Goal: Task Accomplishment & Management: Manage account settings

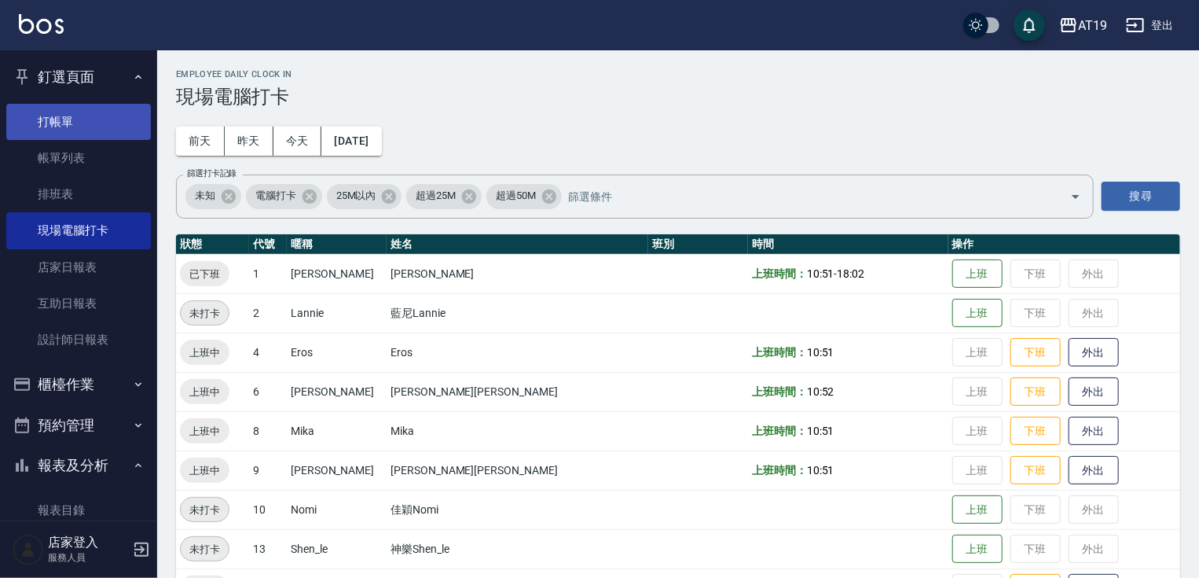
drag, startPoint x: 69, startPoint y: 107, endPoint x: 130, endPoint y: 107, distance: 61.3
click at [69, 107] on link "打帳單" at bounding box center [78, 122] width 145 height 36
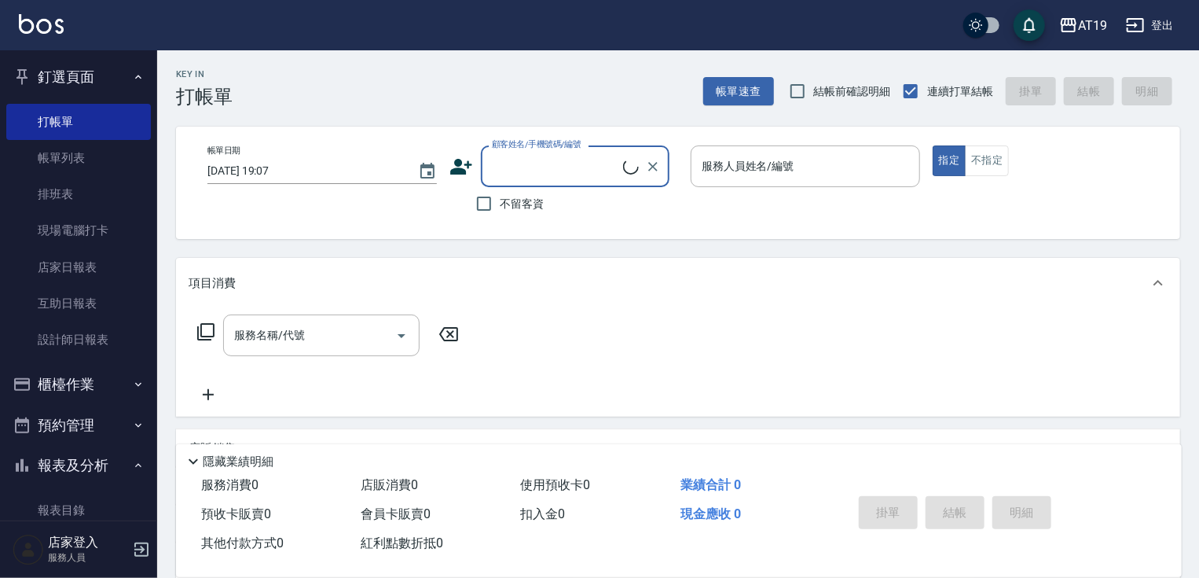
click at [493, 156] on input "顧客姓名/手機號碼/編號" at bounding box center [555, 166] width 135 height 28
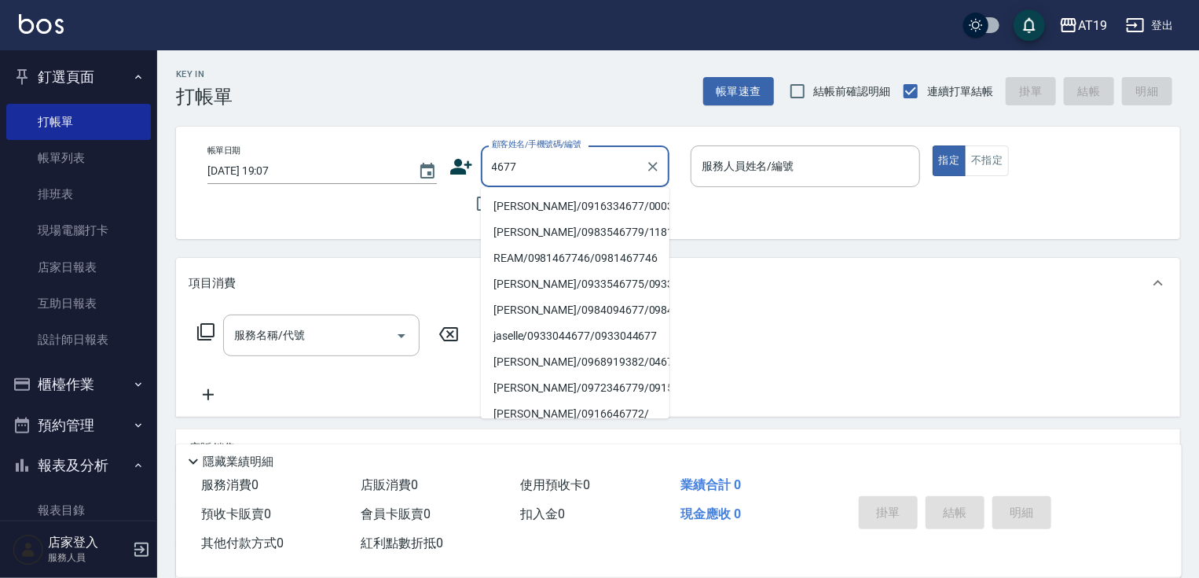
type input "[PERSON_NAME]/0916334677/00030"
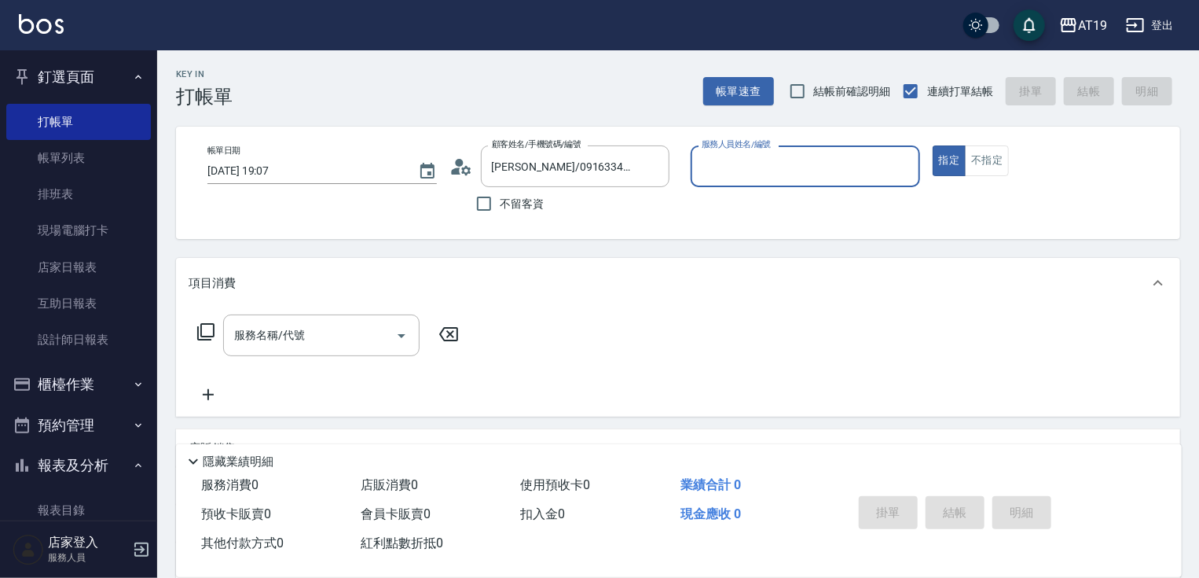
type input "Eros- 4"
click at [933, 145] on button "指定" at bounding box center [950, 160] width 34 height 31
type button "true"
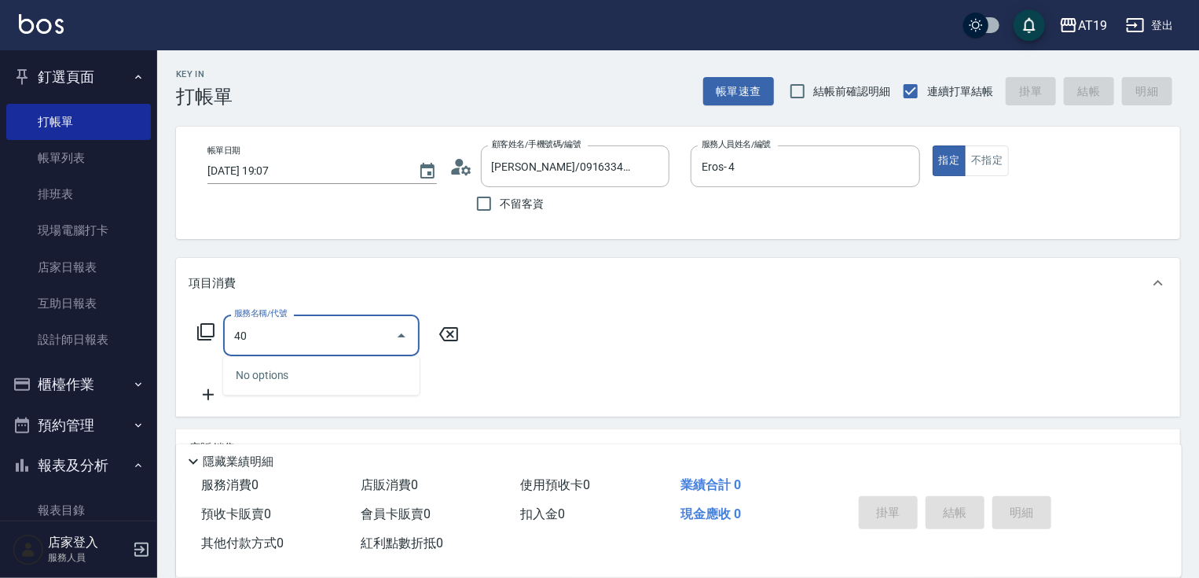
type input "401"
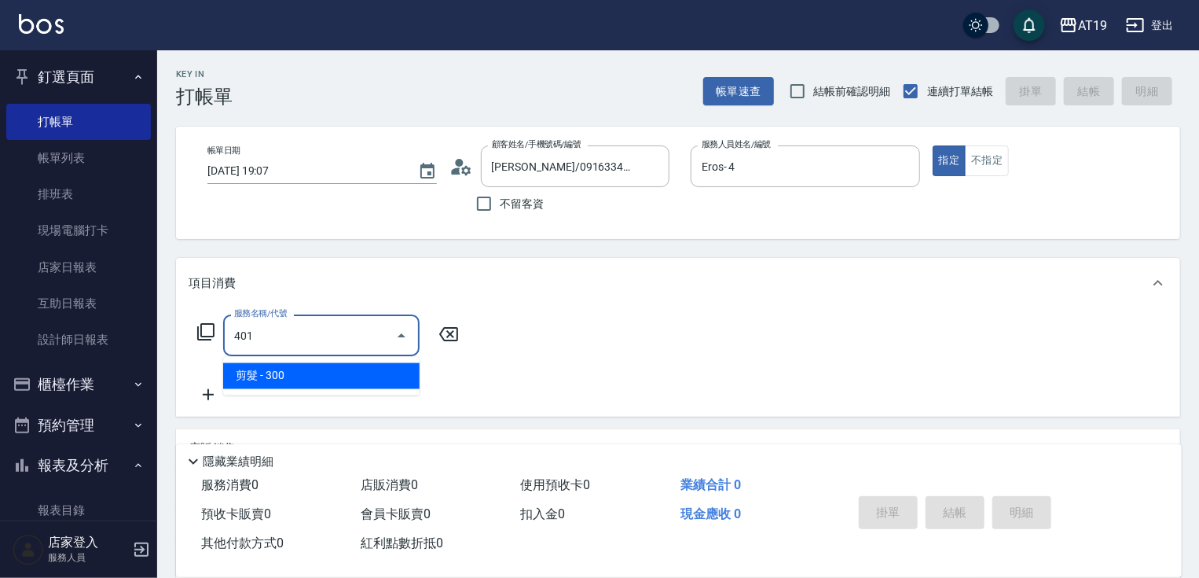
type input "30"
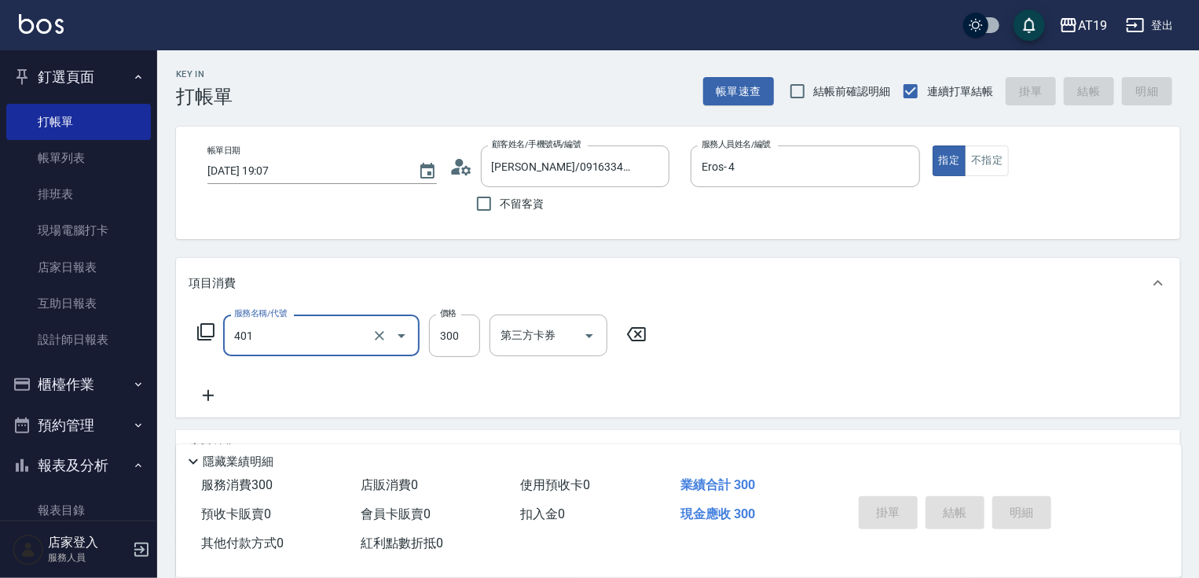
type input "401"
type input "0"
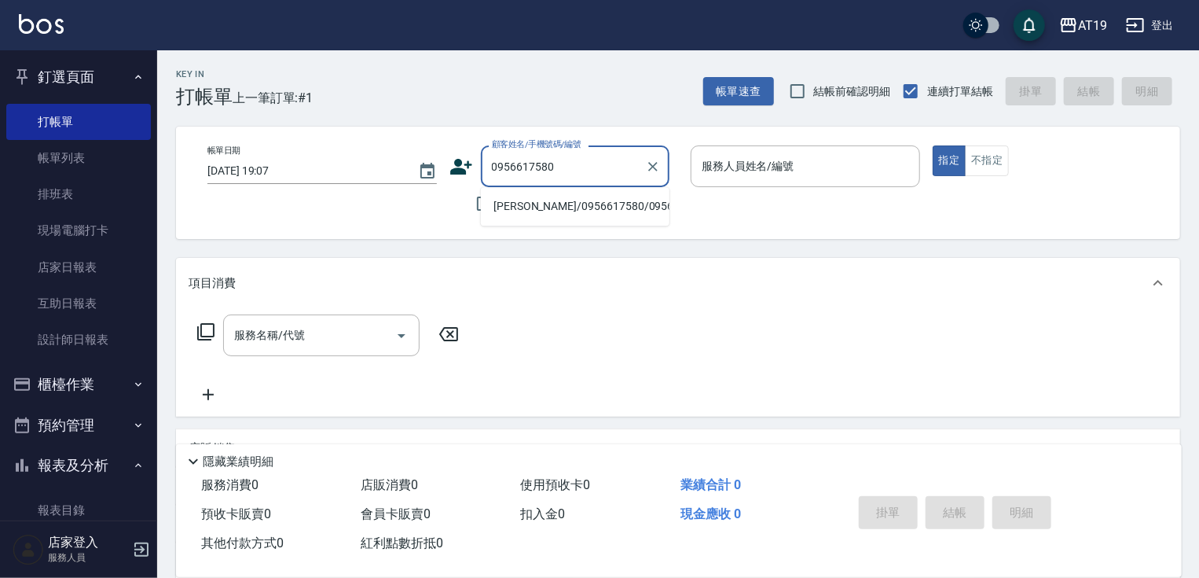
type input "[PERSON_NAME]/0956617580/0956617580"
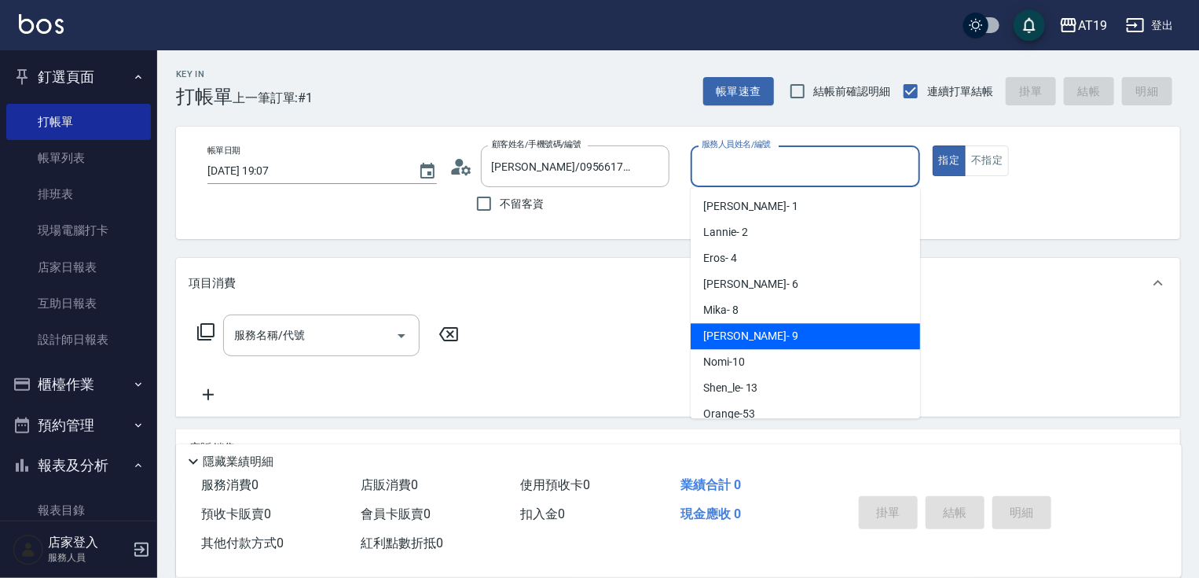
type input "[PERSON_NAME]- 9"
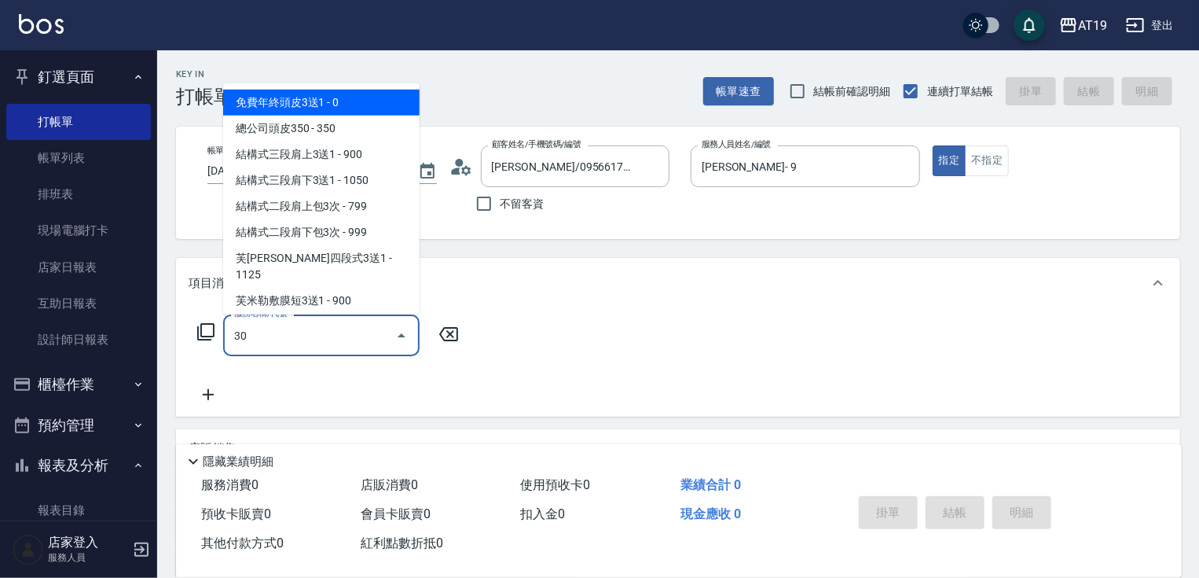
type input "301"
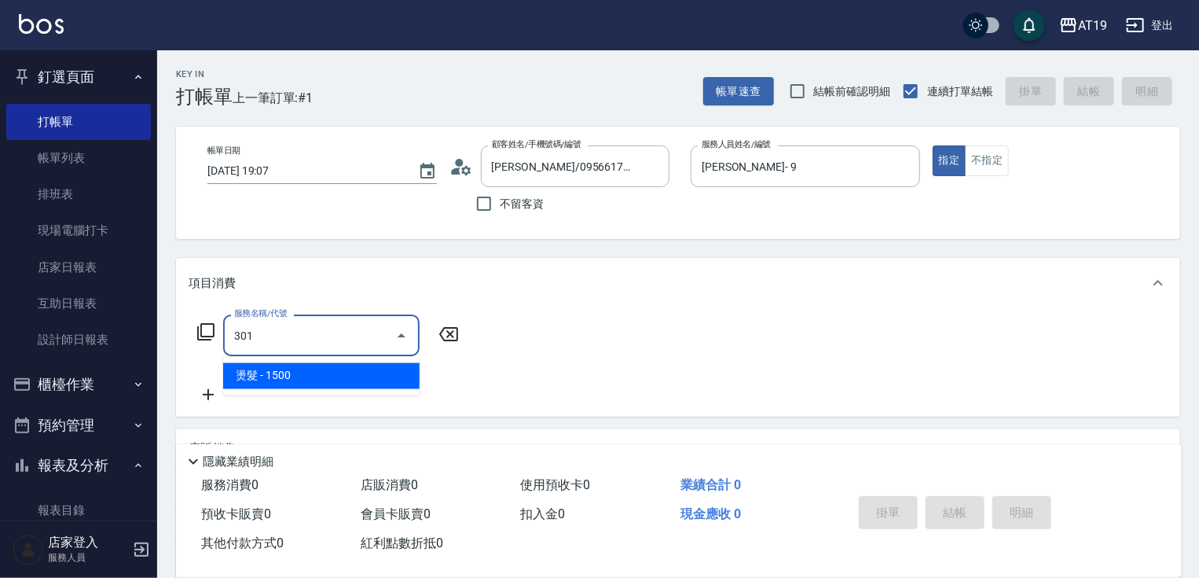
type input "150"
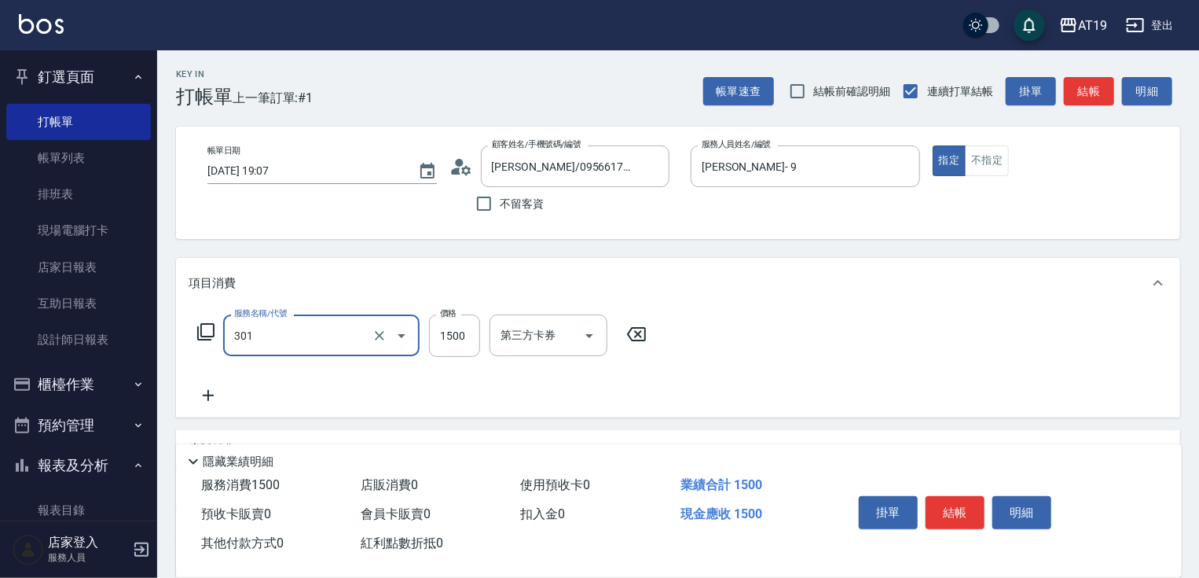
type input "燙髮(301)"
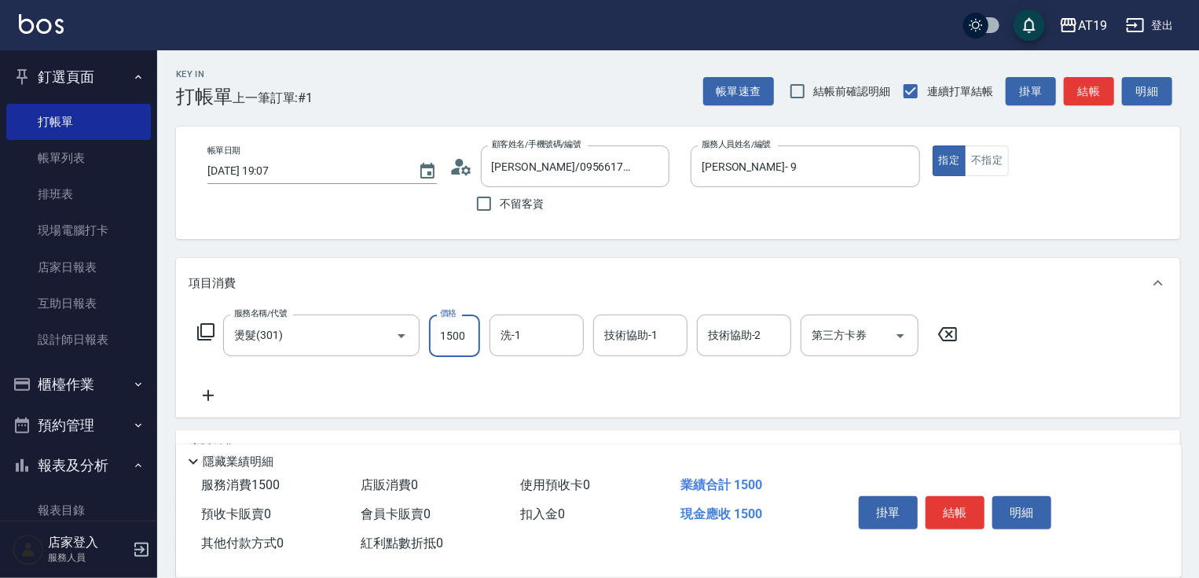
type input "0"
type input "238"
type input "230"
type input "2380"
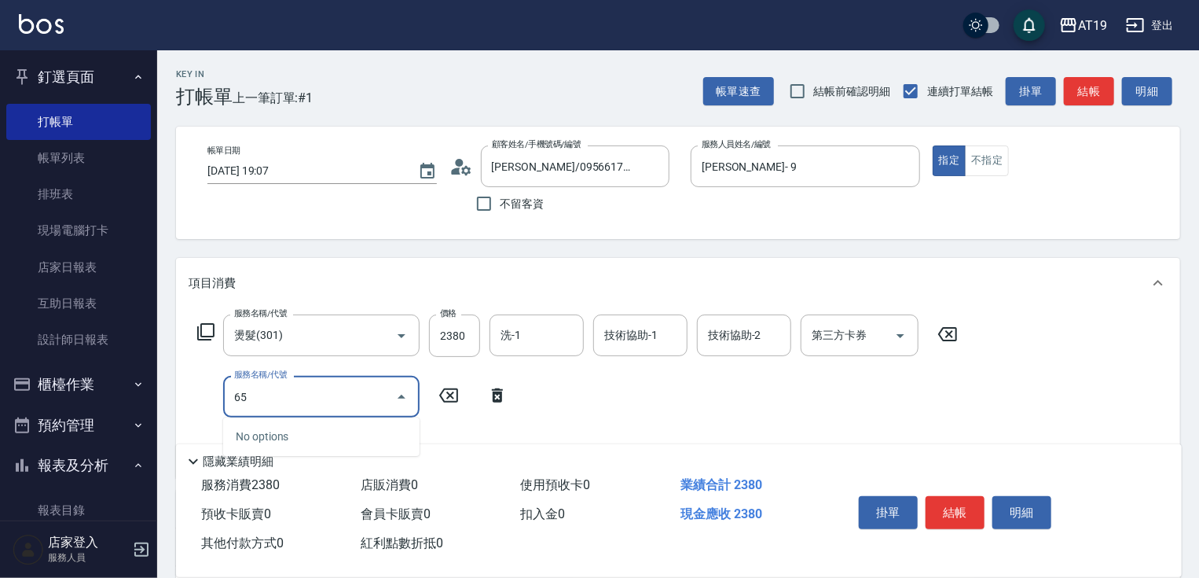
type input "657"
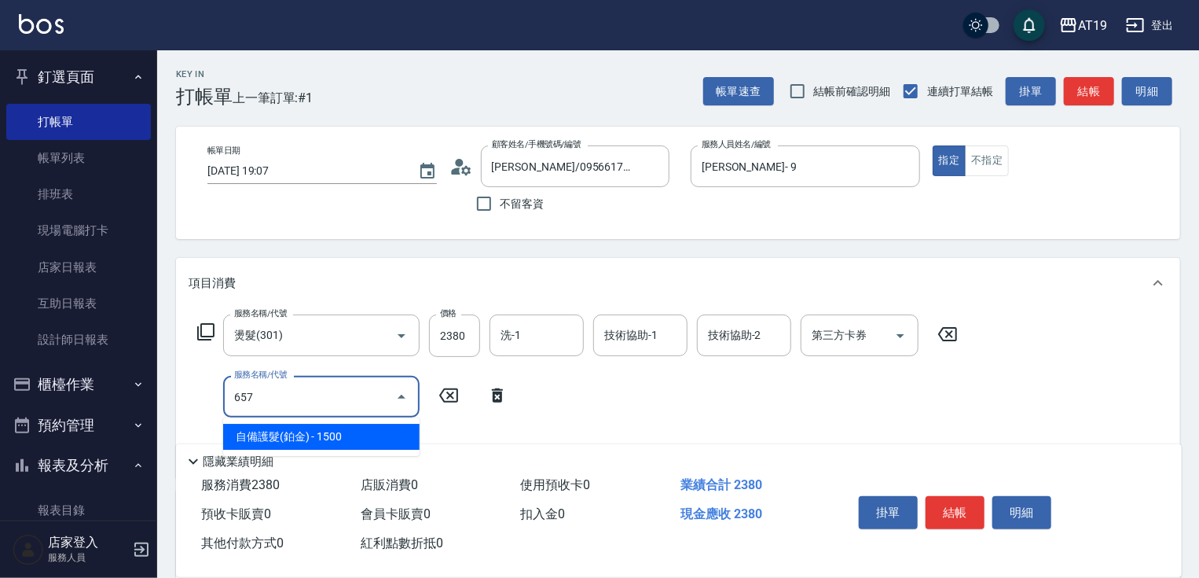
type input "380"
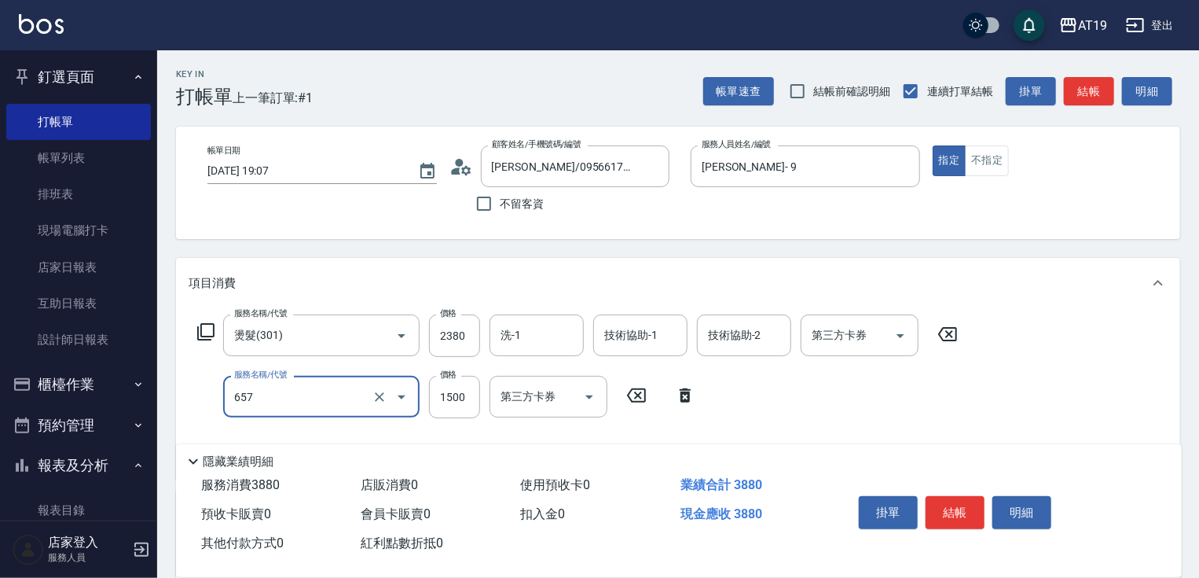
type input "自備護髮(鉑金)(657)"
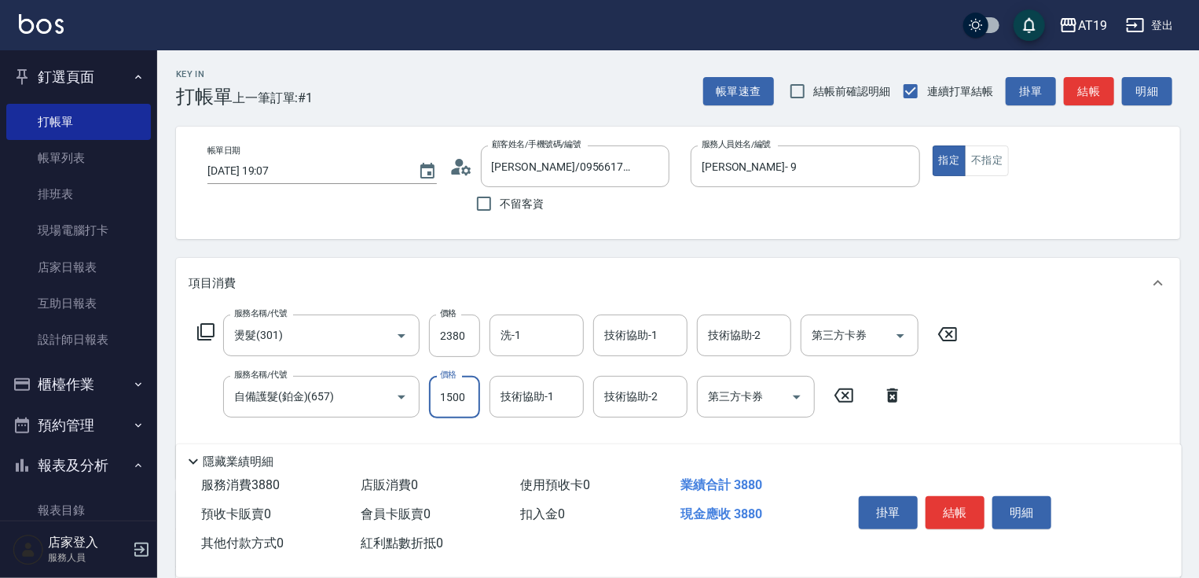
type input "2"
type input "230"
type input "20"
type input "240"
type input "200"
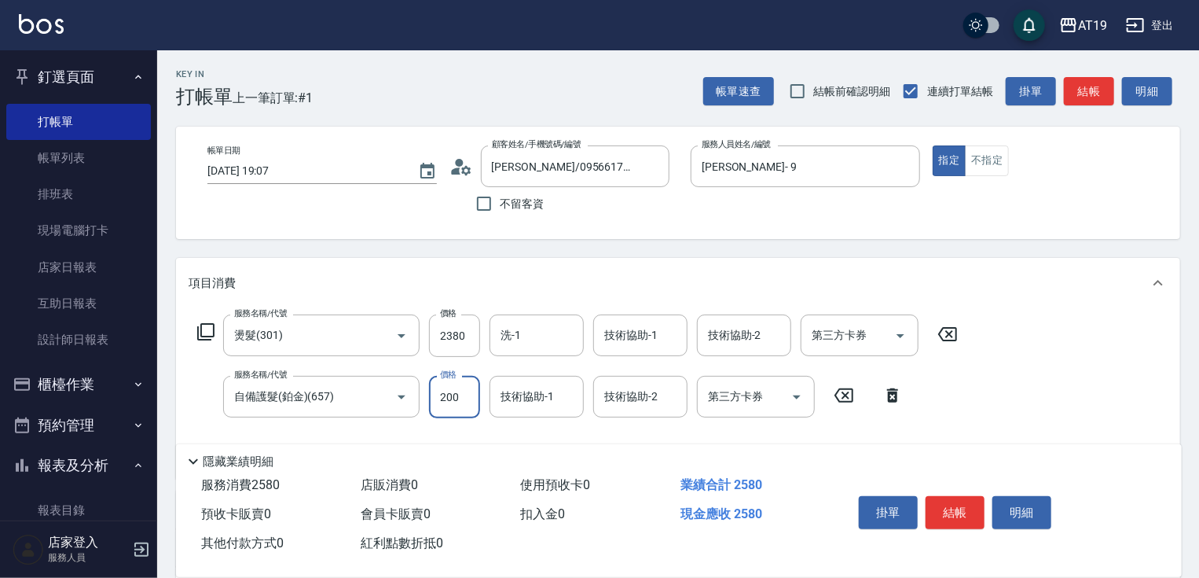
type input "430"
type input "2000"
type input "7"
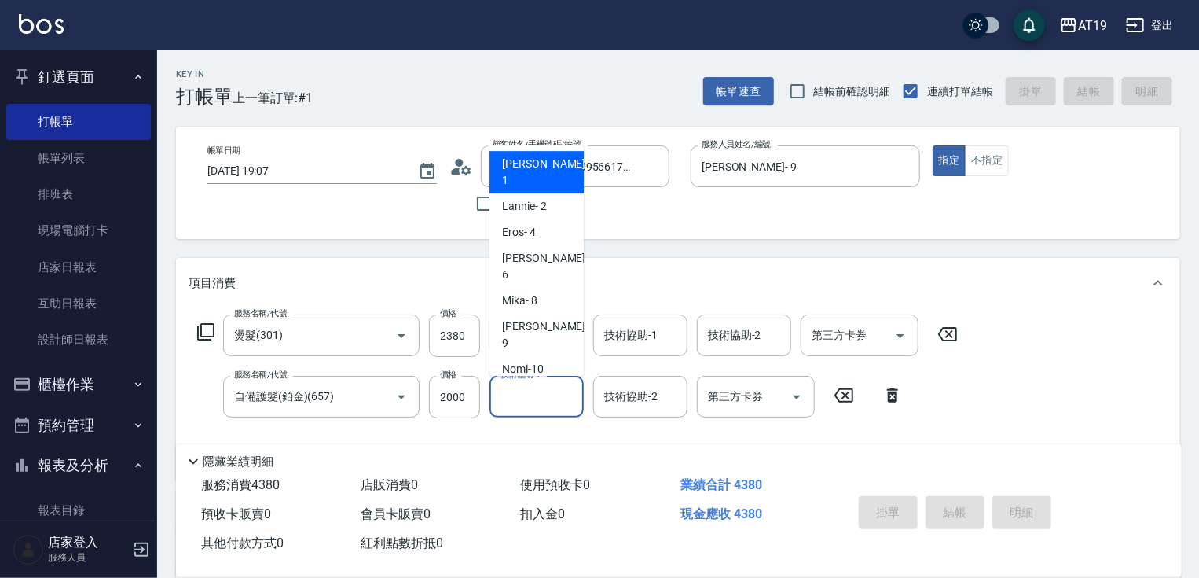
type input "[DATE] 19:08"
type input "0"
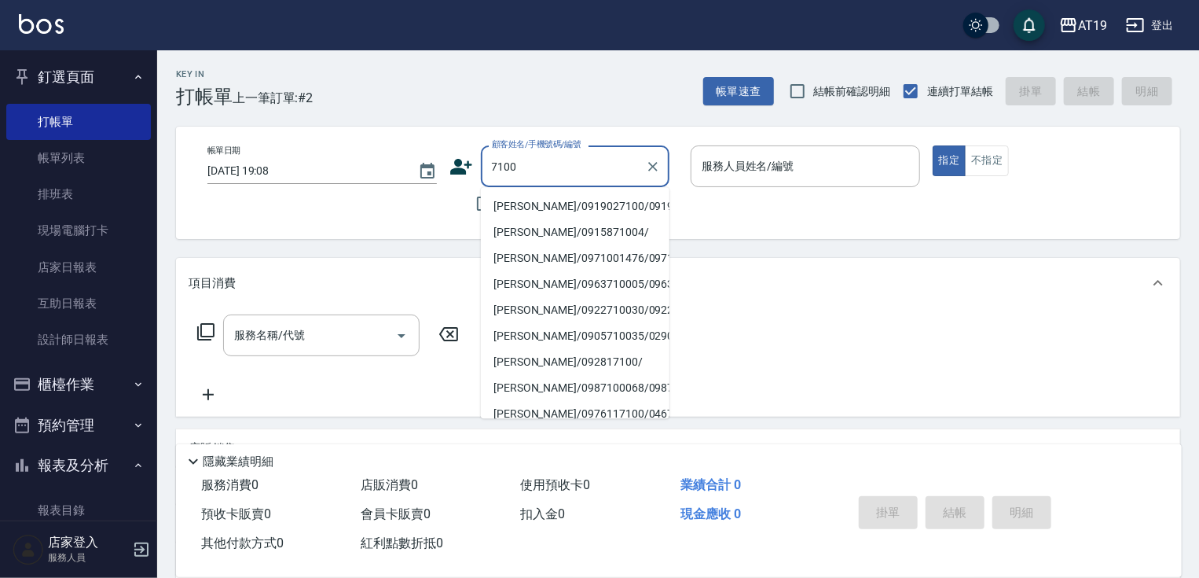
type input "[PERSON_NAME]/0919027100/0919027100"
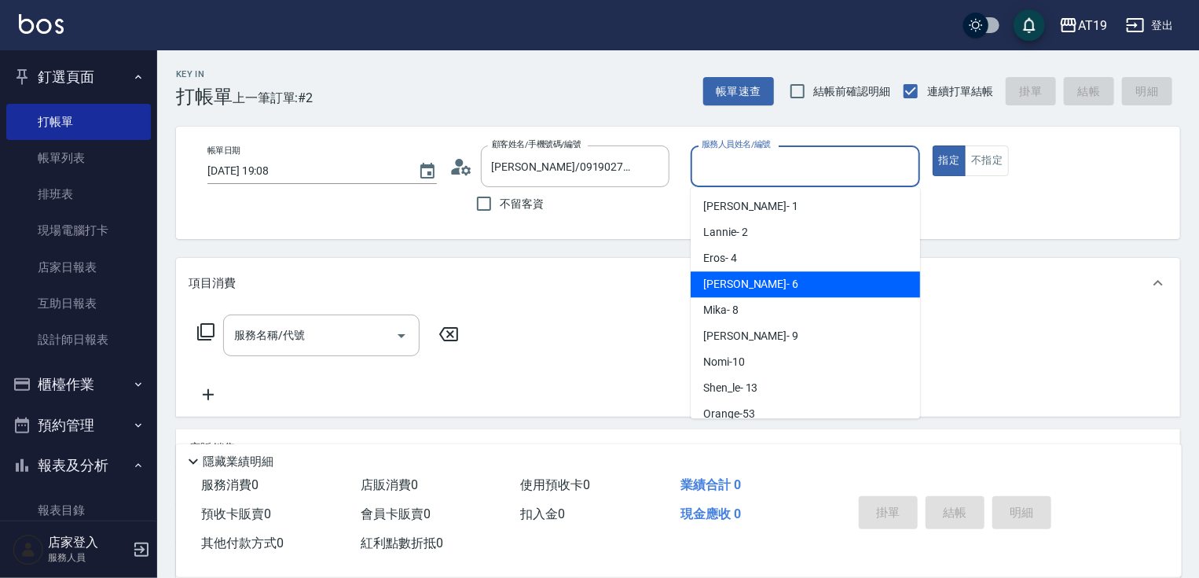
type input "[PERSON_NAME]- 6"
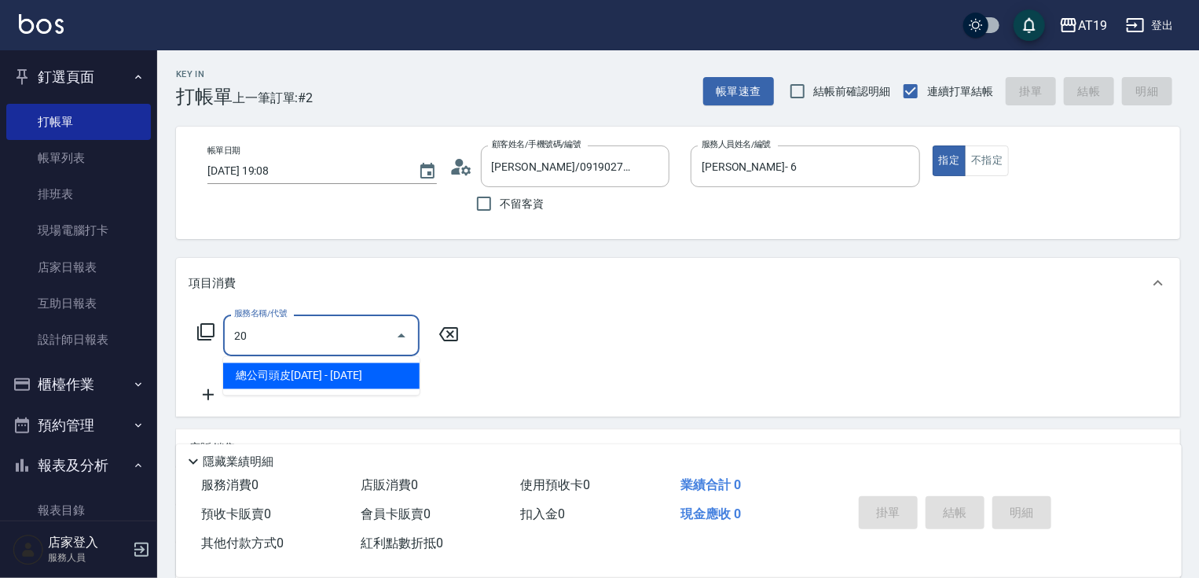
type input "201"
type input "30"
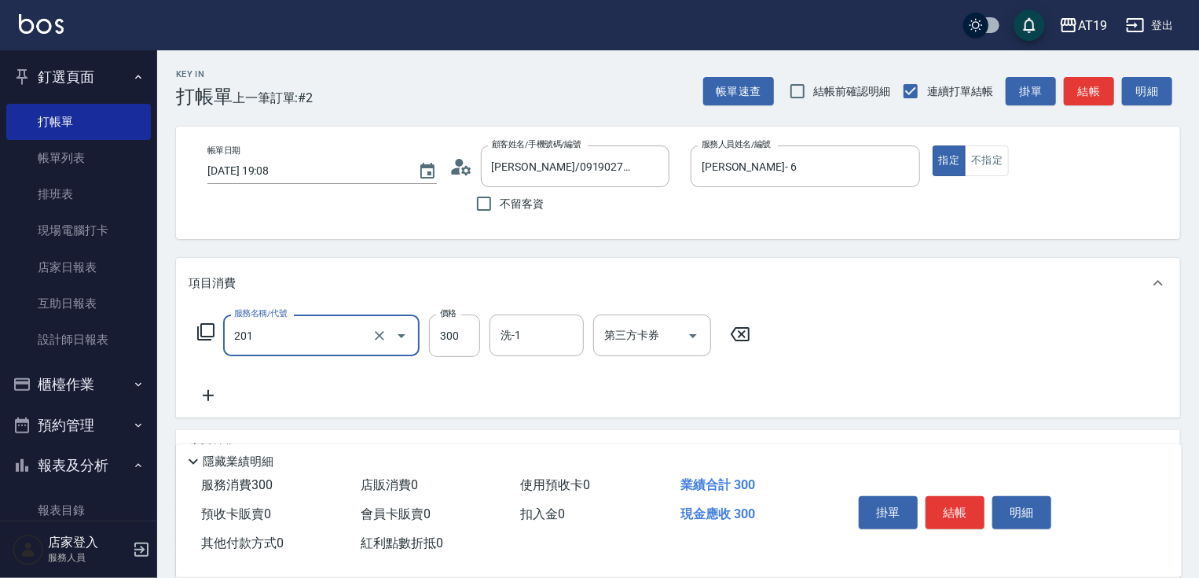
type input "洗髮(201)"
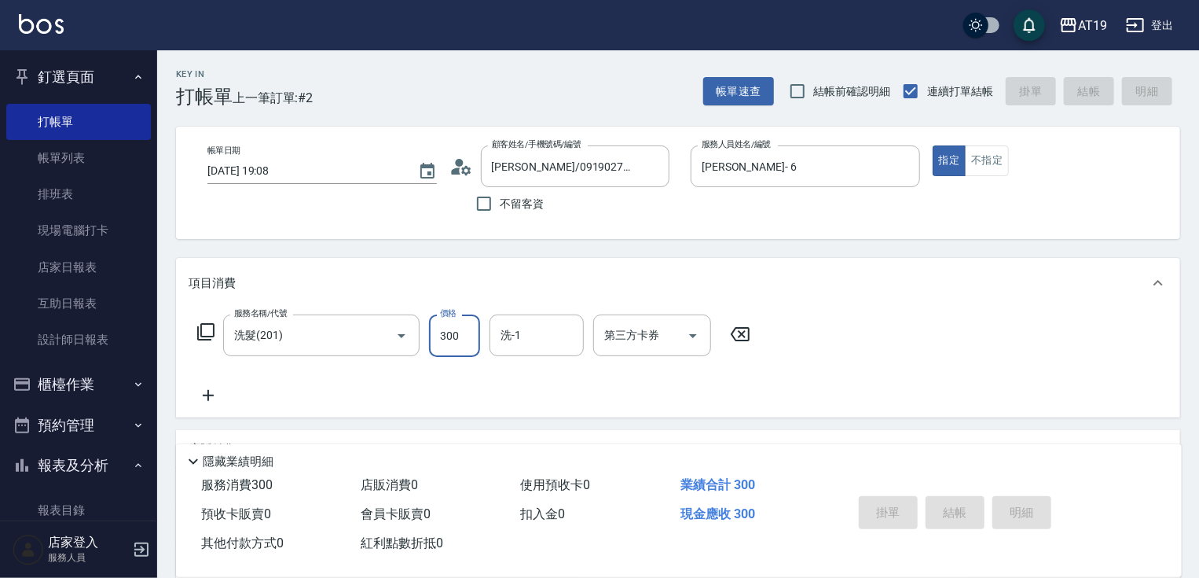
type input "[DATE] 19:09"
type input "0"
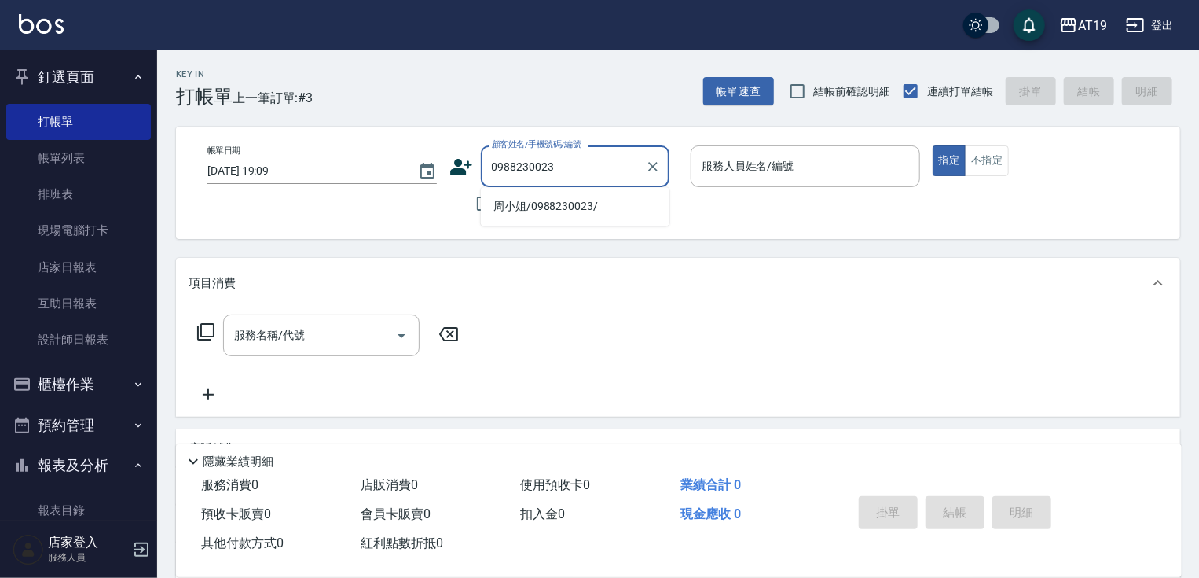
type input "周小姐/0988230023/"
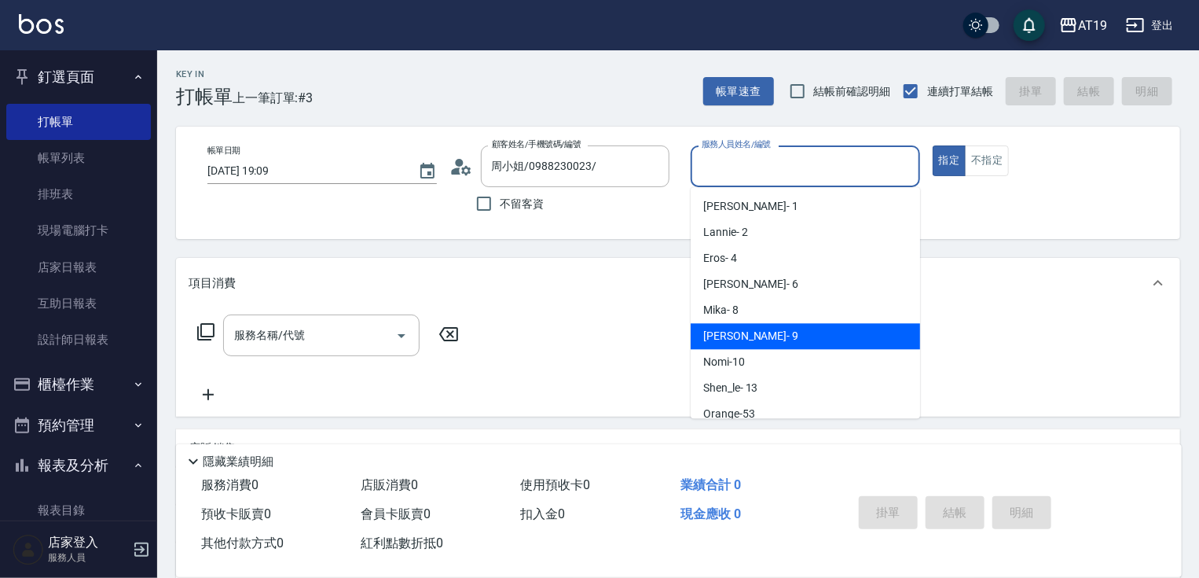
type input "[PERSON_NAME]- 9"
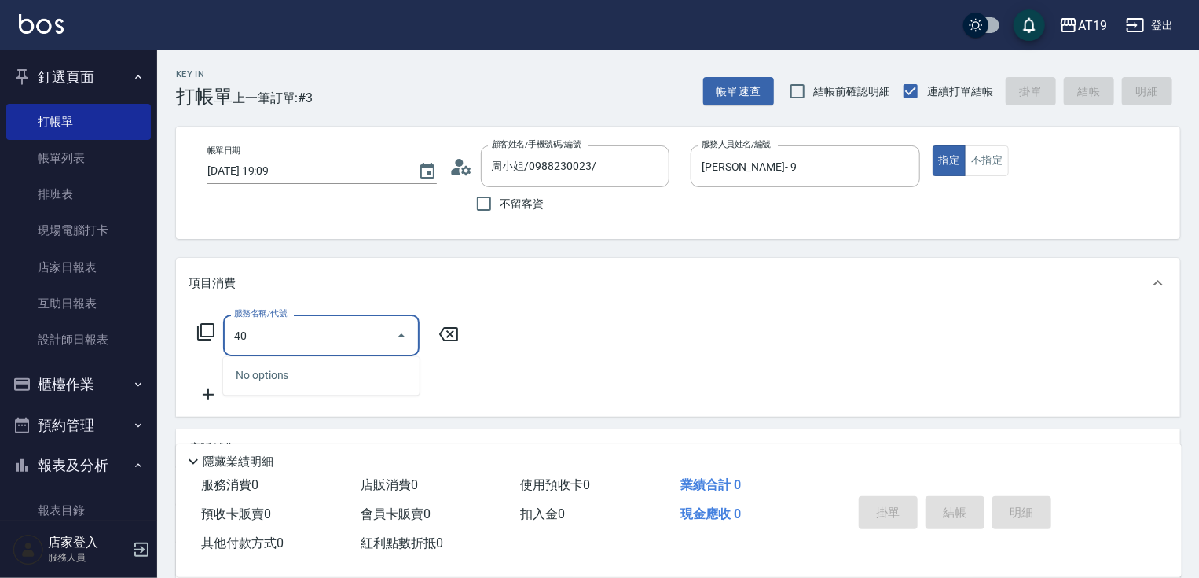
type input "401"
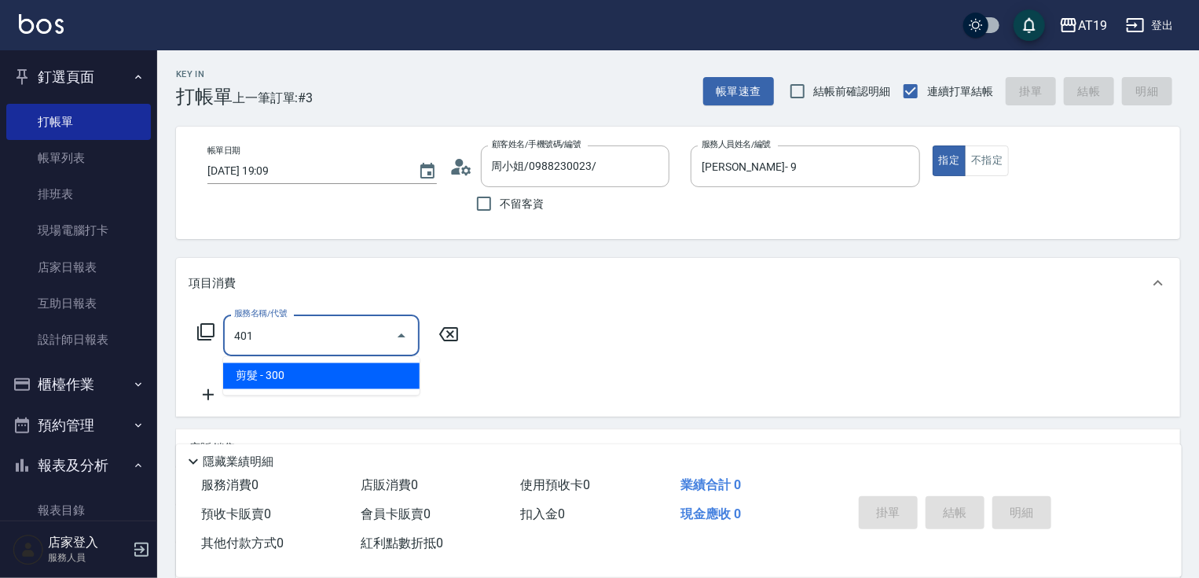
type input "30"
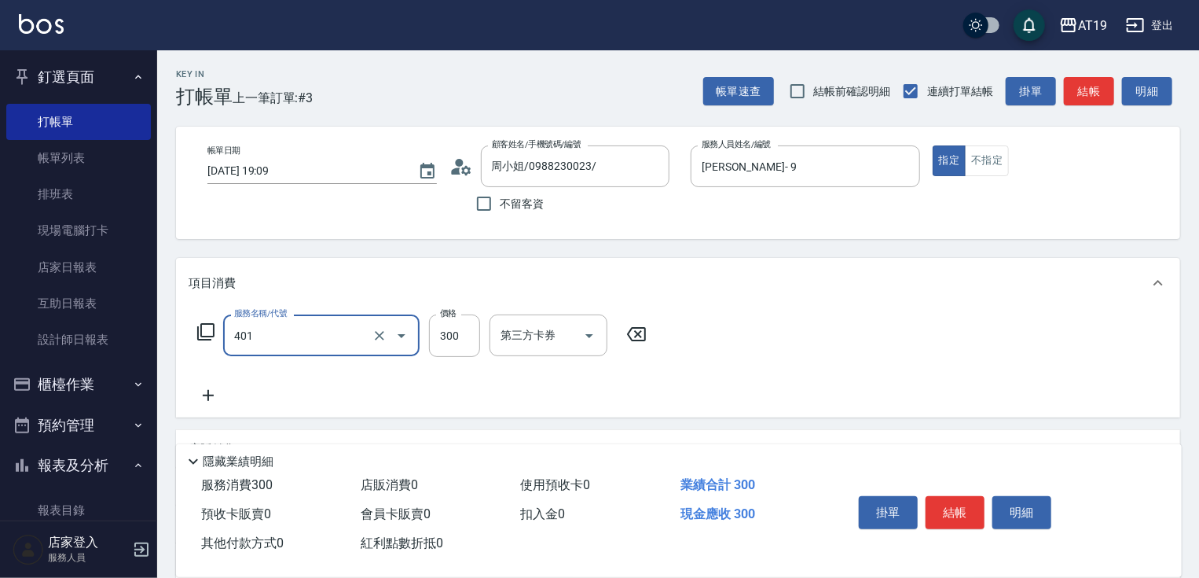
type input "剪髮(401)"
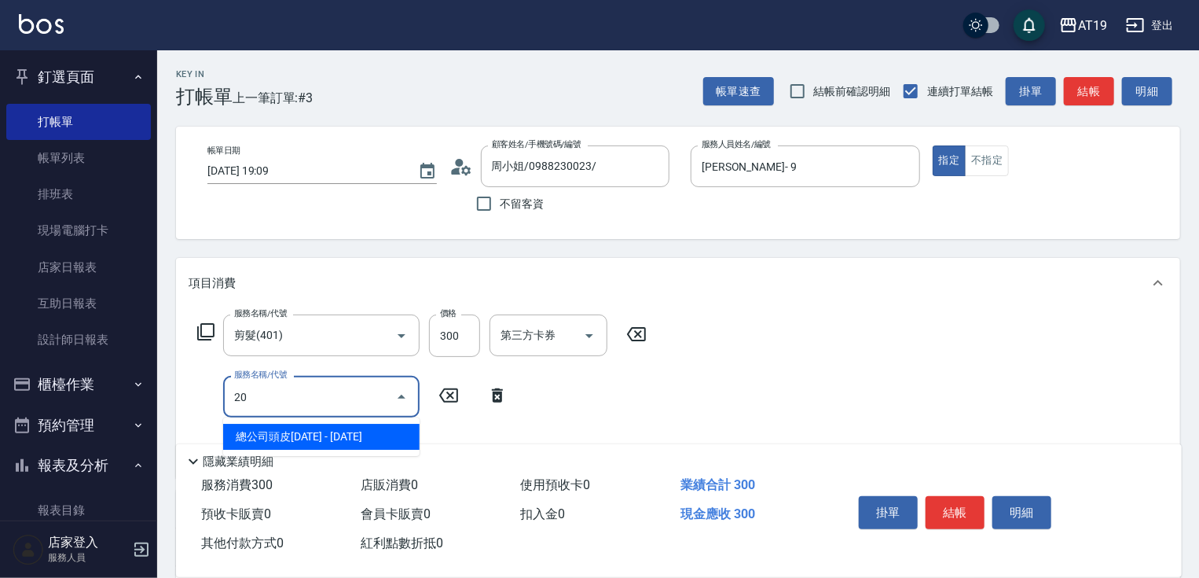
type input "201"
type input "60"
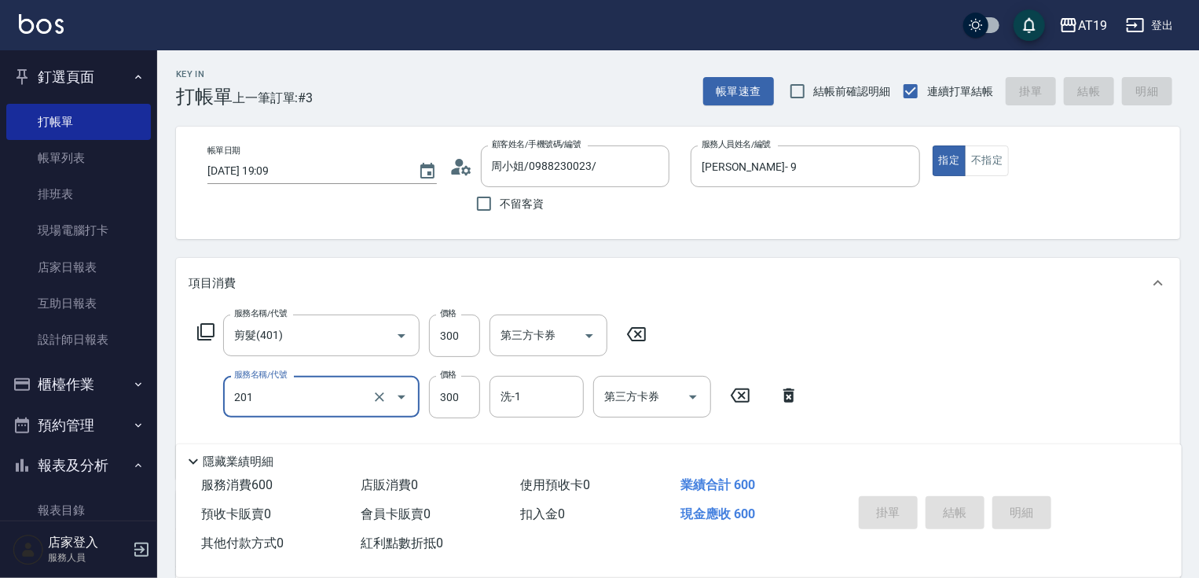
type input "0"
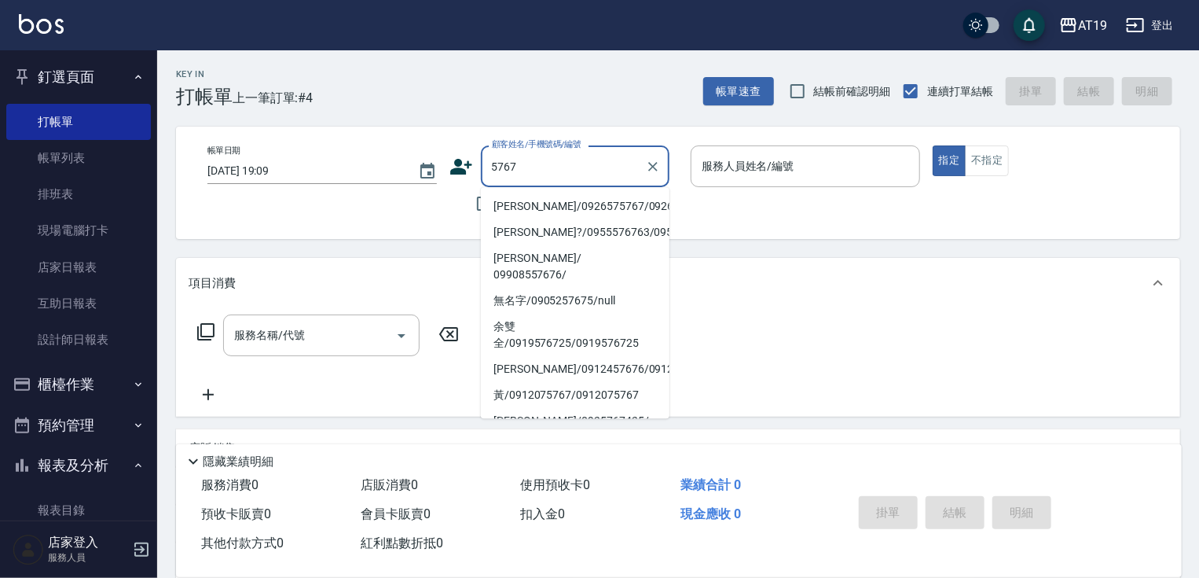
type input "[PERSON_NAME]/0926575767/0926575767"
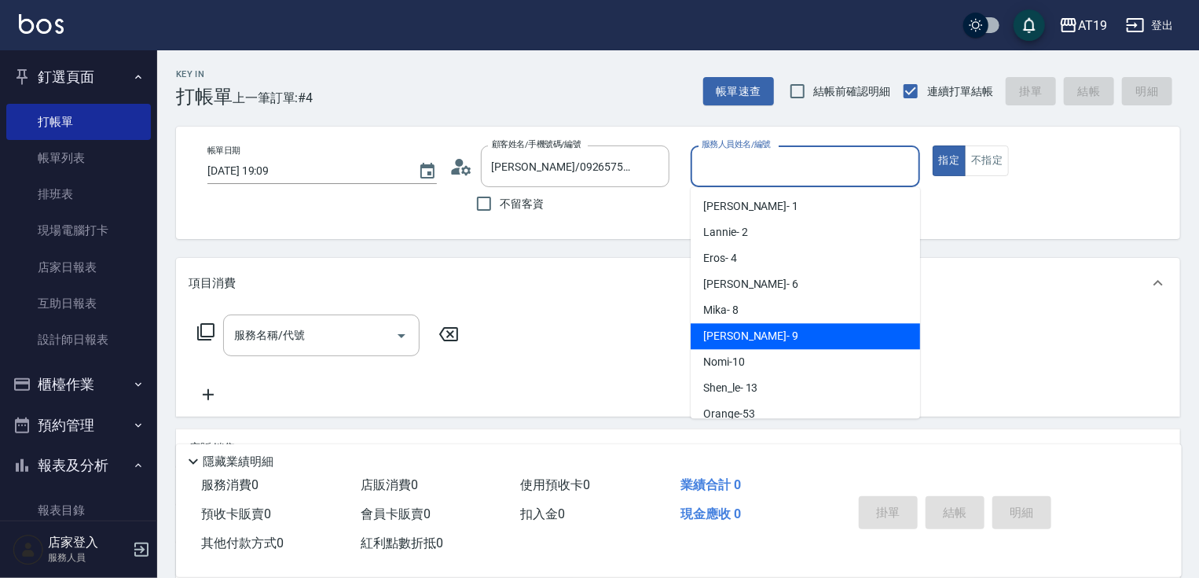
type input "[PERSON_NAME]- 9"
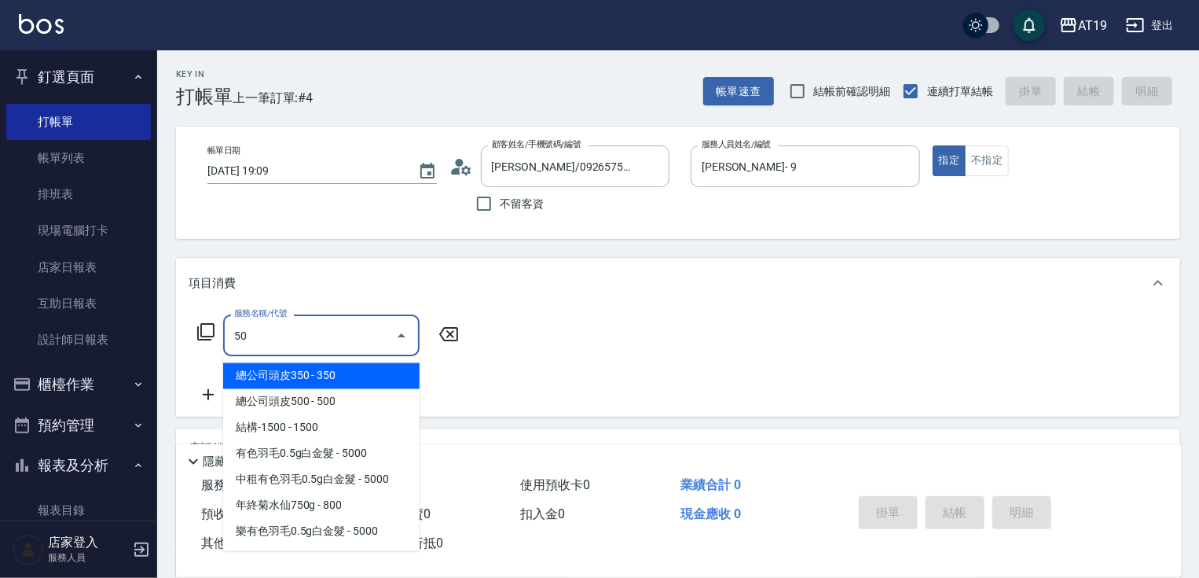
type input "501"
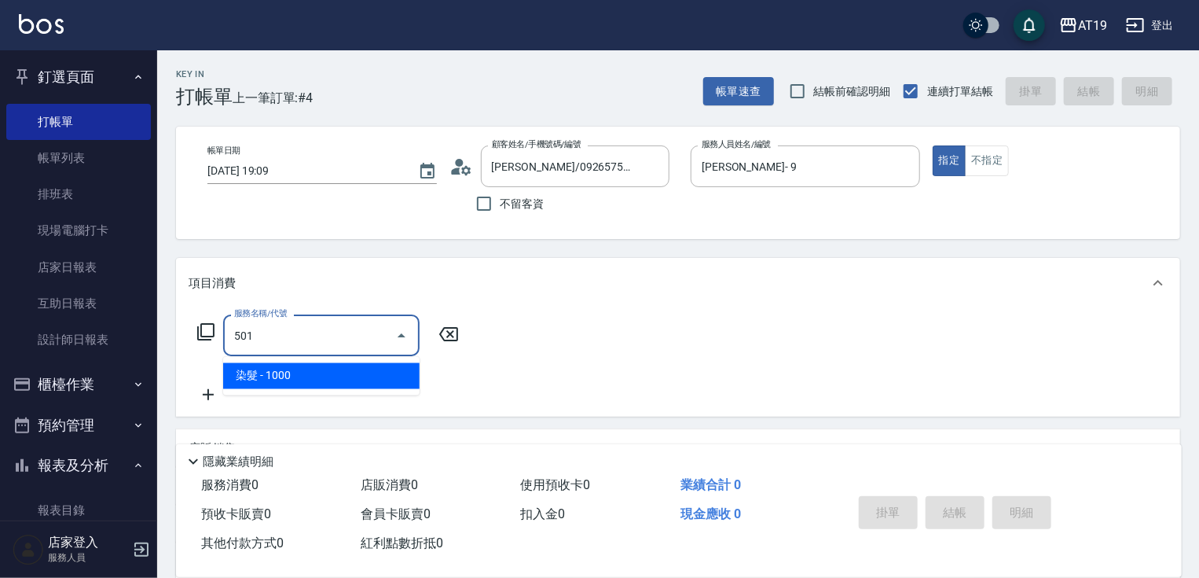
type input "100"
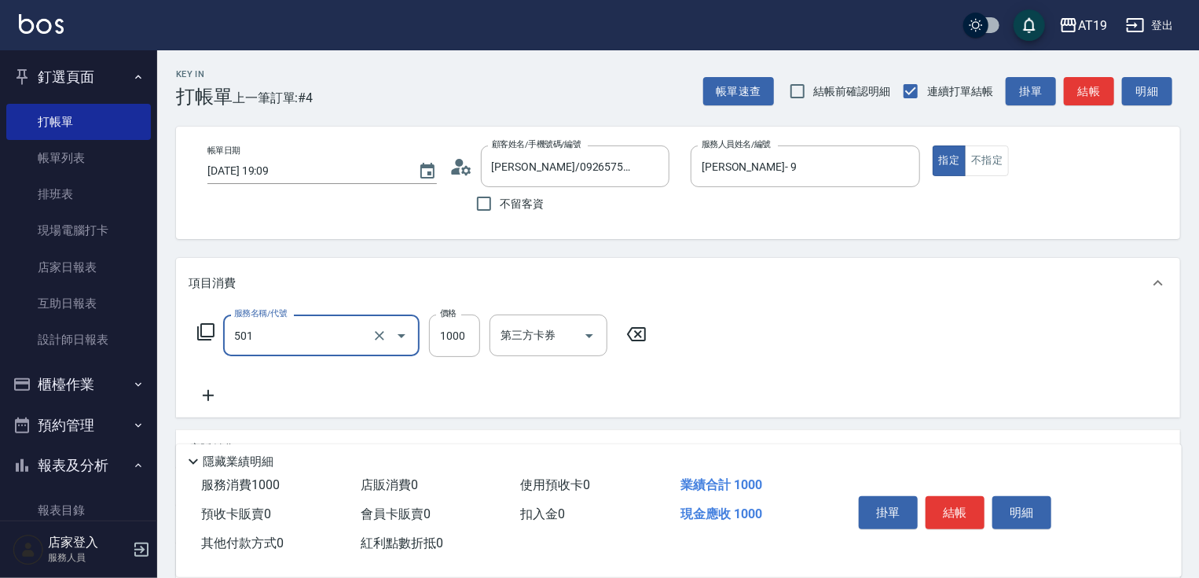
type input "染髮(501)"
type input "0"
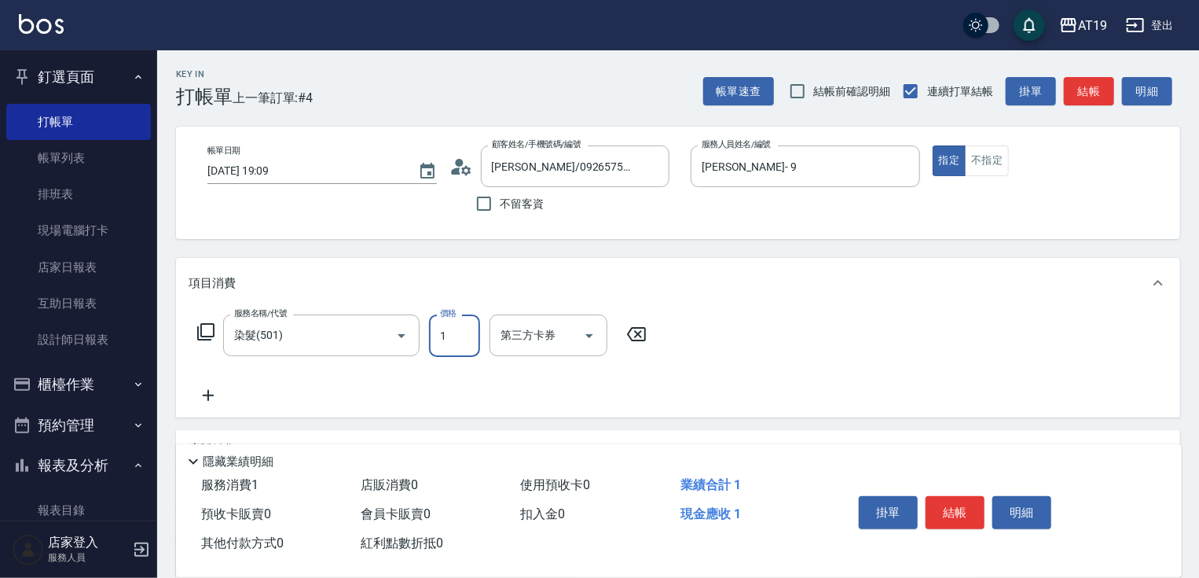
type input "15"
type input "10"
type input "159"
type input "150"
type input "1599"
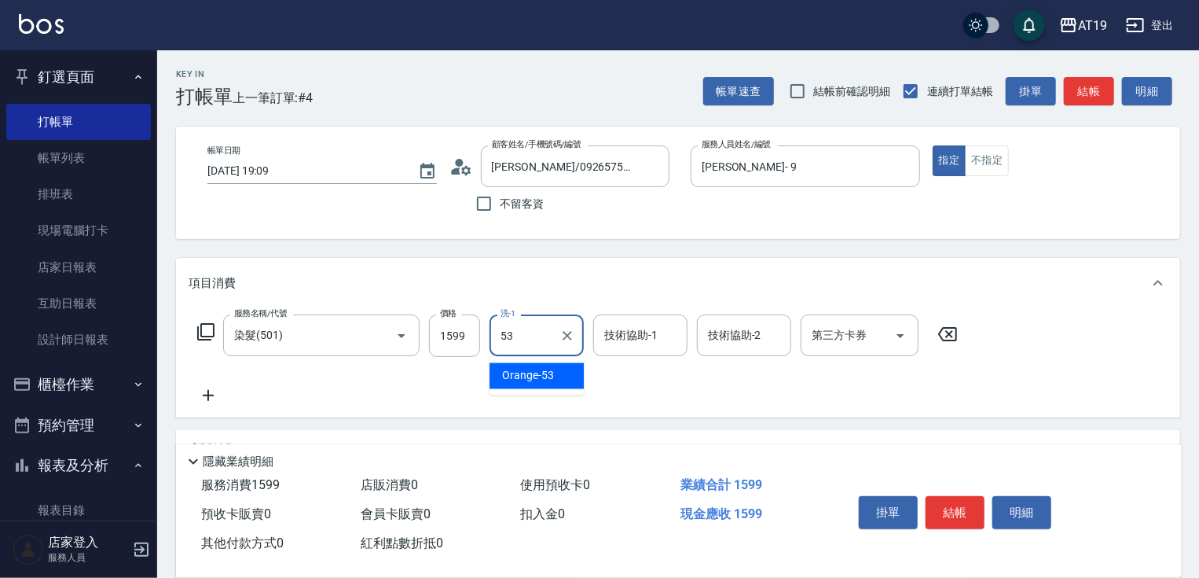
type input "Orange-53"
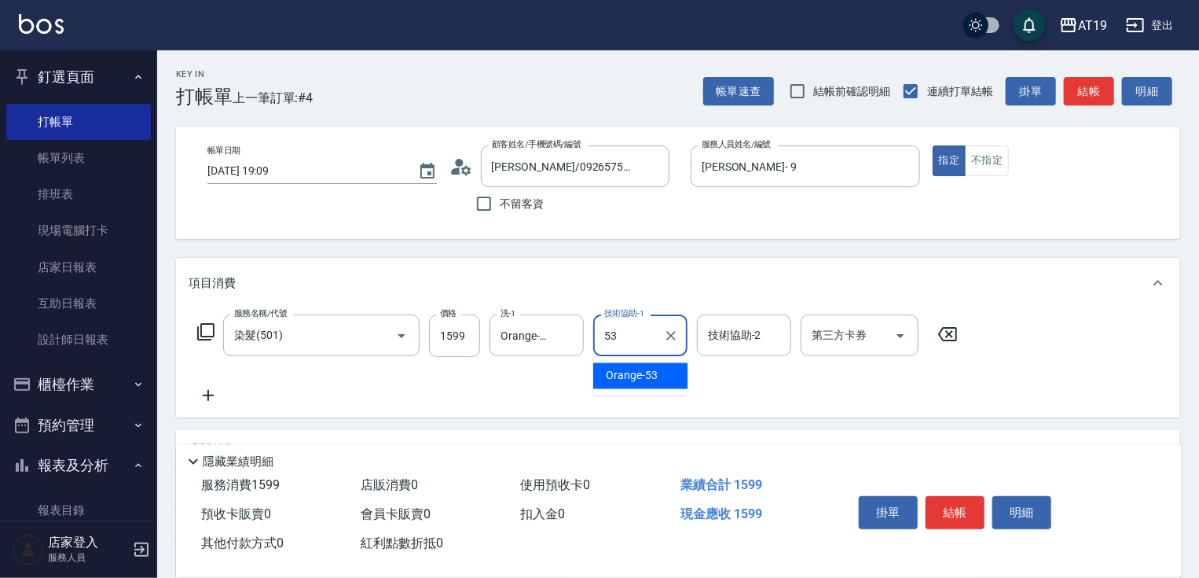
type input "Orange-53"
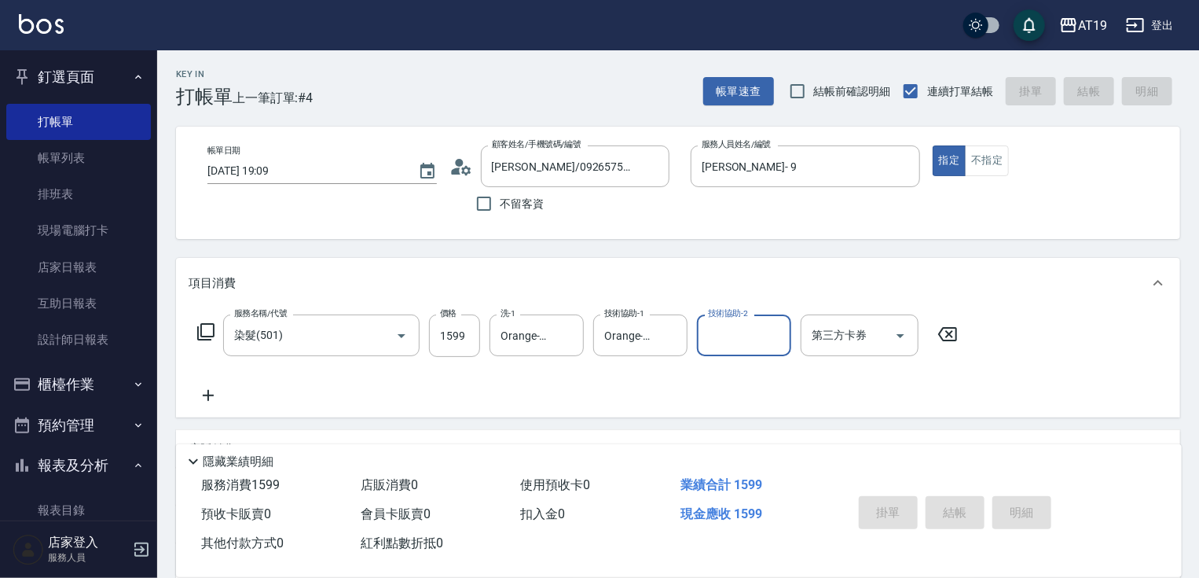
type input "[DATE] 19:46"
type input "0"
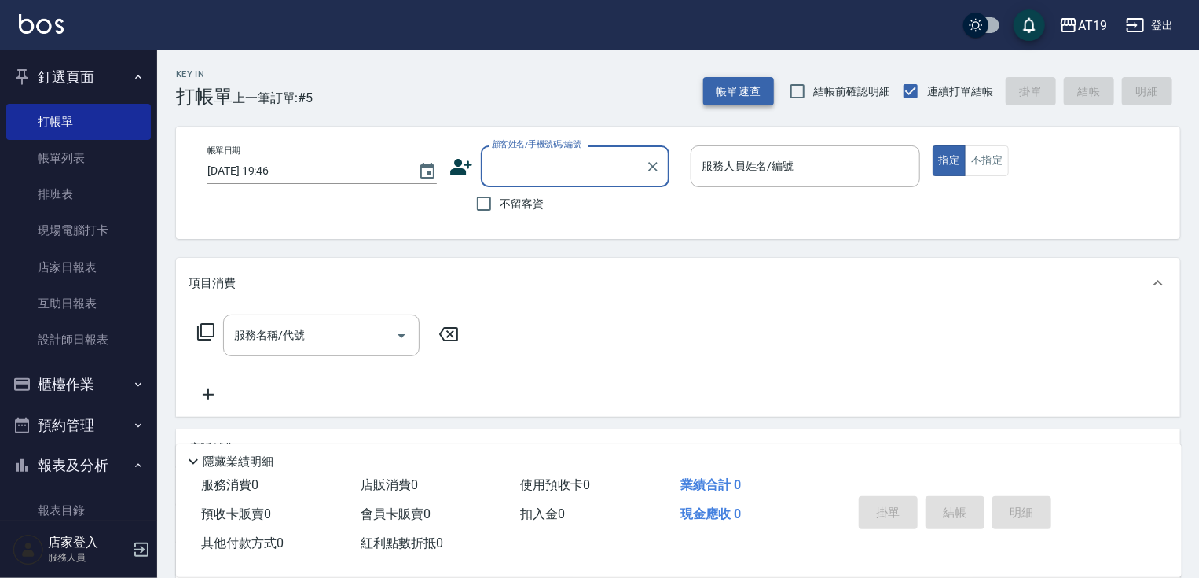
click at [739, 85] on button "帳單速查" at bounding box center [738, 91] width 71 height 29
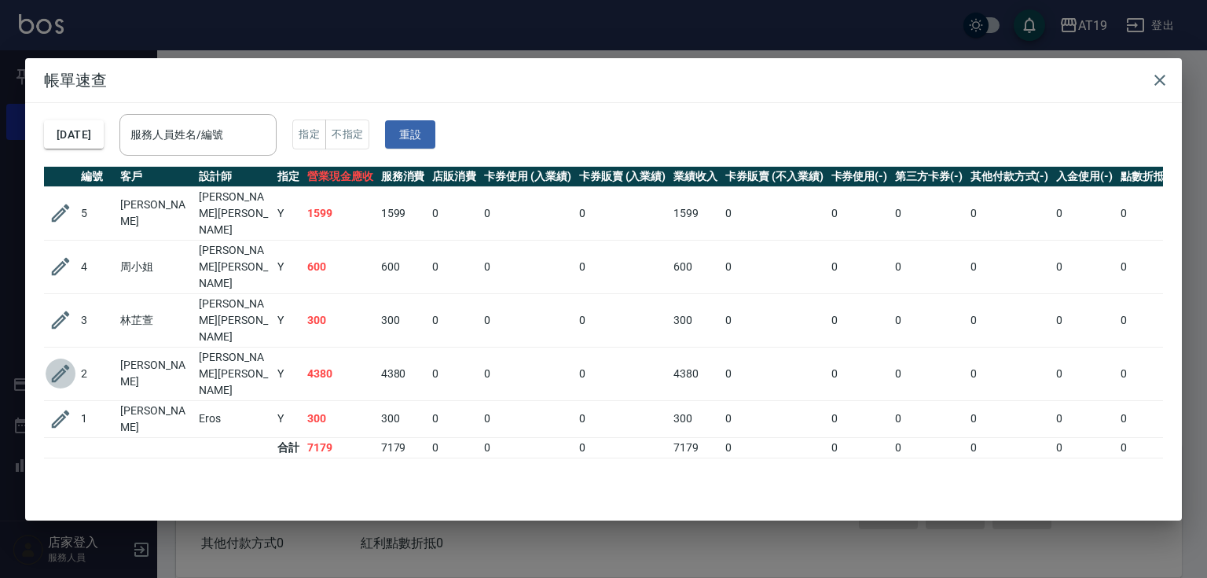
click at [55, 365] on icon "button" at bounding box center [61, 374] width 18 height 18
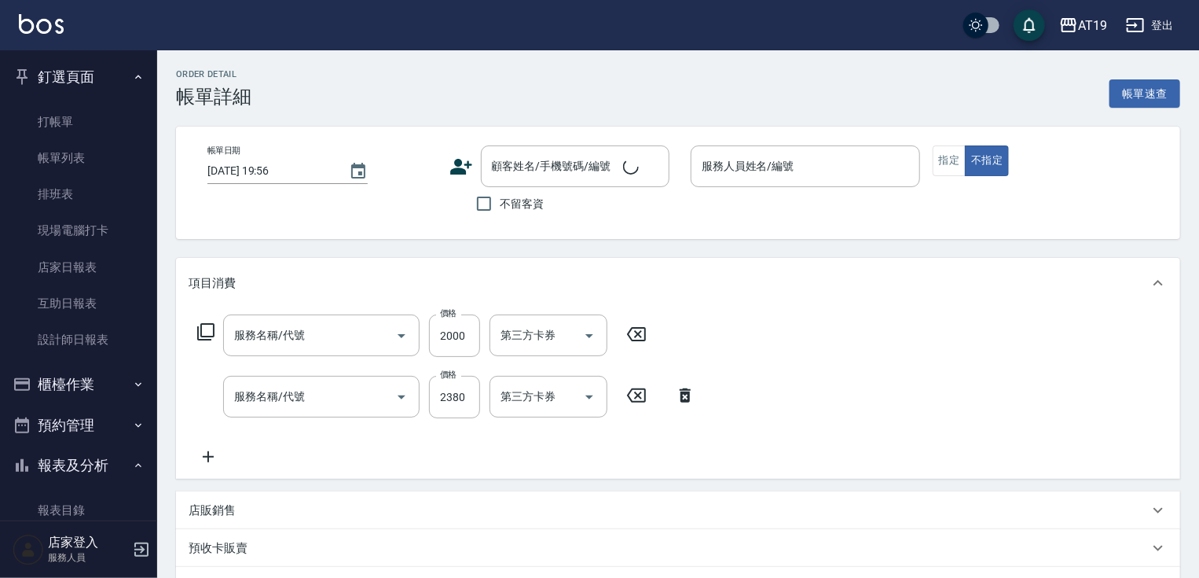
type input "[DATE] 19:08"
type input "[PERSON_NAME]- 9"
type input "430"
type input "自備護髮(鉑金)(657)"
type input "燙髮(301)"
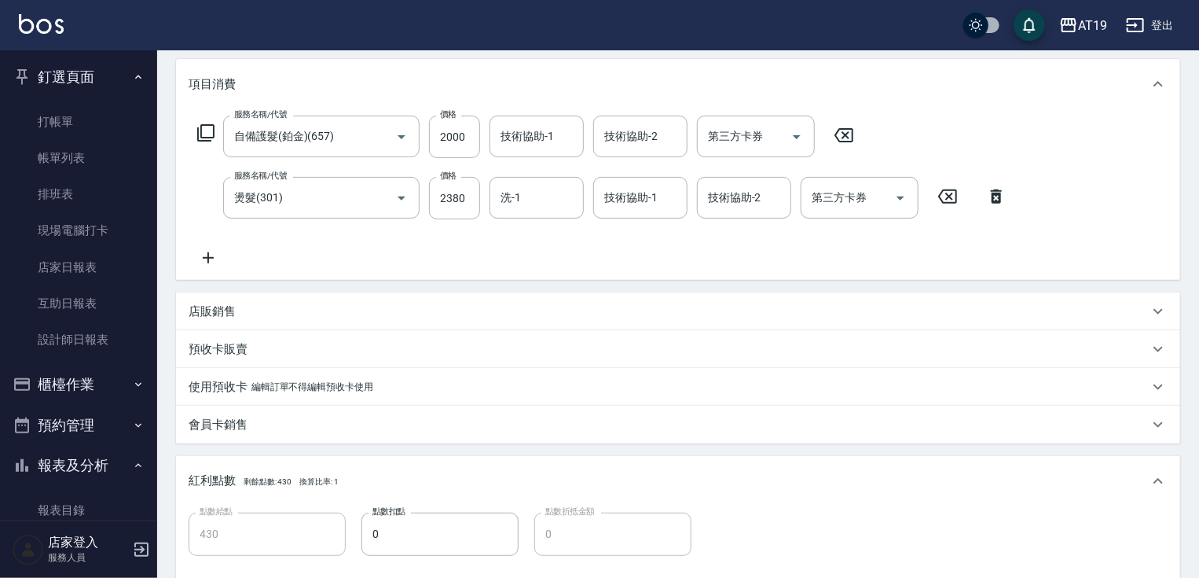
scroll to position [251, 0]
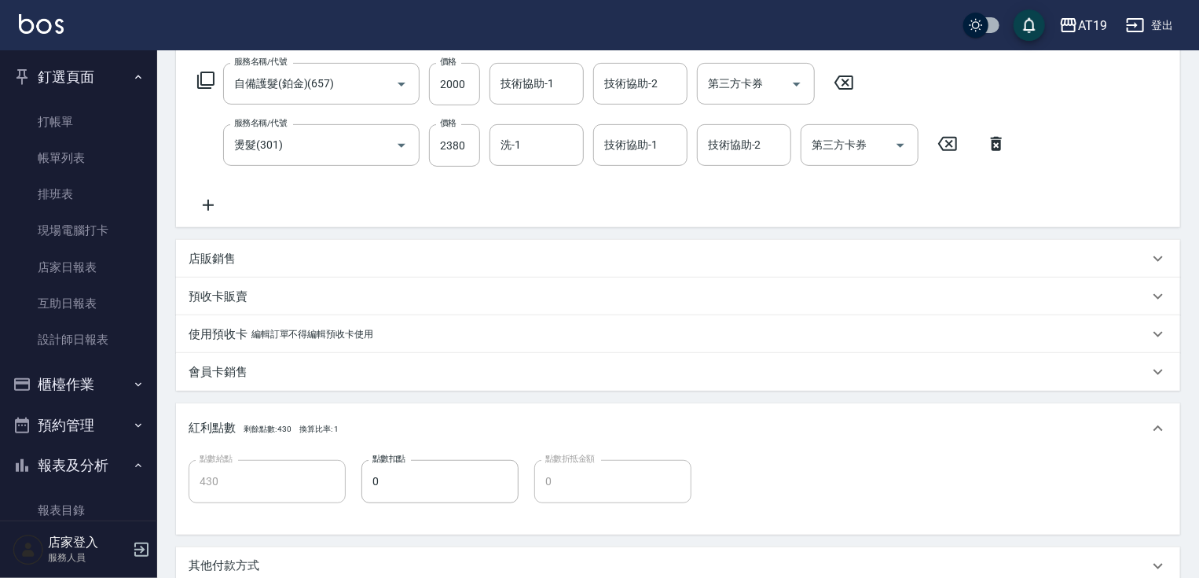
type input "[PERSON_NAME]/0956617580/0956617580"
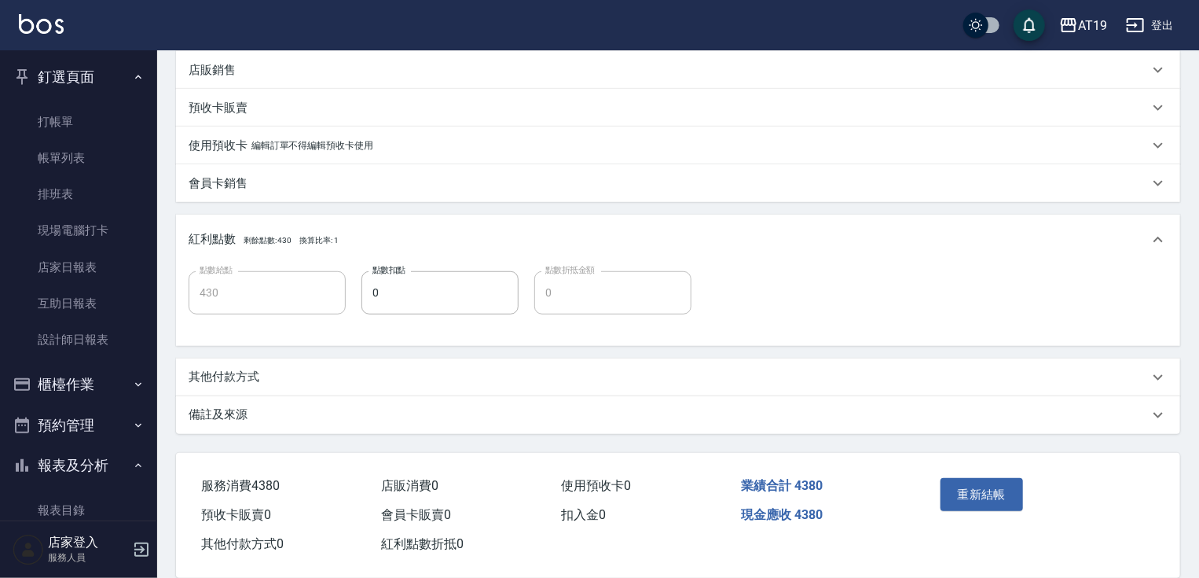
scroll to position [463, 0]
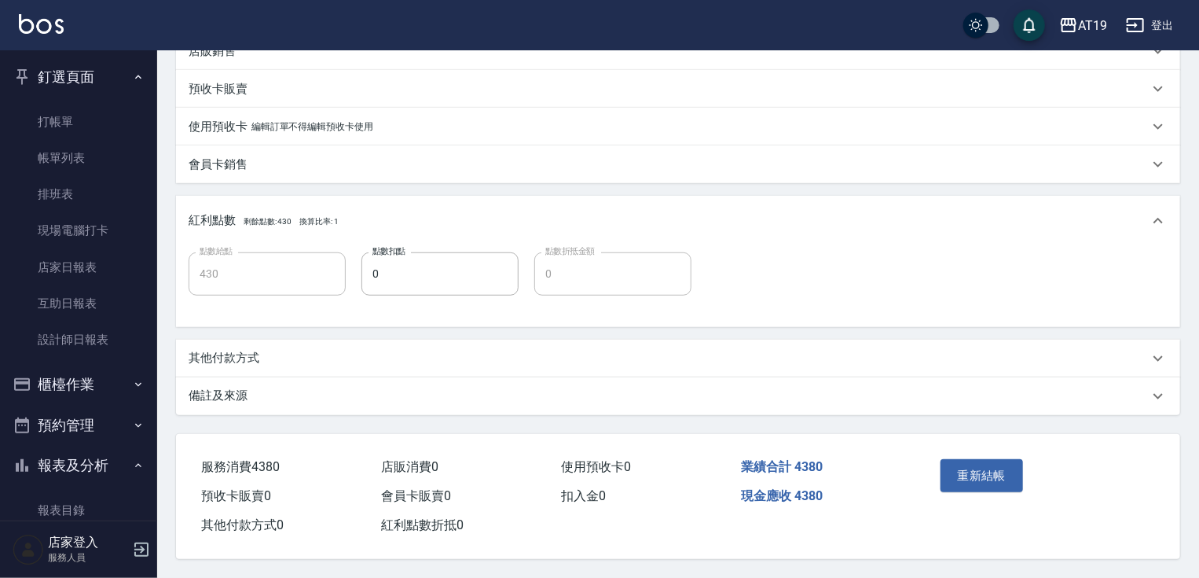
click at [251, 355] on p "其他付款方式" at bounding box center [224, 358] width 71 height 17
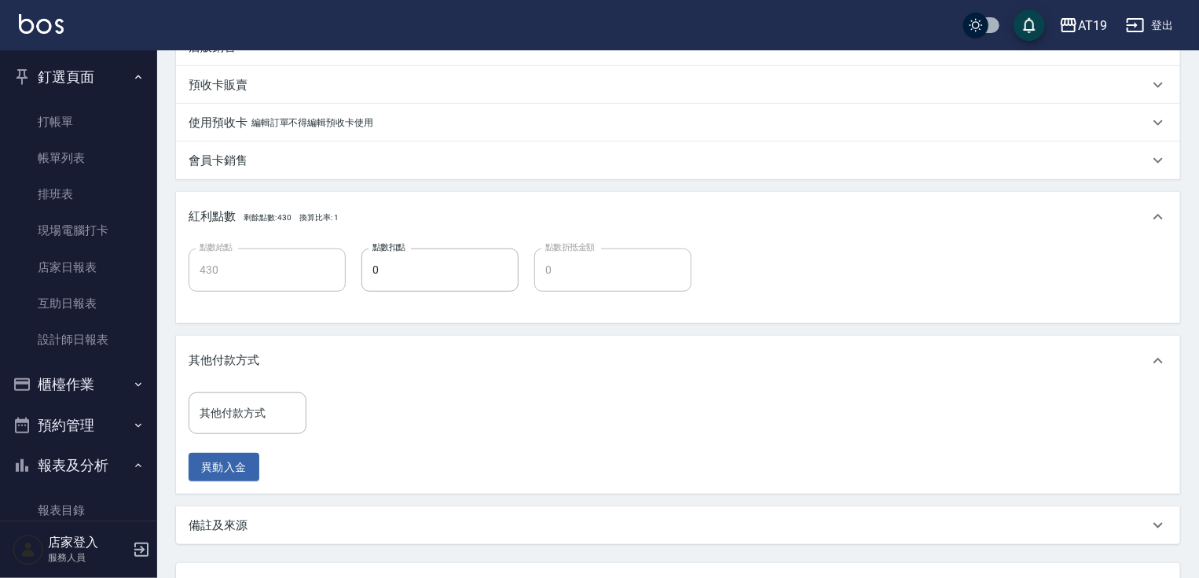
click at [251, 355] on p "其他付款方式" at bounding box center [224, 360] width 71 height 17
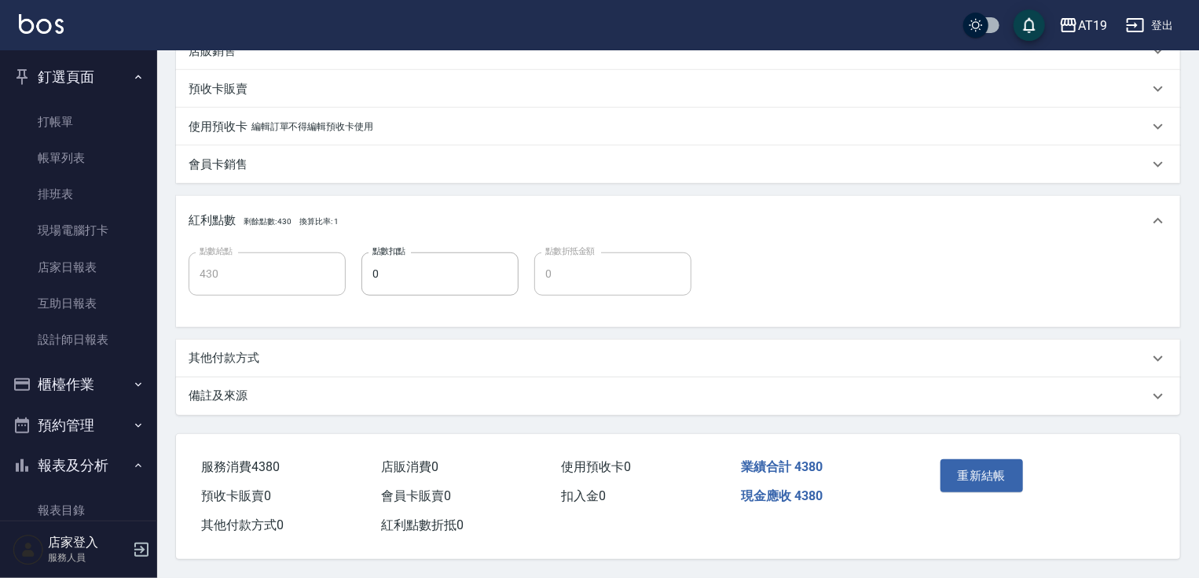
click at [251, 361] on div "其他付款方式" at bounding box center [678, 358] width 1004 height 38
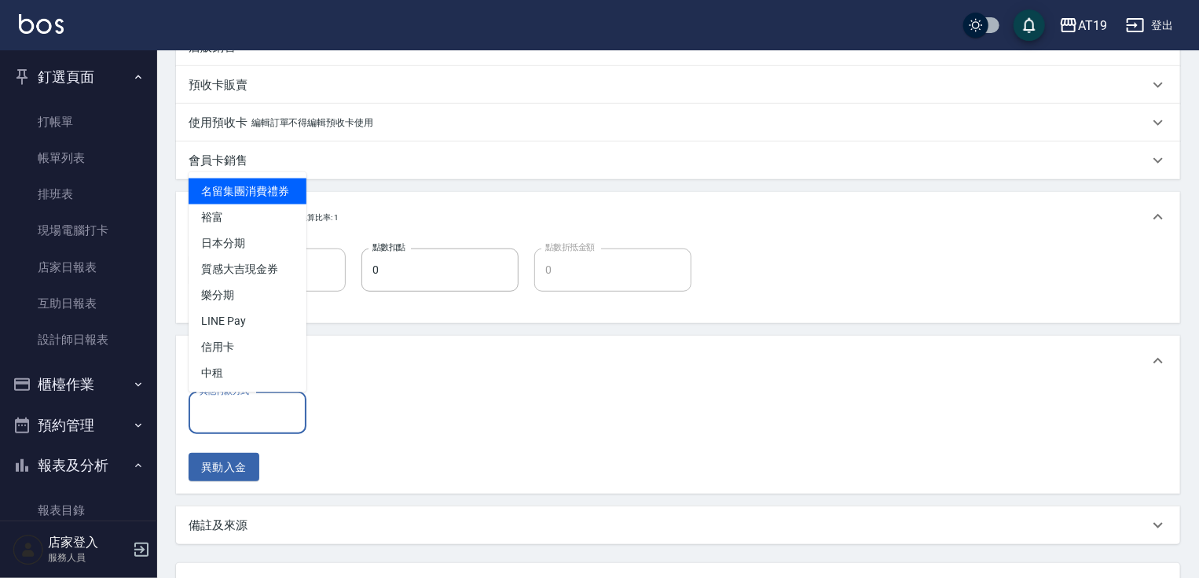
click at [246, 418] on input "其他付款方式" at bounding box center [248, 413] width 104 height 28
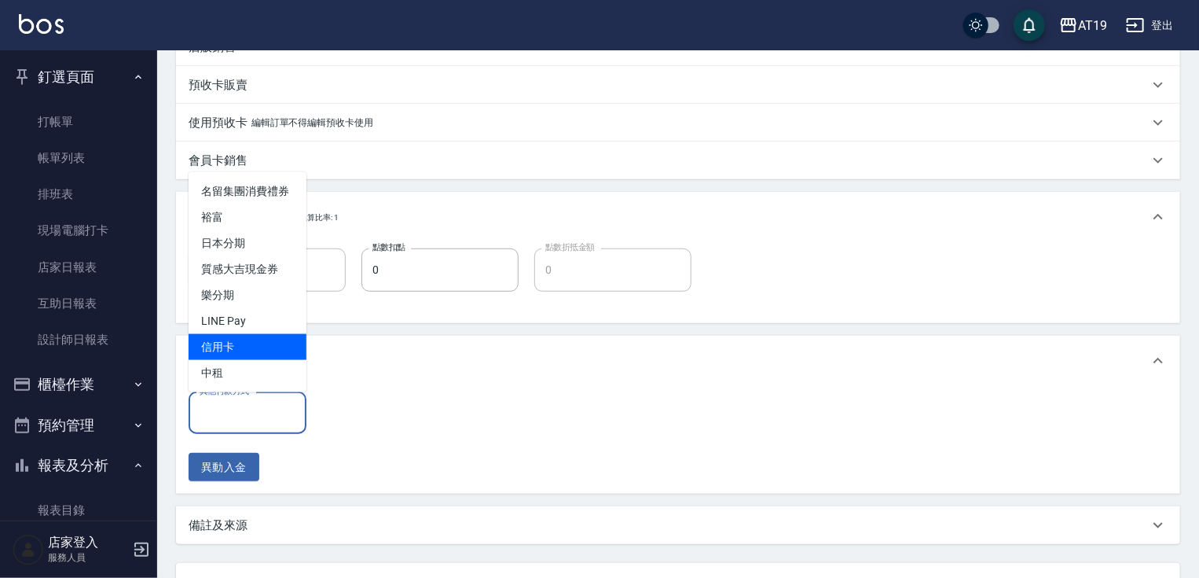
click at [238, 347] on span "信用卡" at bounding box center [248, 347] width 118 height 26
type input "信用卡"
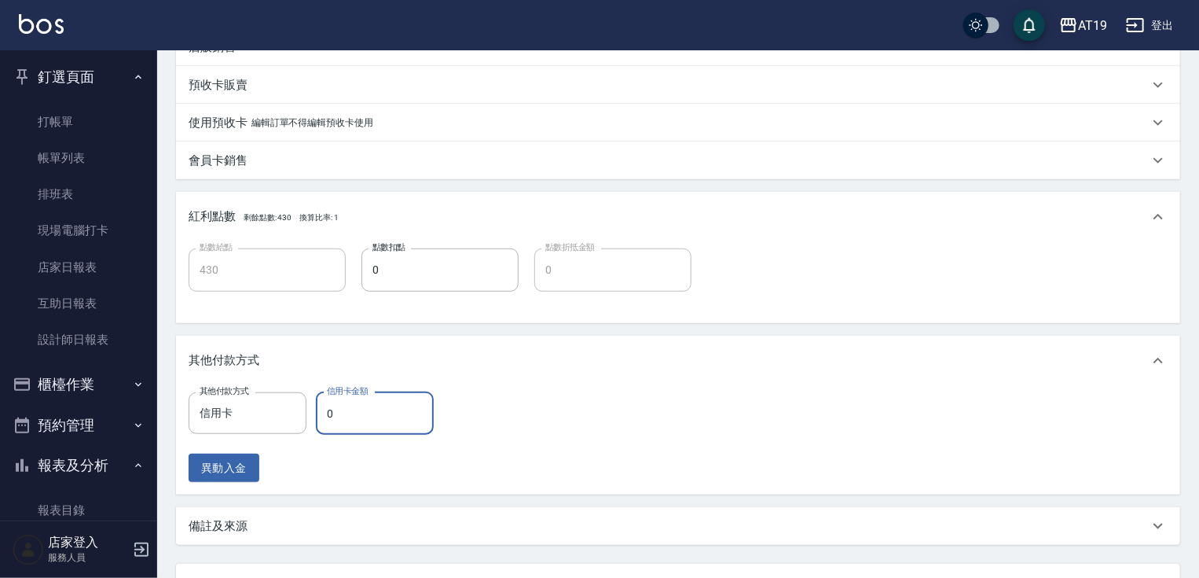
click at [331, 414] on input "0" at bounding box center [375, 413] width 118 height 42
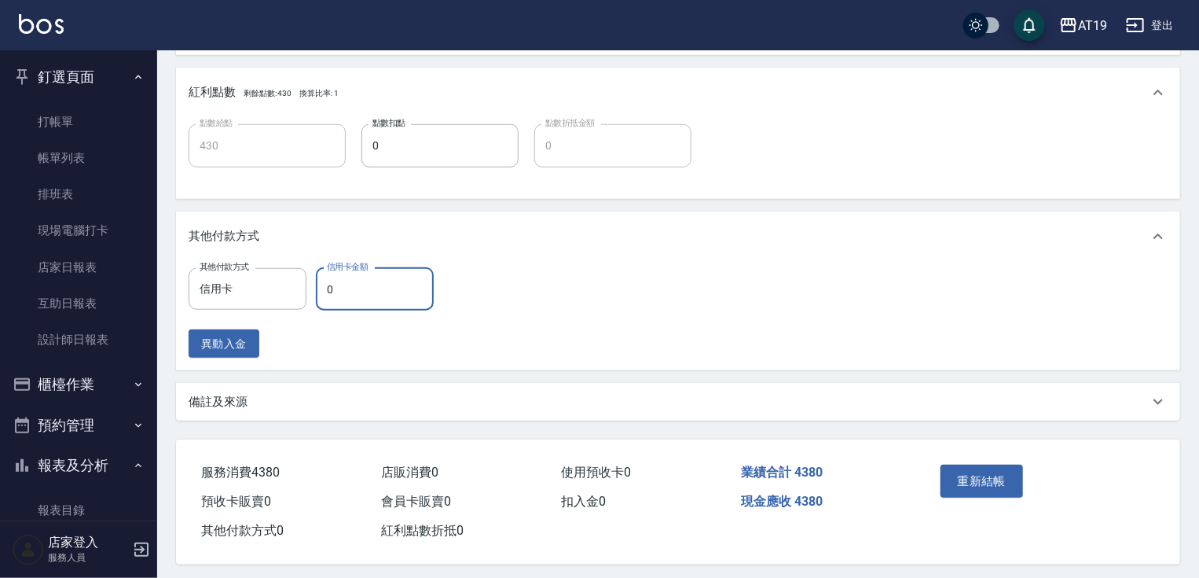
scroll to position [597, 0]
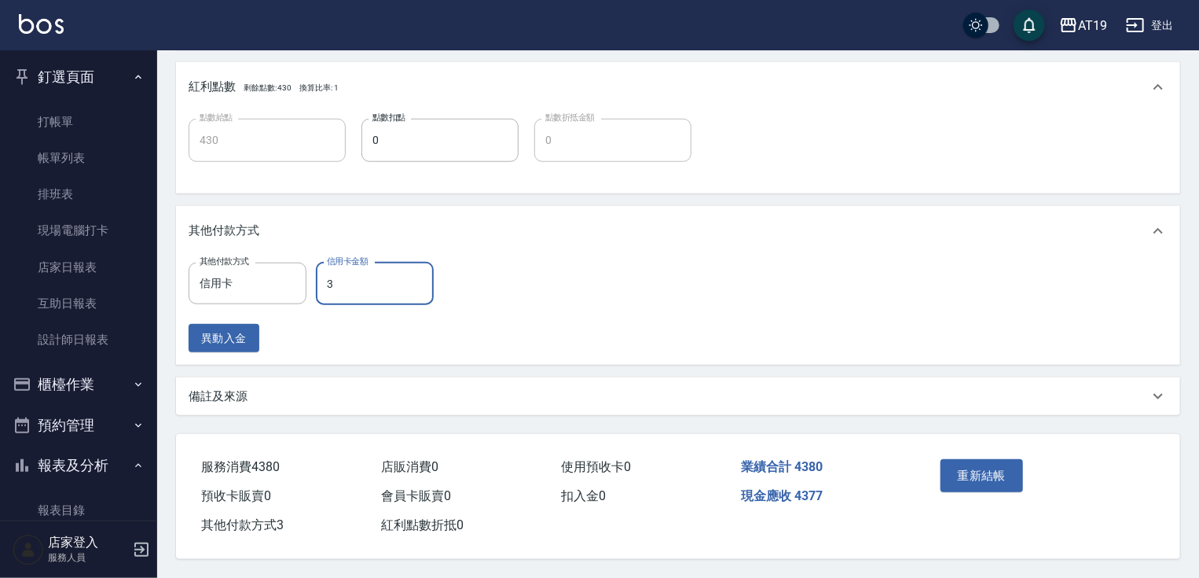
type input "38"
type input "390"
type input "388"
type input "50"
type input "3880"
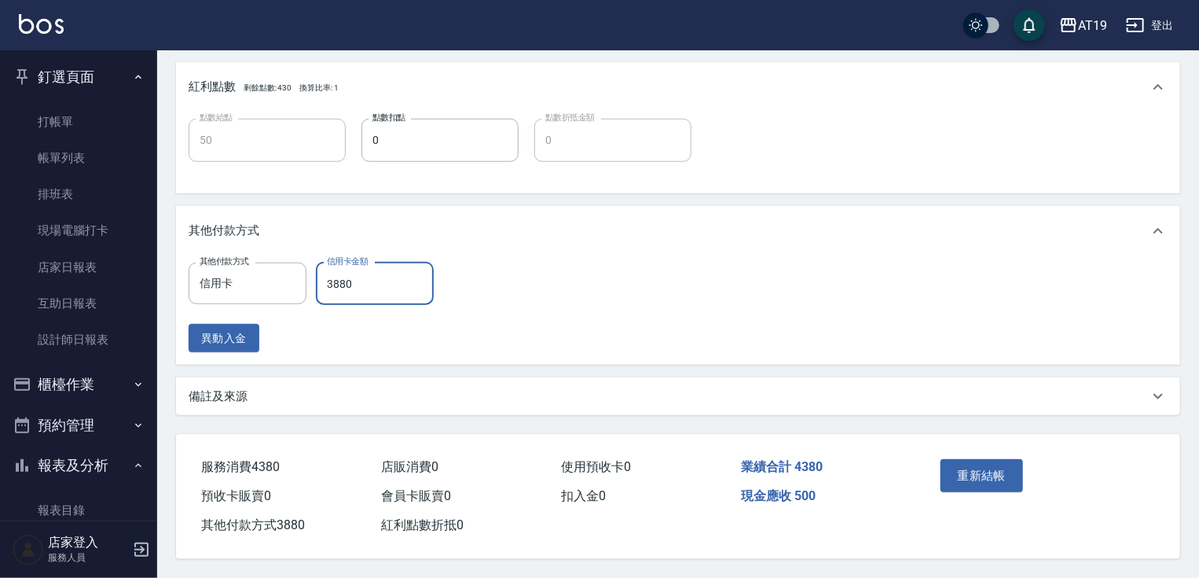
drag, startPoint x: 361, startPoint y: 277, endPoint x: 315, endPoint y: 284, distance: 47.0
click at [316, 284] on input "3880" at bounding box center [375, 283] width 118 height 42
type input "430"
type input "50"
type input "380"
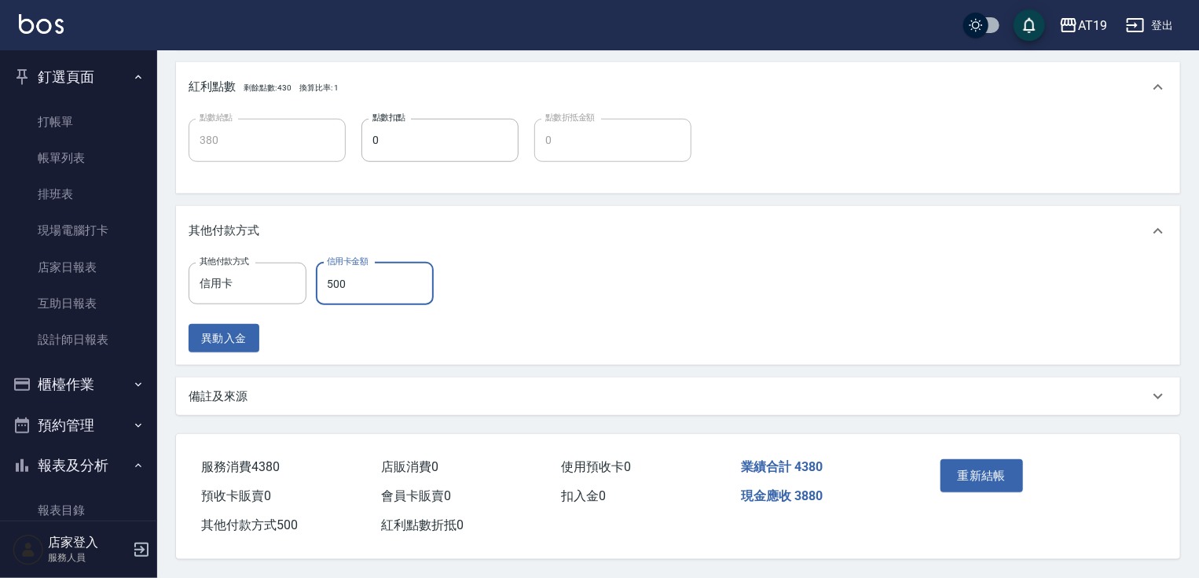
type input "500"
click at [538, 273] on div "其他付款方式 信用卡 其他付款方式 信用卡金額 500 信用卡金額 異動入金" at bounding box center [678, 307] width 979 height 90
click at [969, 465] on button "重新結帳" at bounding box center [982, 475] width 83 height 33
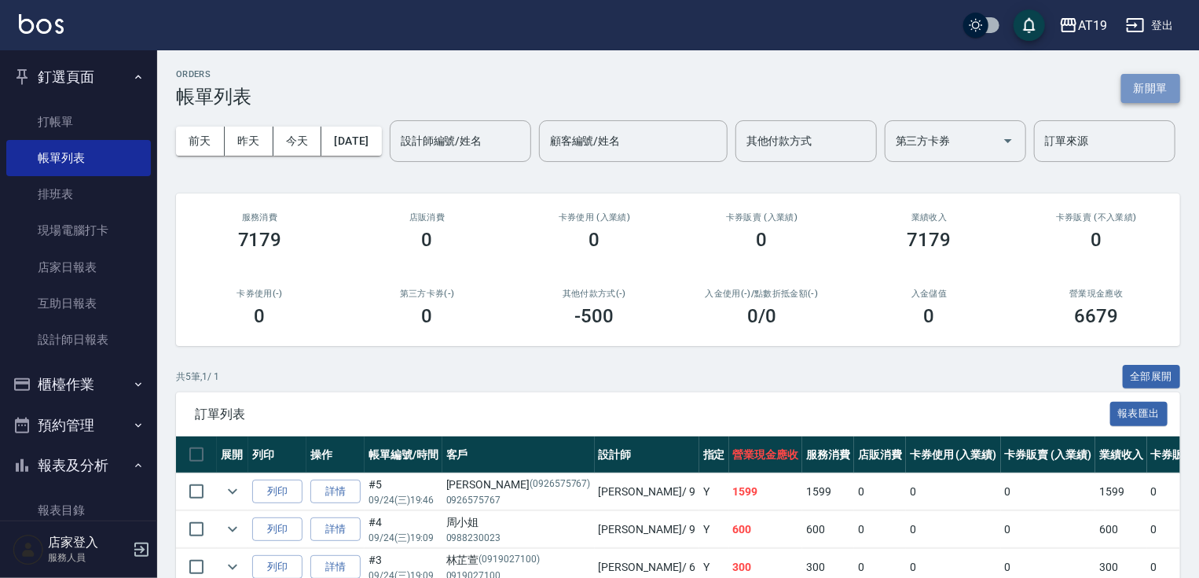
click at [1138, 86] on button "新開單" at bounding box center [1150, 88] width 59 height 29
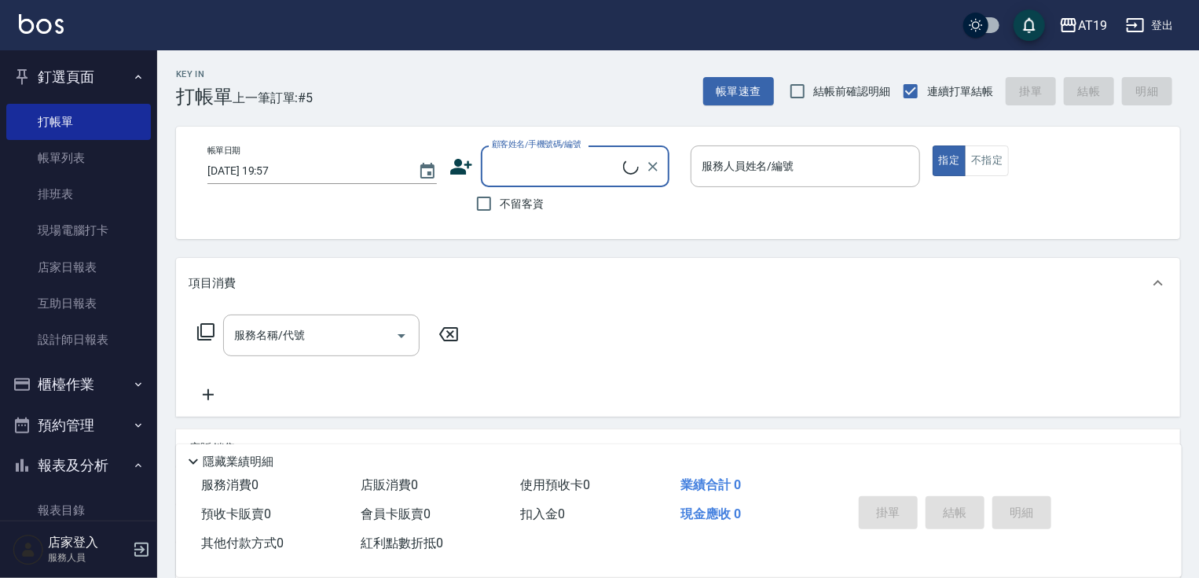
click at [508, 170] on input "顧客姓名/手機號碼/編號" at bounding box center [555, 166] width 135 height 28
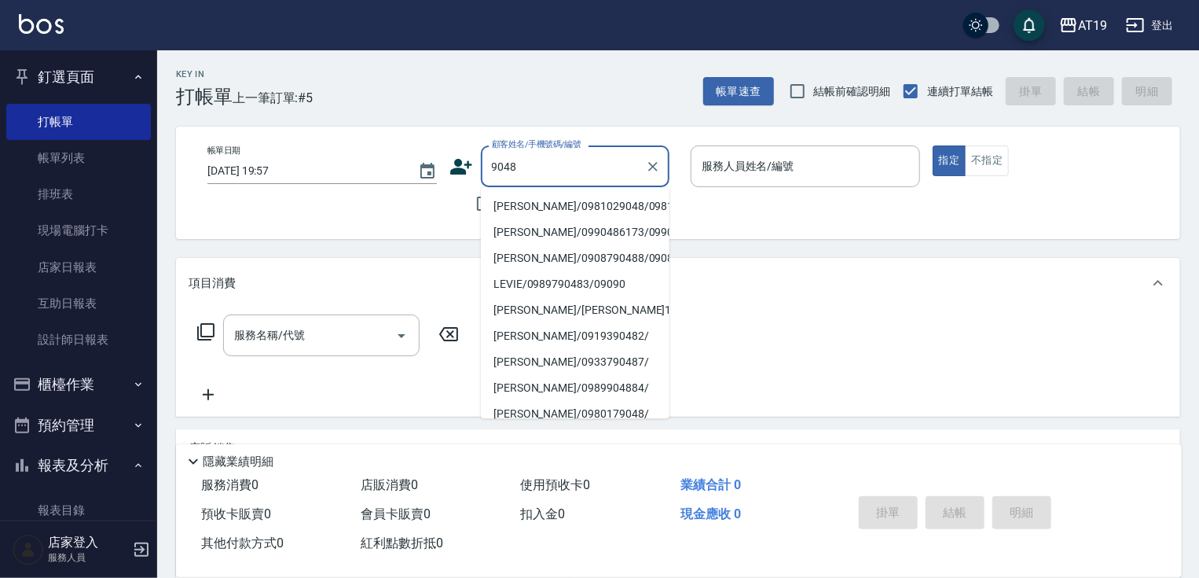
type input "[PERSON_NAME]/0981029048/0981029048"
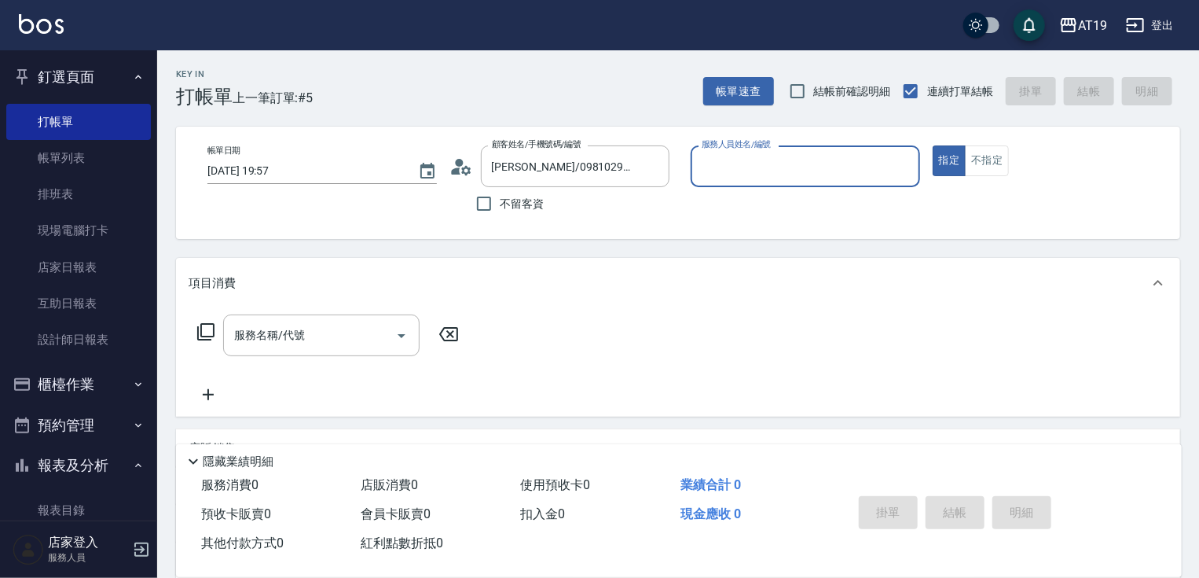
type input "[PERSON_NAME]- 8"
click at [933, 145] on button "指定" at bounding box center [950, 160] width 34 height 31
type button "true"
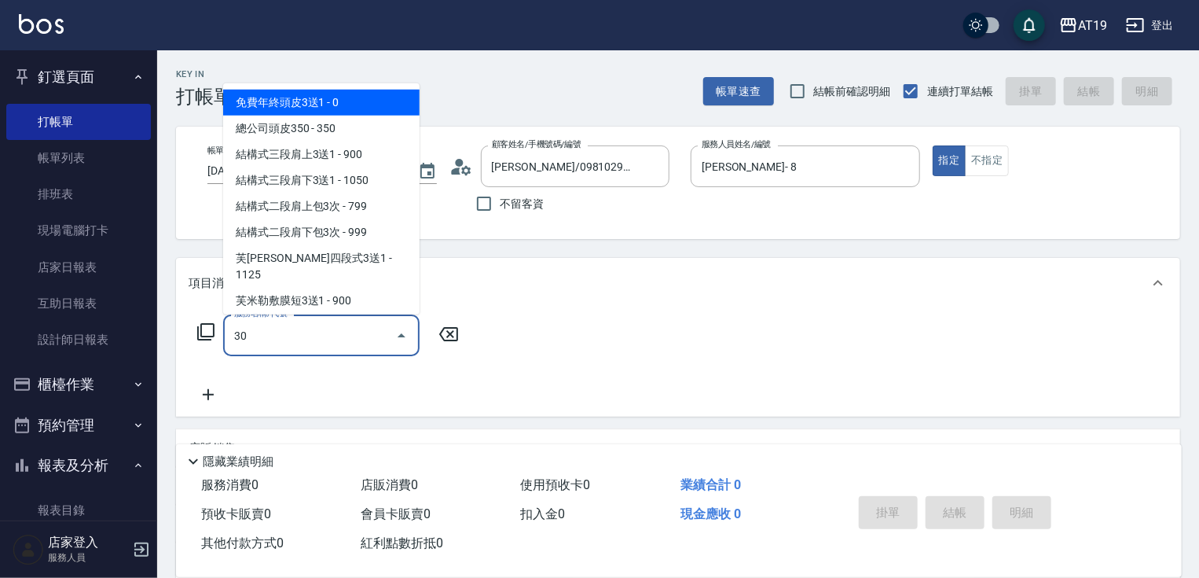
type input "301"
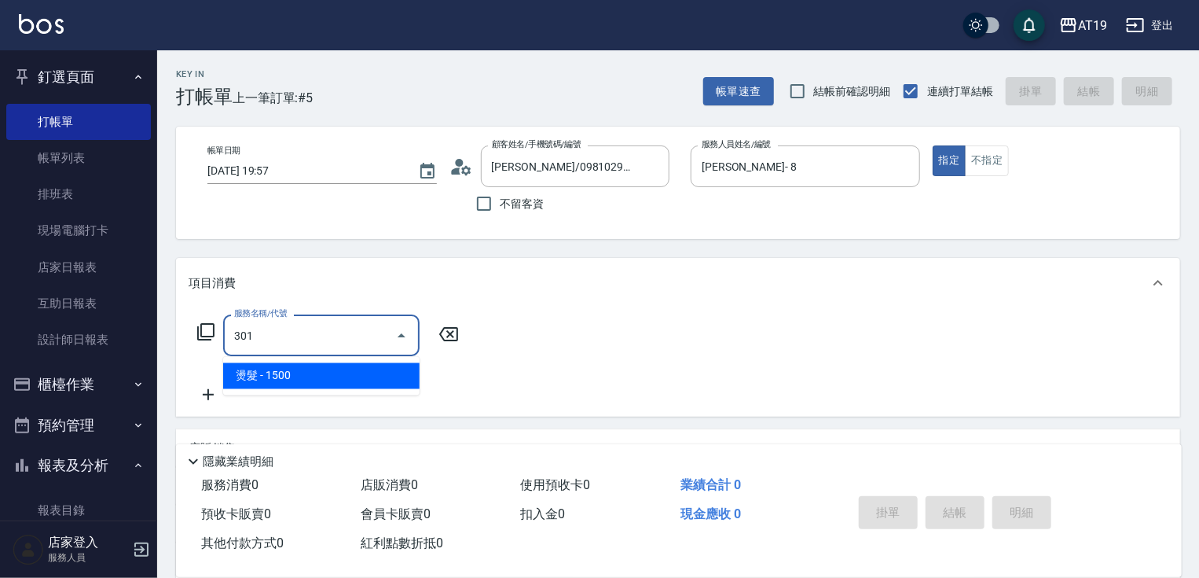
type input "150"
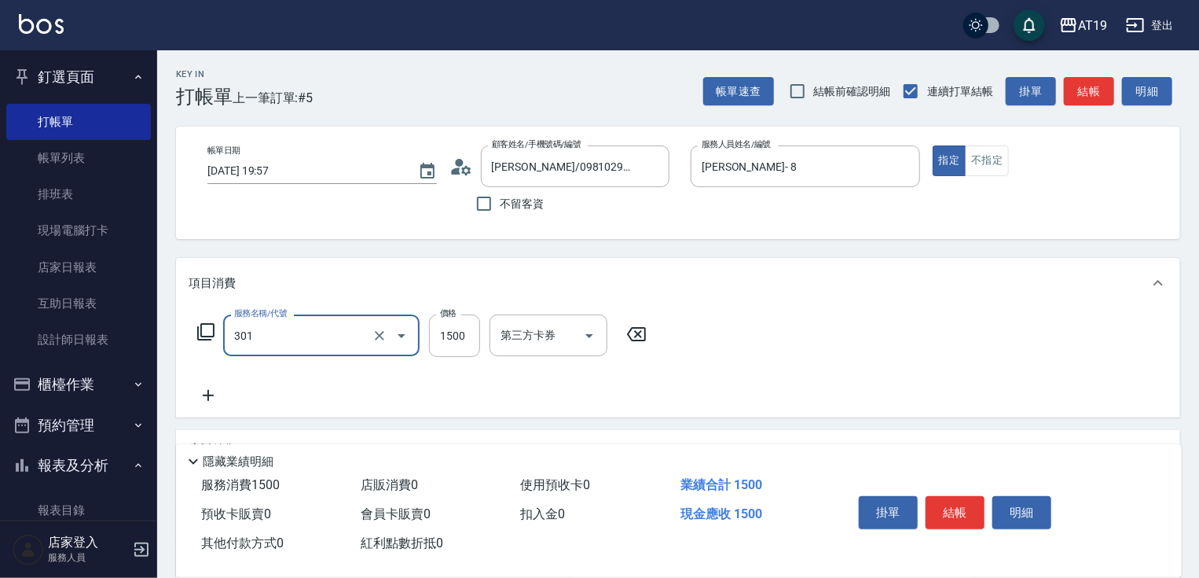
type input "燙髮(301)"
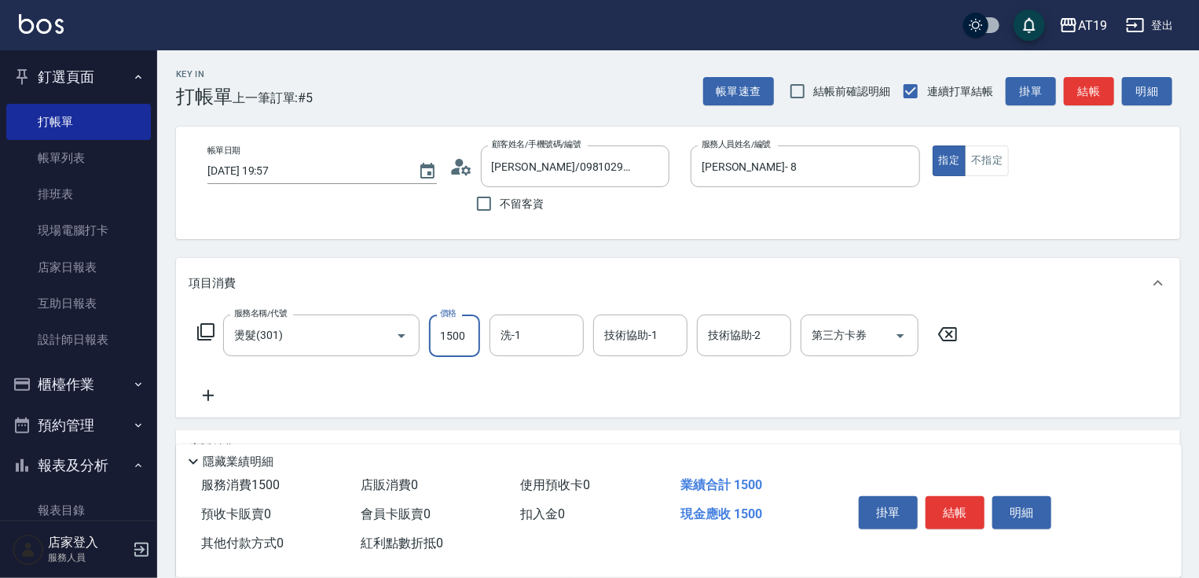
type input "0"
type input "19"
type input "10"
type input "195"
type input "190"
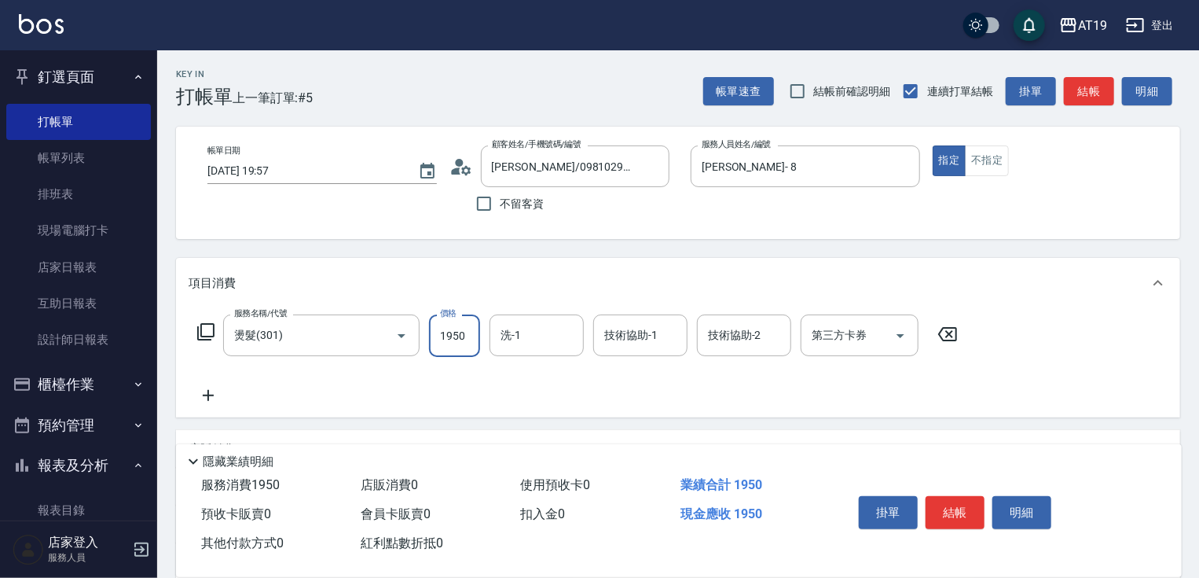
type input "1950"
type input "Orange-53"
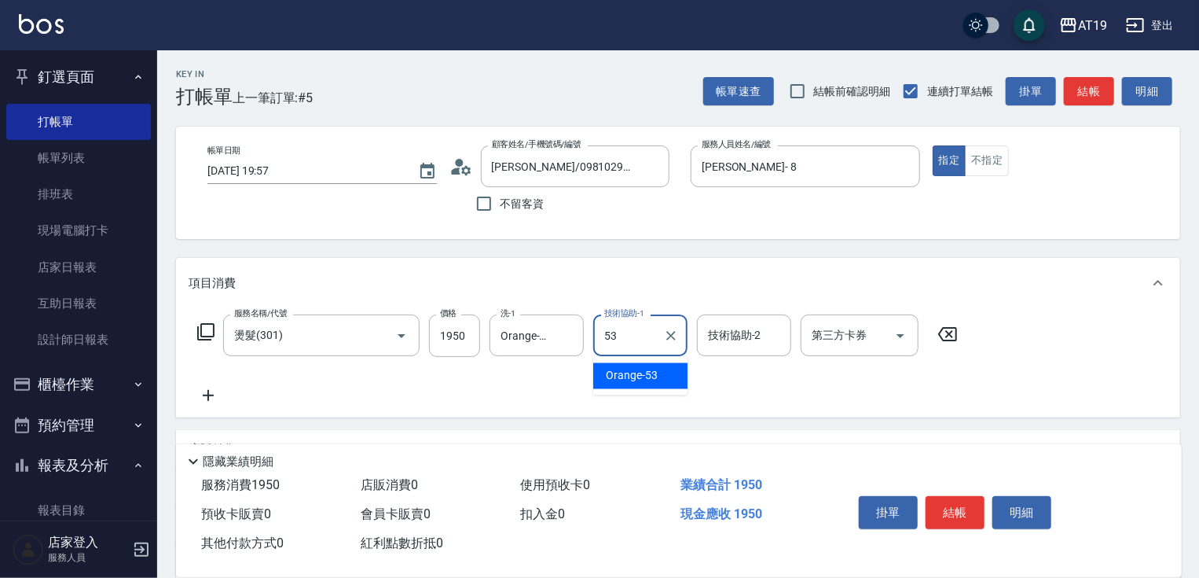
type input "Orange-53"
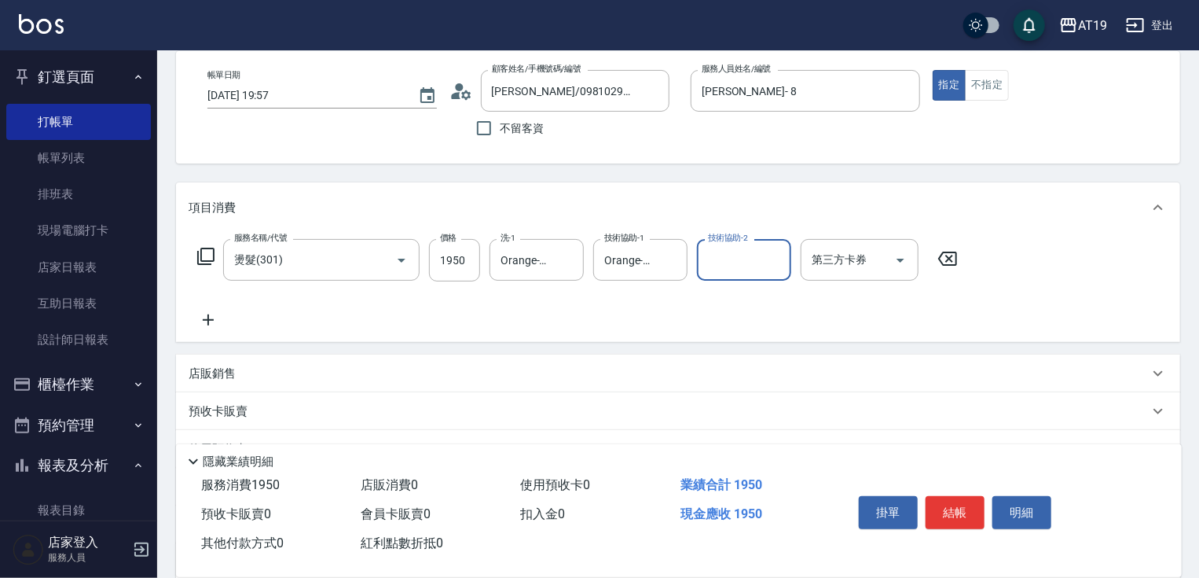
scroll to position [228, 0]
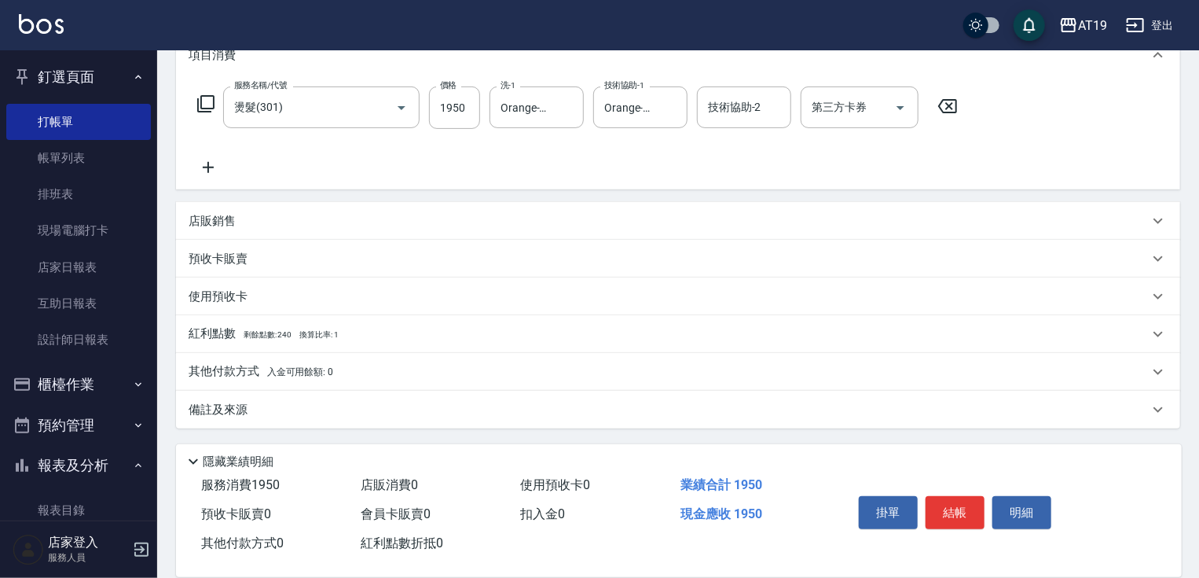
click at [252, 374] on p "其他付款方式 入金可用餘額: 0" at bounding box center [261, 371] width 145 height 17
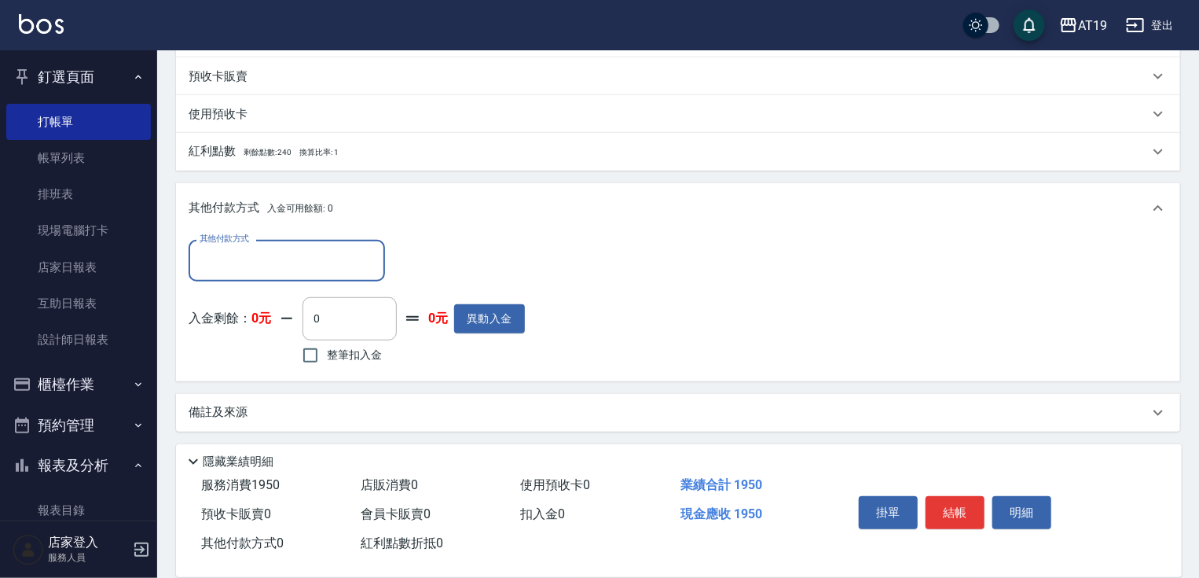
scroll to position [412, 0]
click at [242, 261] on input "其他付款方式" at bounding box center [287, 259] width 182 height 28
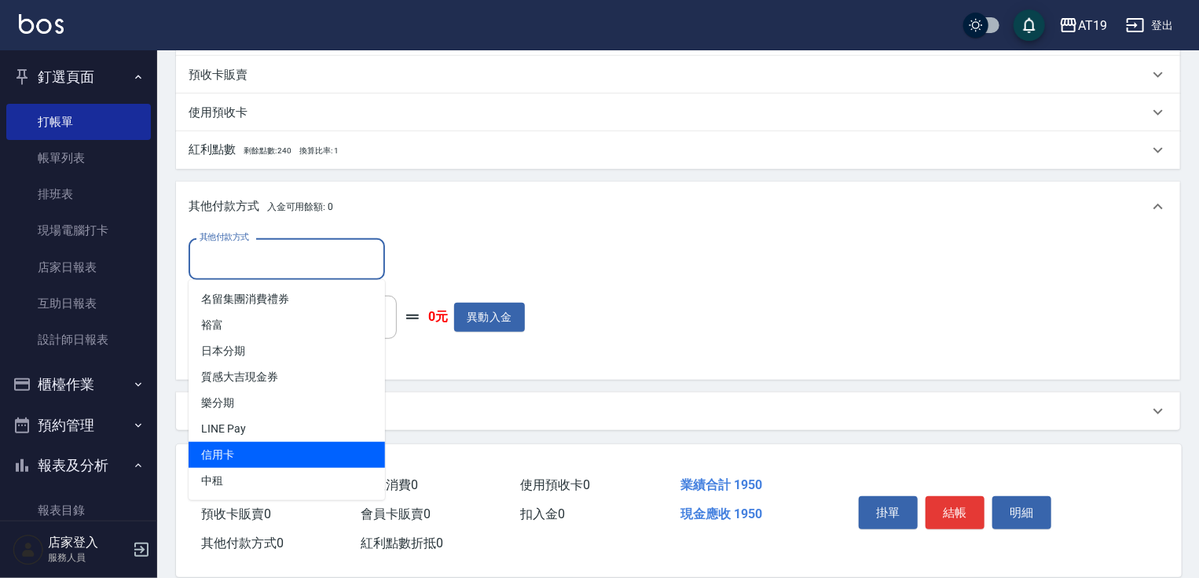
click at [260, 460] on span "信用卡" at bounding box center [287, 455] width 196 height 26
type input "信用卡"
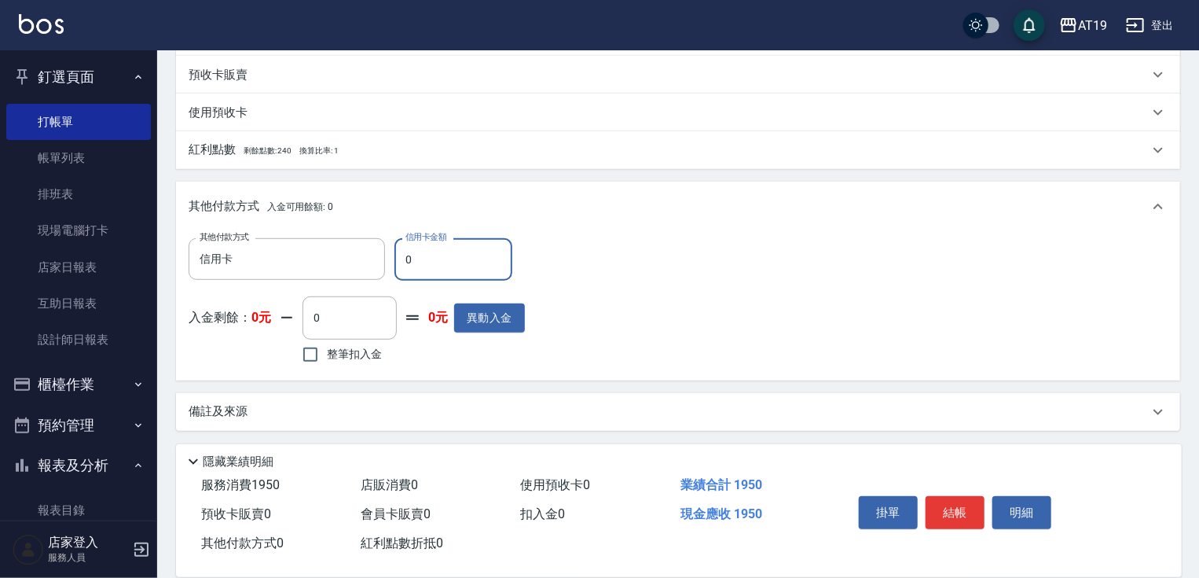
drag, startPoint x: 422, startPoint y: 260, endPoint x: 395, endPoint y: 264, distance: 27.0
click at [395, 264] on input "0" at bounding box center [453, 259] width 118 height 42
type input "19"
type input "170"
type input "195"
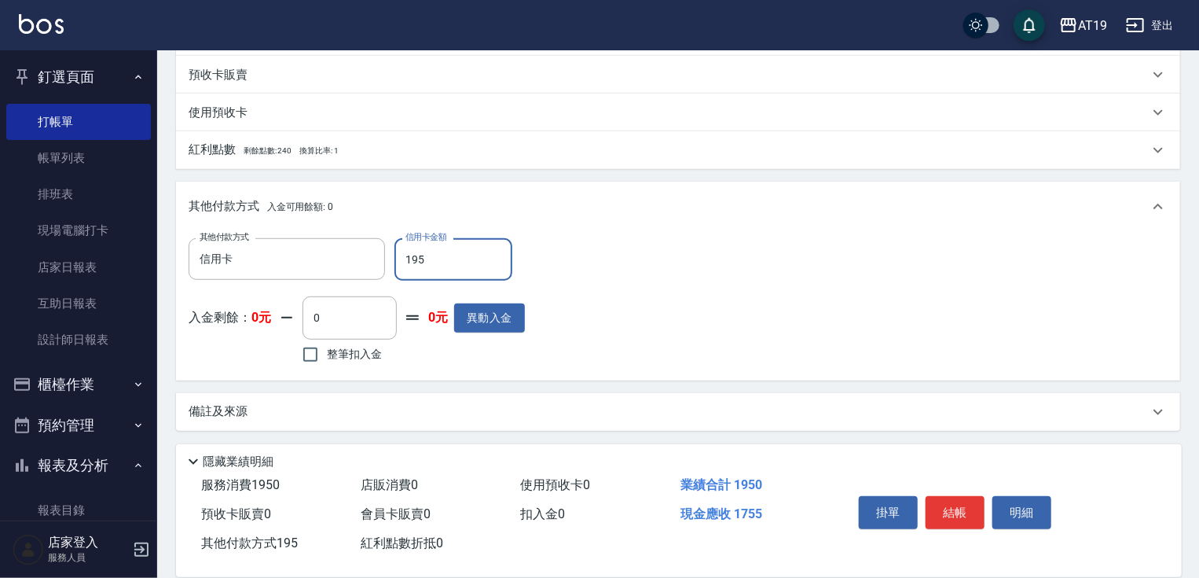
type input "0"
type input "1950"
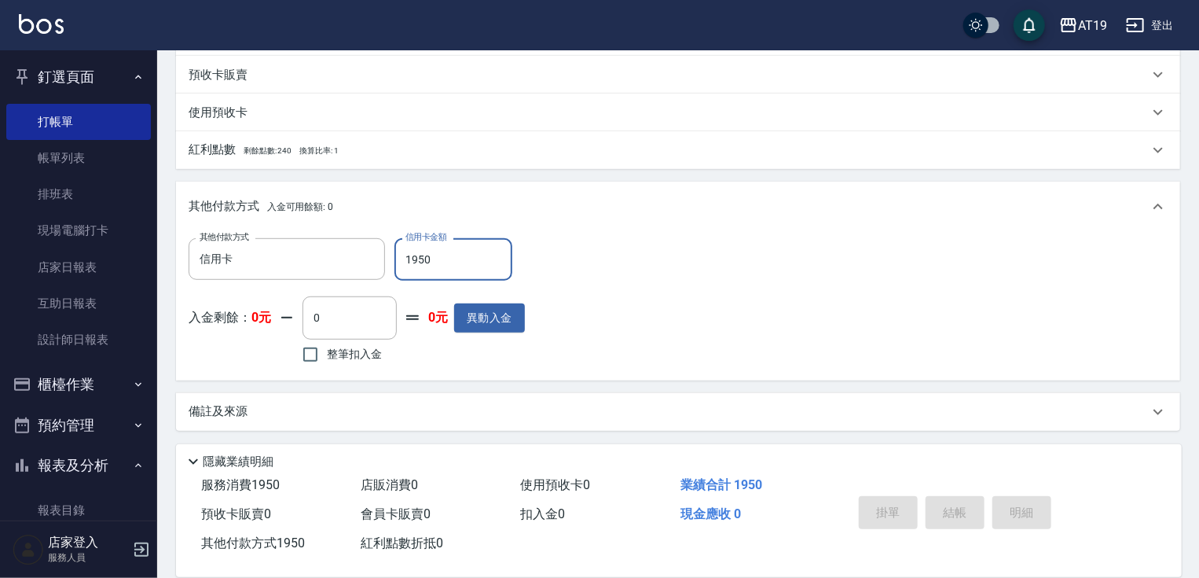
type input "[DATE] 19:58"
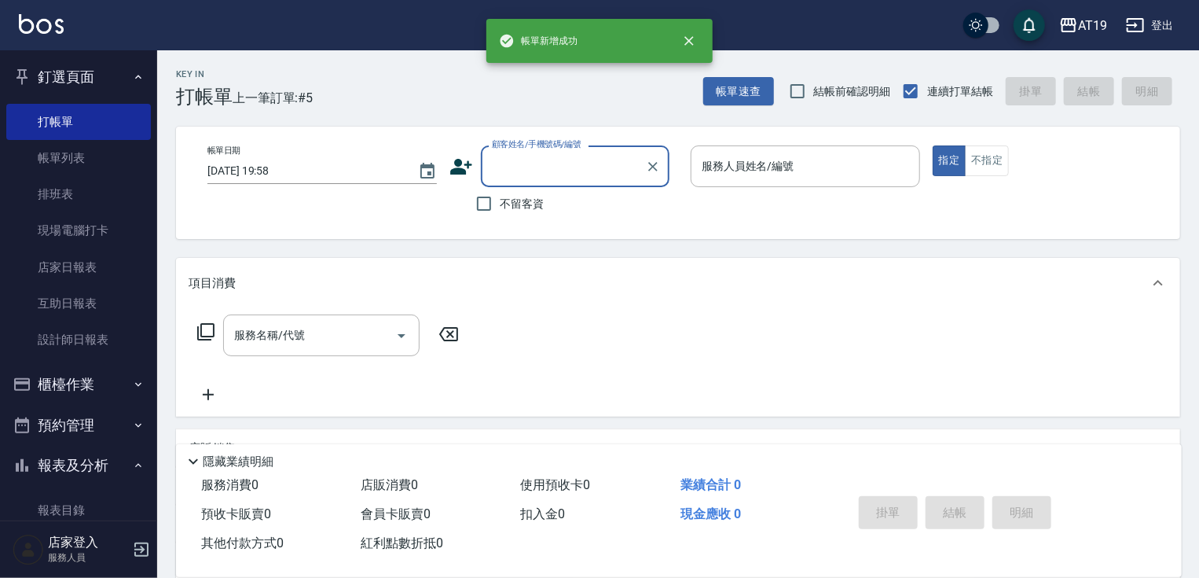
scroll to position [0, 0]
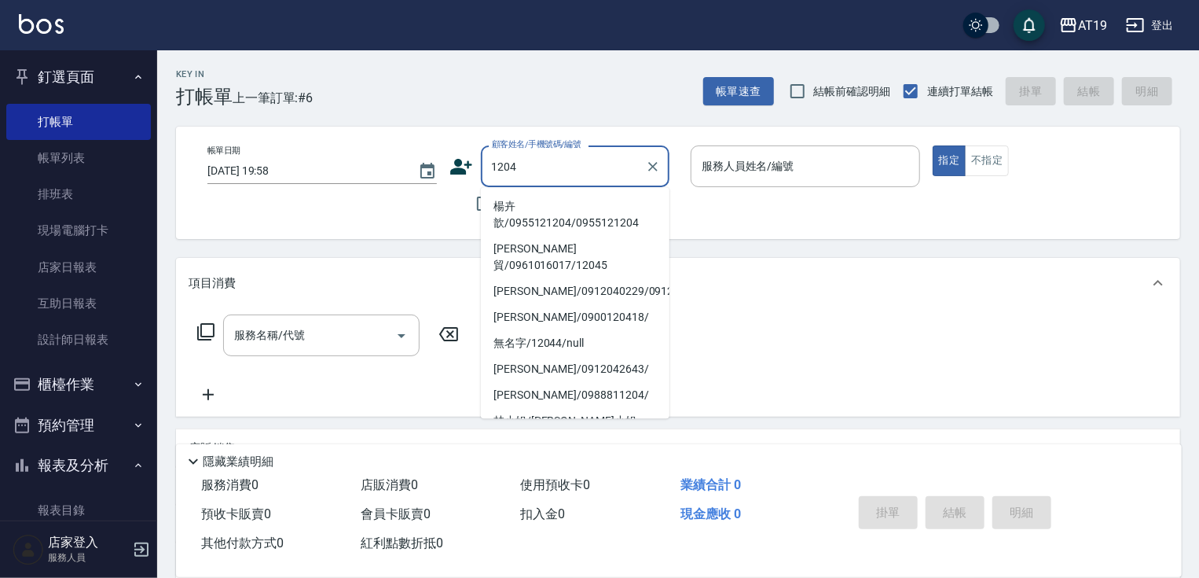
type input "楊卉歆/0955121204/0955121204"
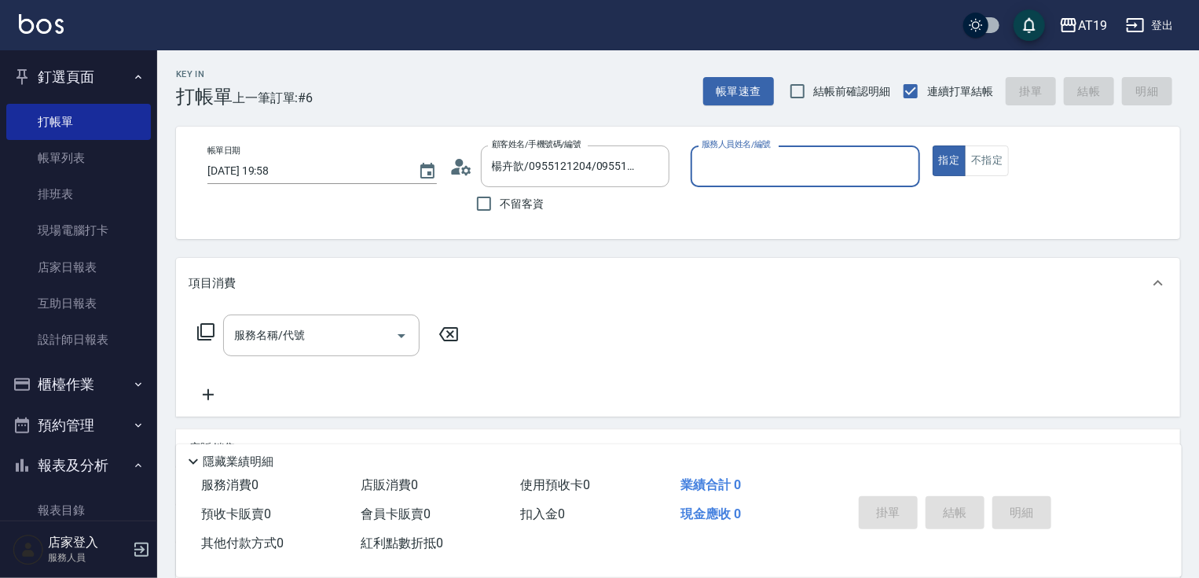
type input "[PERSON_NAME]- 8"
click at [933, 145] on button "指定" at bounding box center [950, 160] width 34 height 31
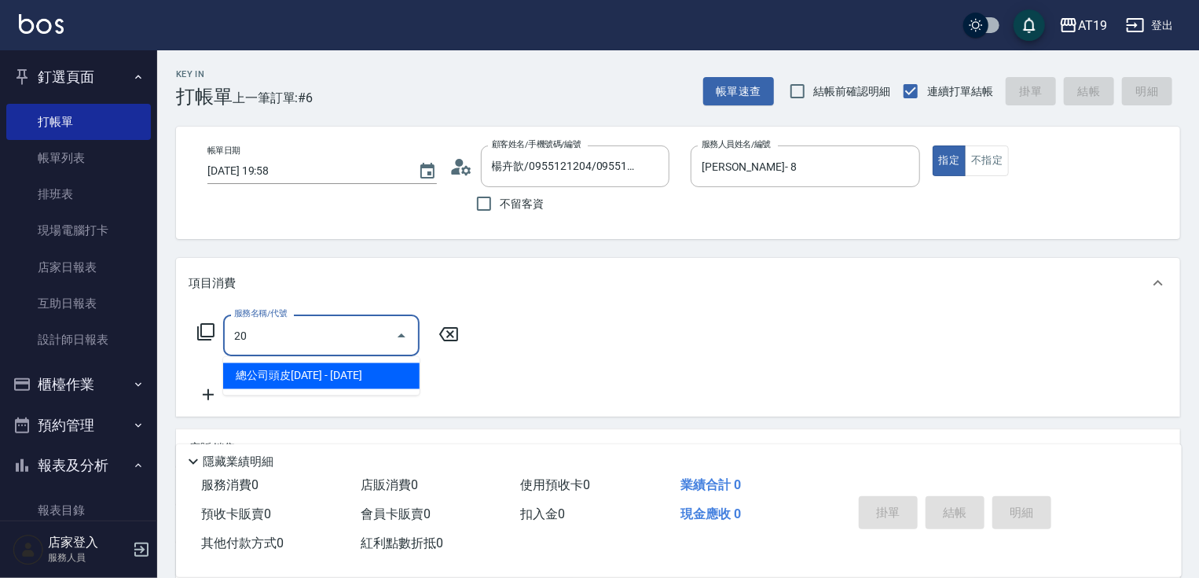
type input "201"
type input "30"
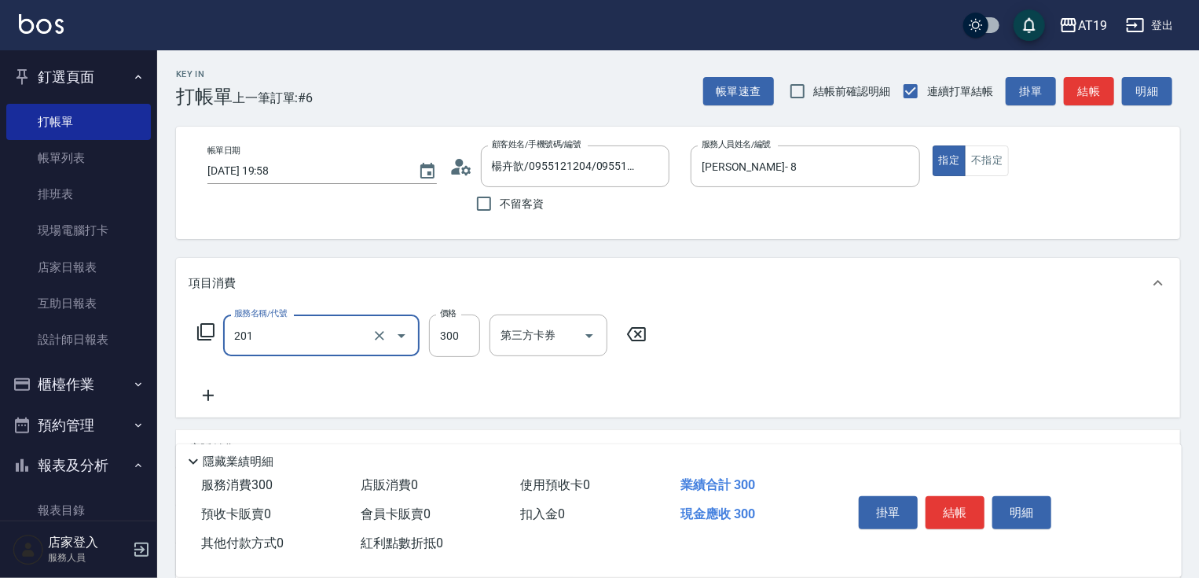
type input "洗髮(201)"
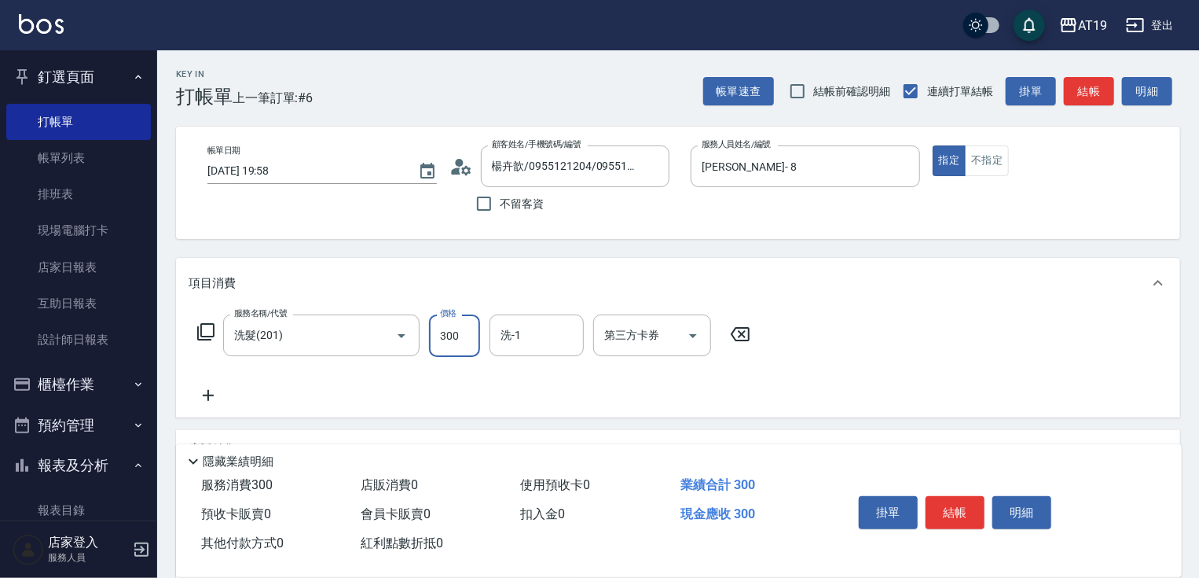
type input "0"
type input "40"
type input "400"
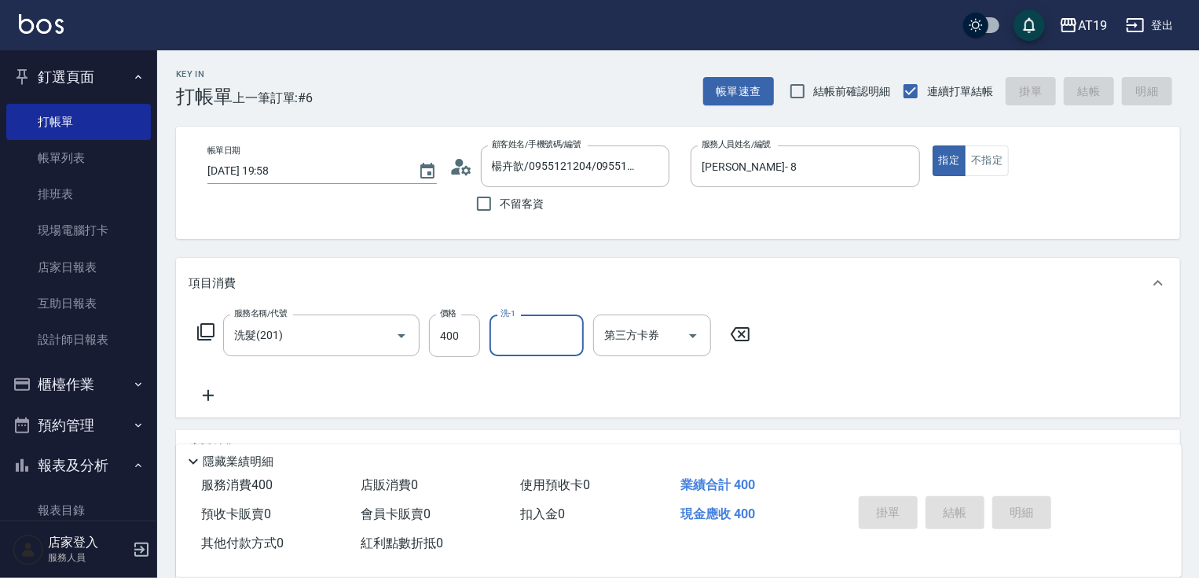
type input "0"
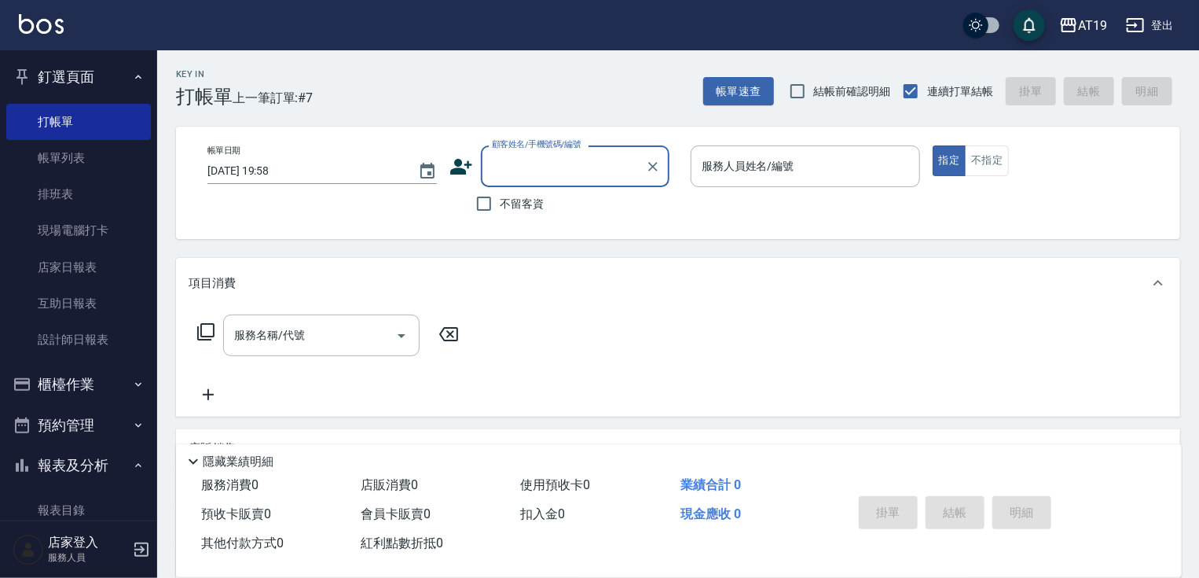
click at [515, 173] on input "顧客姓名/手機號碼/編號" at bounding box center [563, 166] width 151 height 28
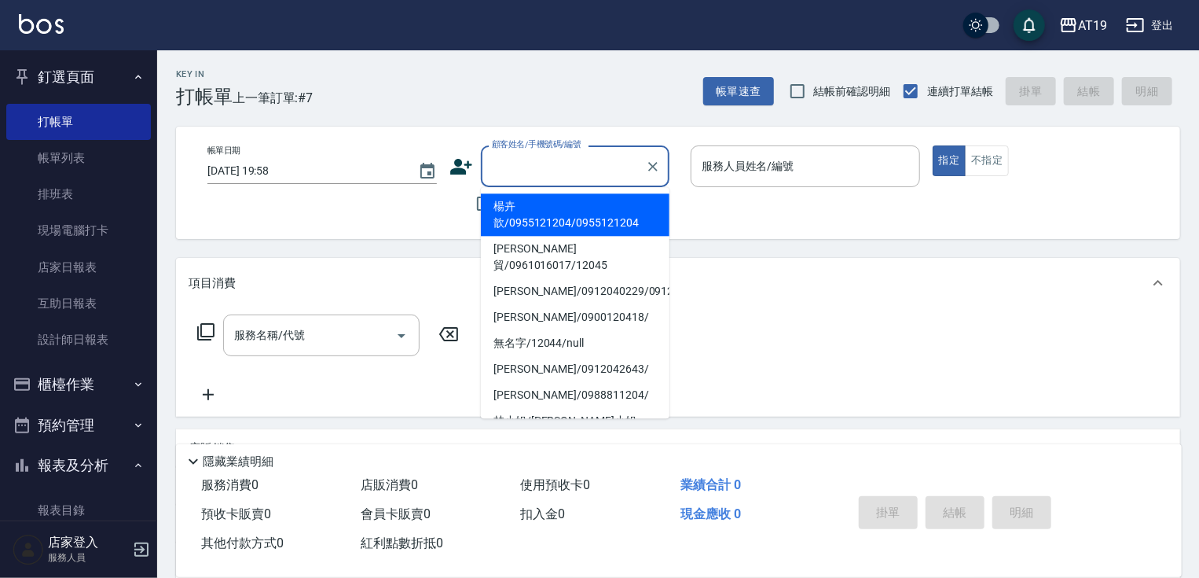
click at [70, 76] on button "釘選頁面" at bounding box center [78, 77] width 145 height 41
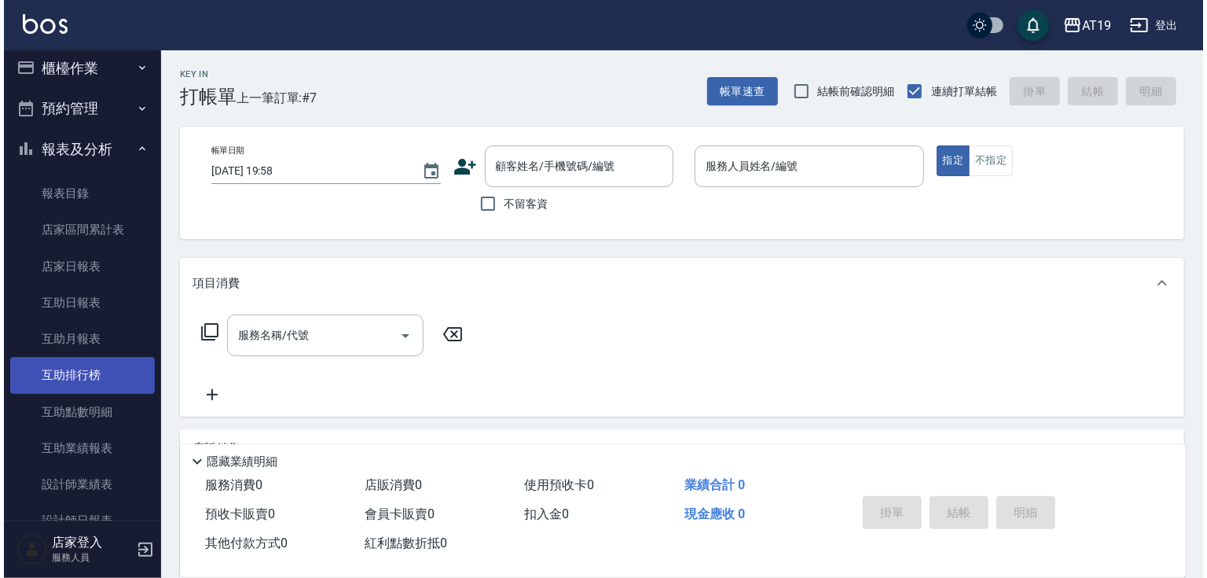
scroll to position [251, 0]
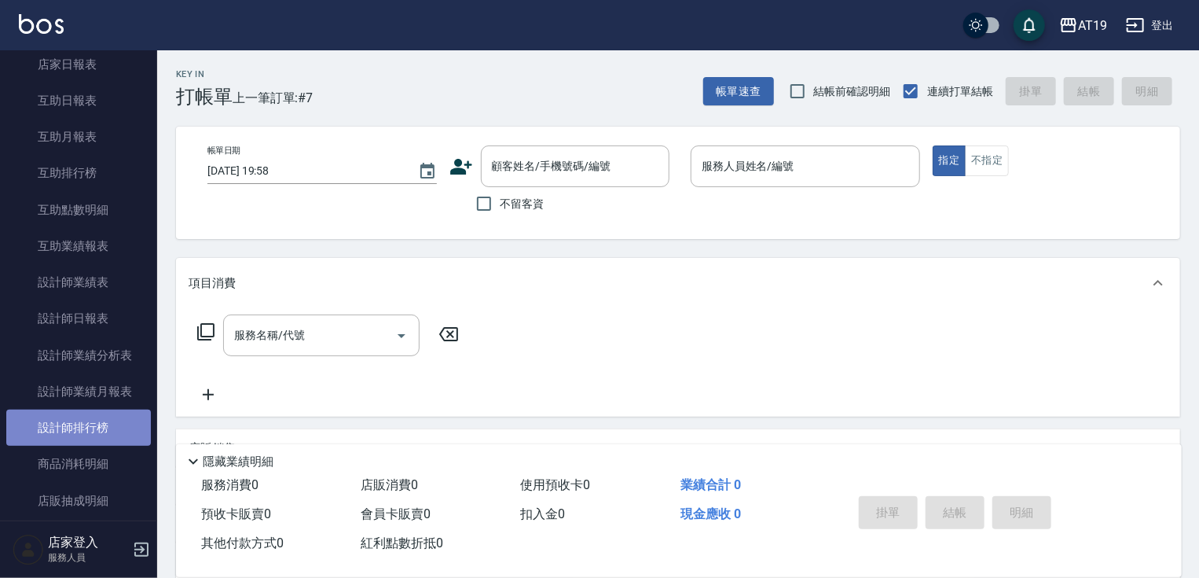
click at [78, 435] on link "設計師排行榜" at bounding box center [78, 427] width 145 height 36
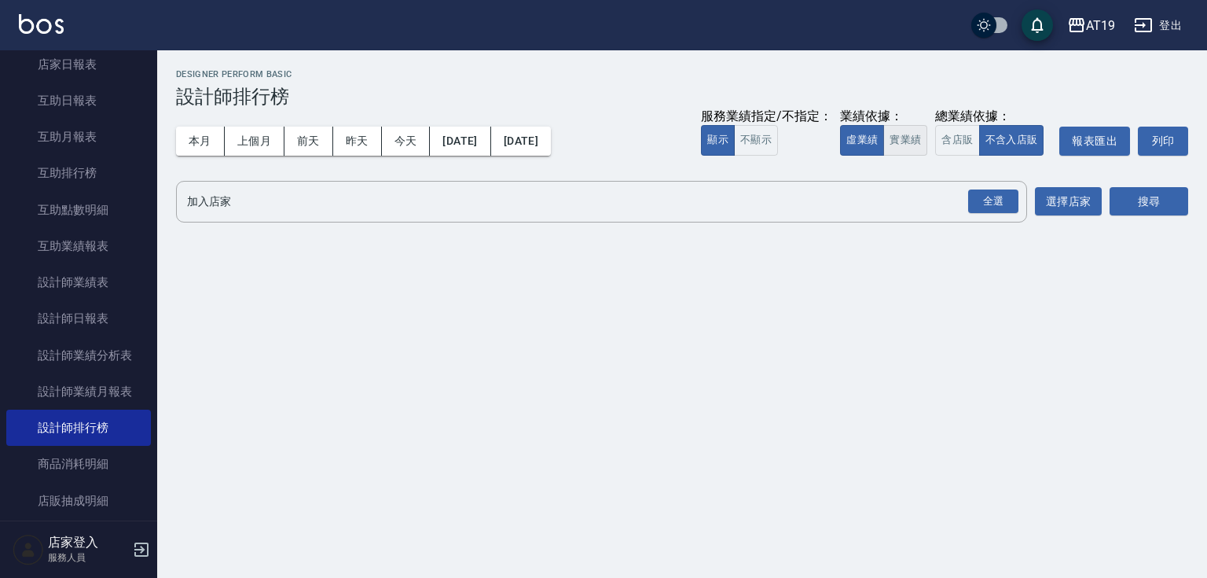
click at [918, 138] on button "實業績" at bounding box center [905, 140] width 44 height 31
click at [996, 202] on div "全選" at bounding box center [993, 201] width 50 height 24
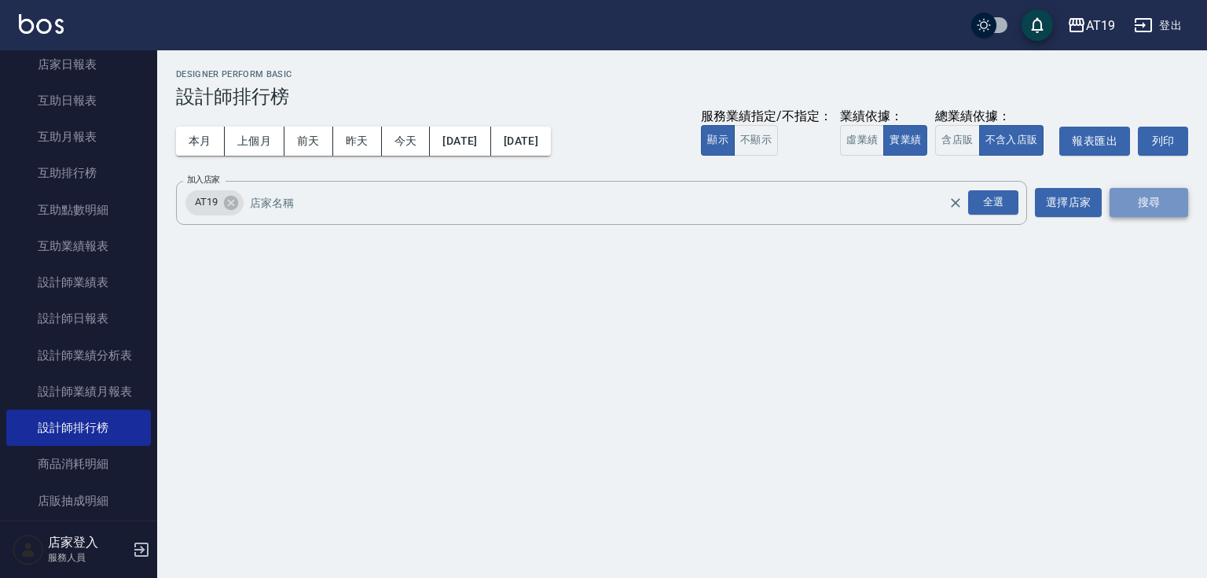
click at [1149, 204] on button "搜尋" at bounding box center [1149, 202] width 79 height 29
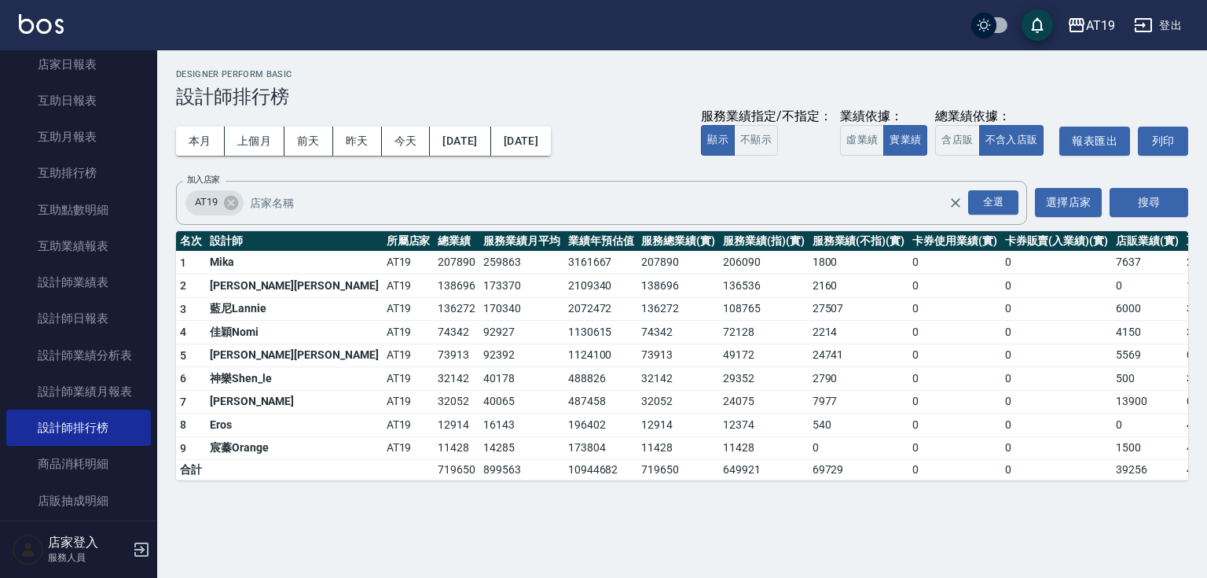
click at [670, 88] on h3 "設計師排行榜" at bounding box center [682, 97] width 1012 height 22
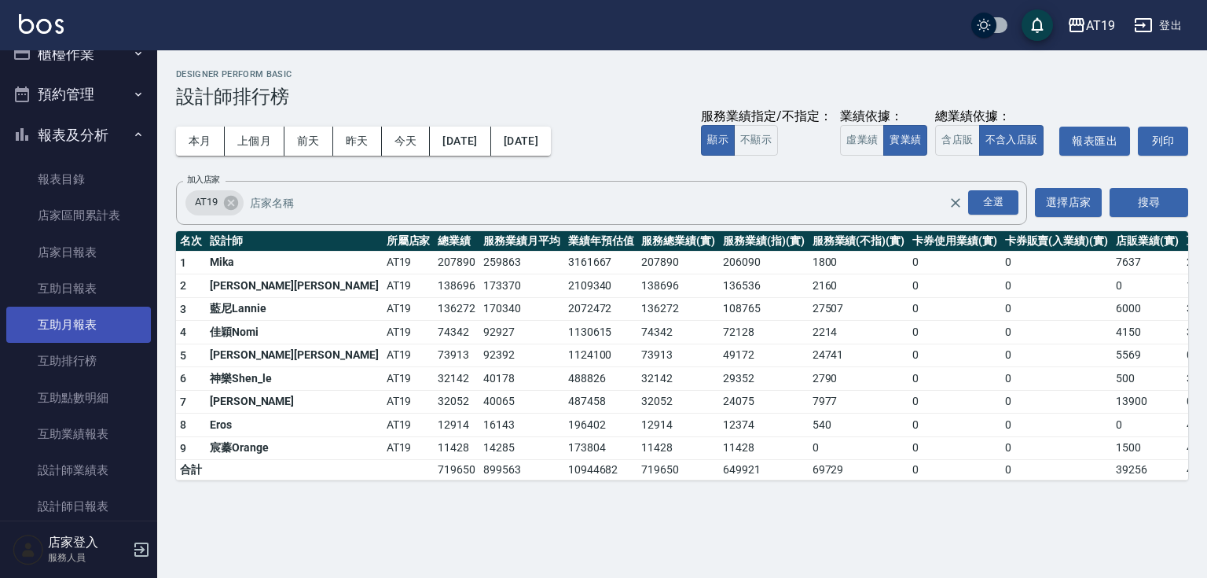
scroll to position [63, 0]
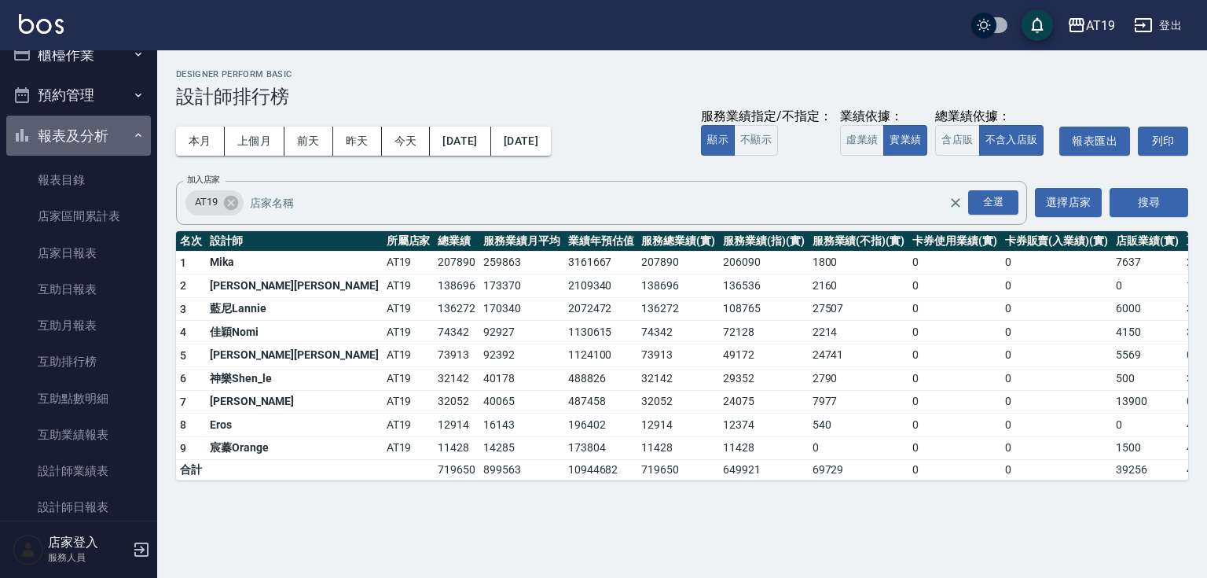
click at [82, 130] on button "報表及分析" at bounding box center [78, 136] width 145 height 41
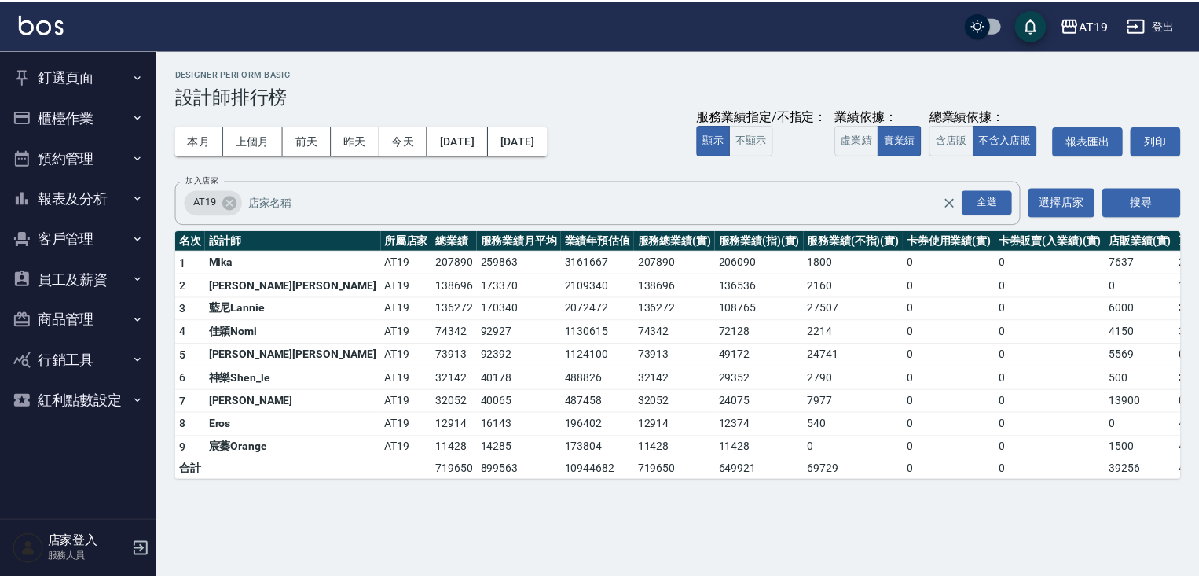
scroll to position [0, 0]
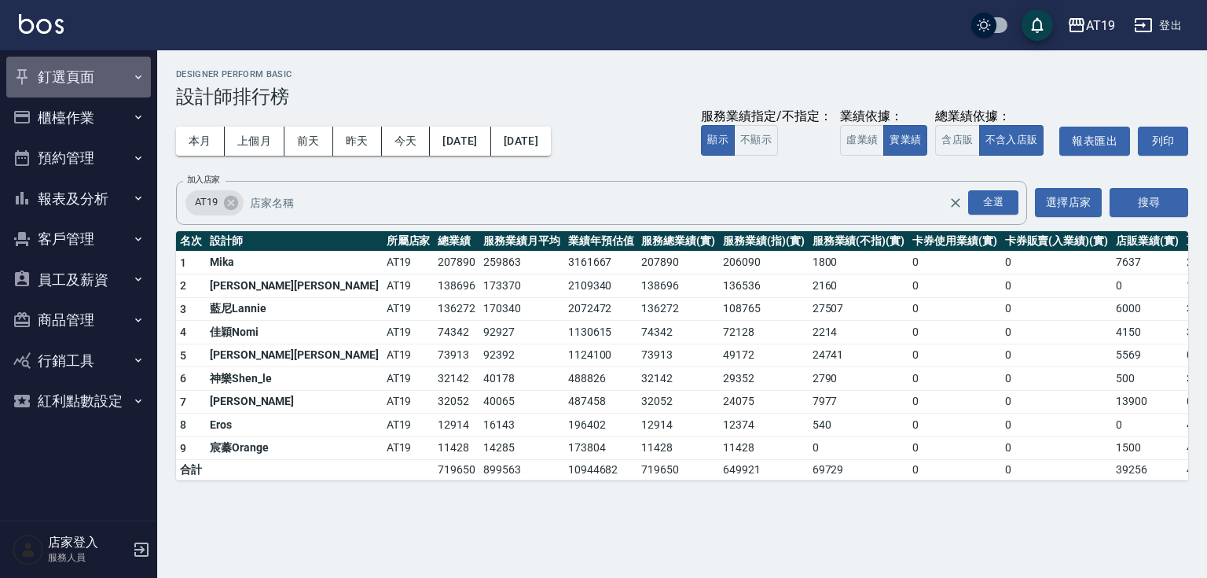
click at [83, 78] on button "釘選頁面" at bounding box center [78, 77] width 145 height 41
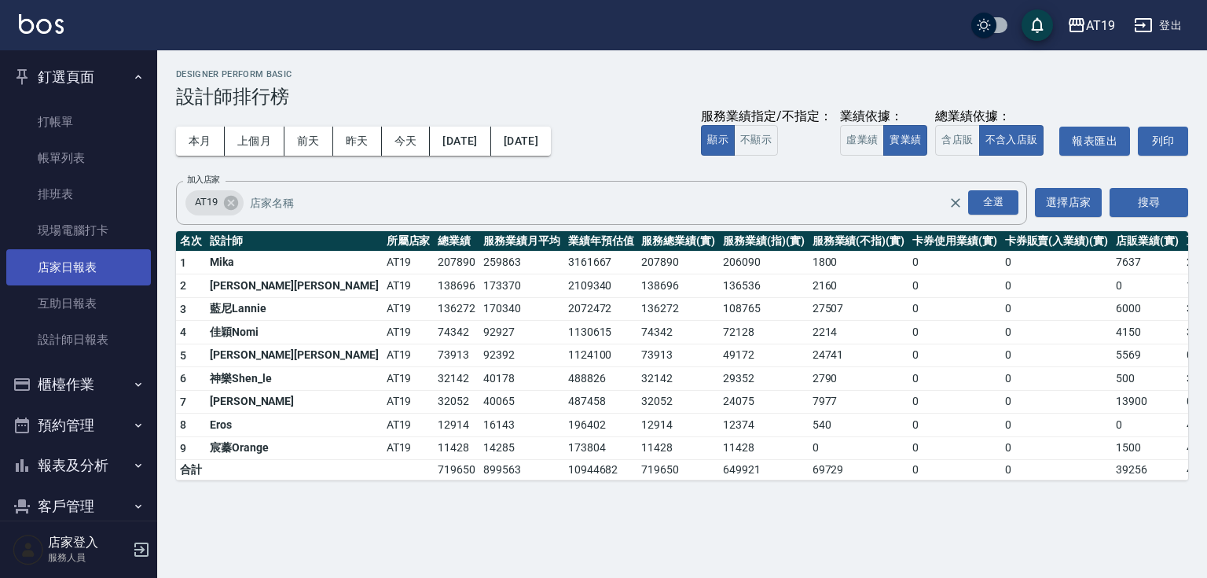
click at [89, 268] on link "店家日報表" at bounding box center [78, 267] width 145 height 36
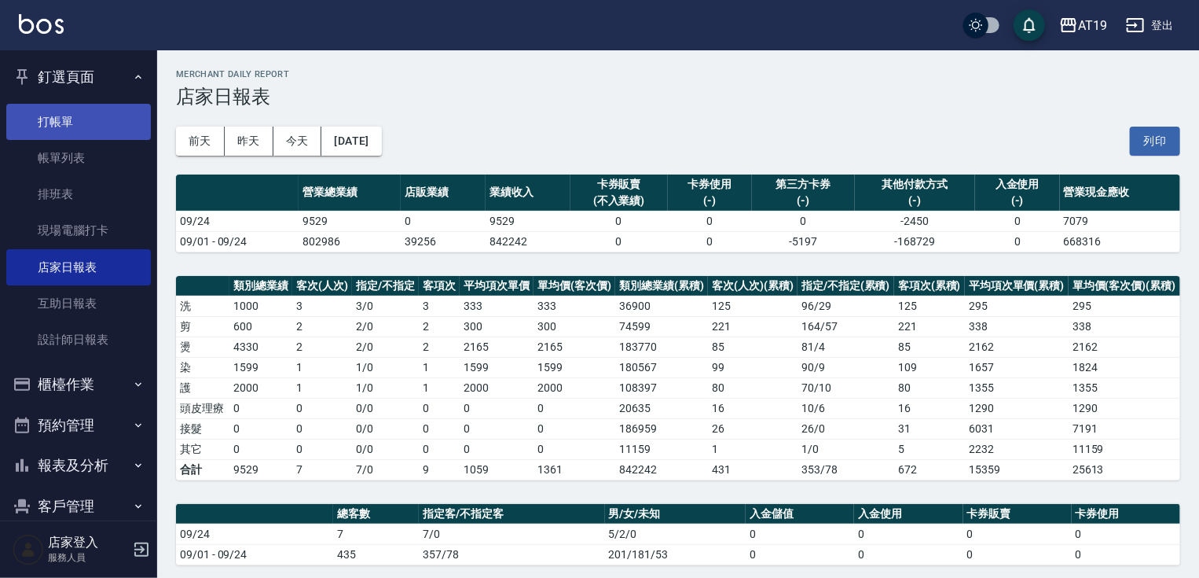
click at [72, 114] on link "打帳單" at bounding box center [78, 122] width 145 height 36
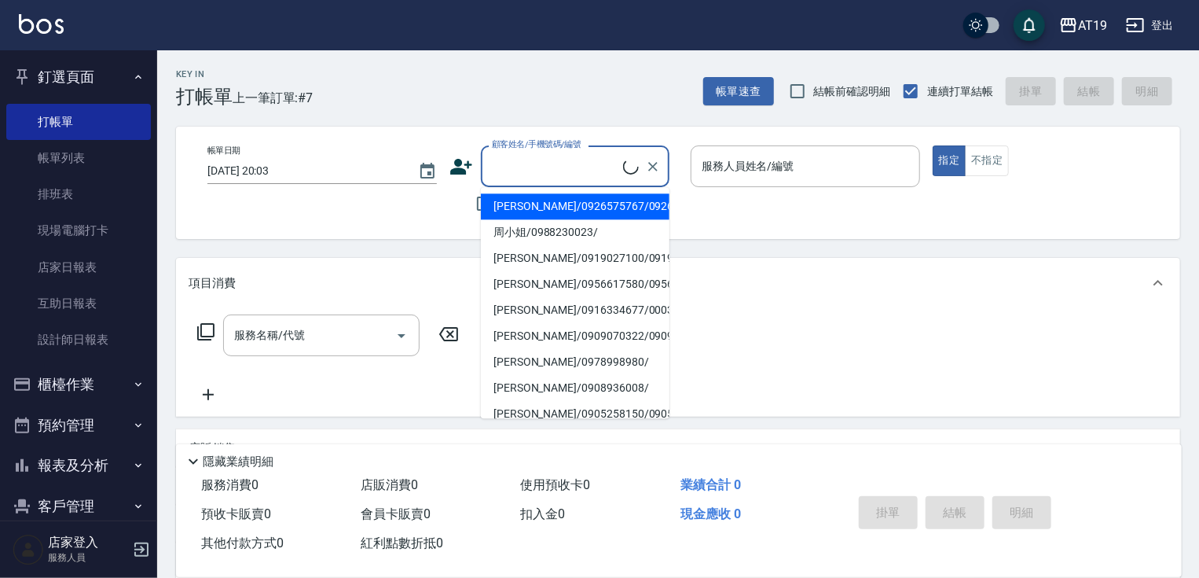
click at [523, 179] on input "顧客姓名/手機號碼/編號" at bounding box center [555, 166] width 135 height 28
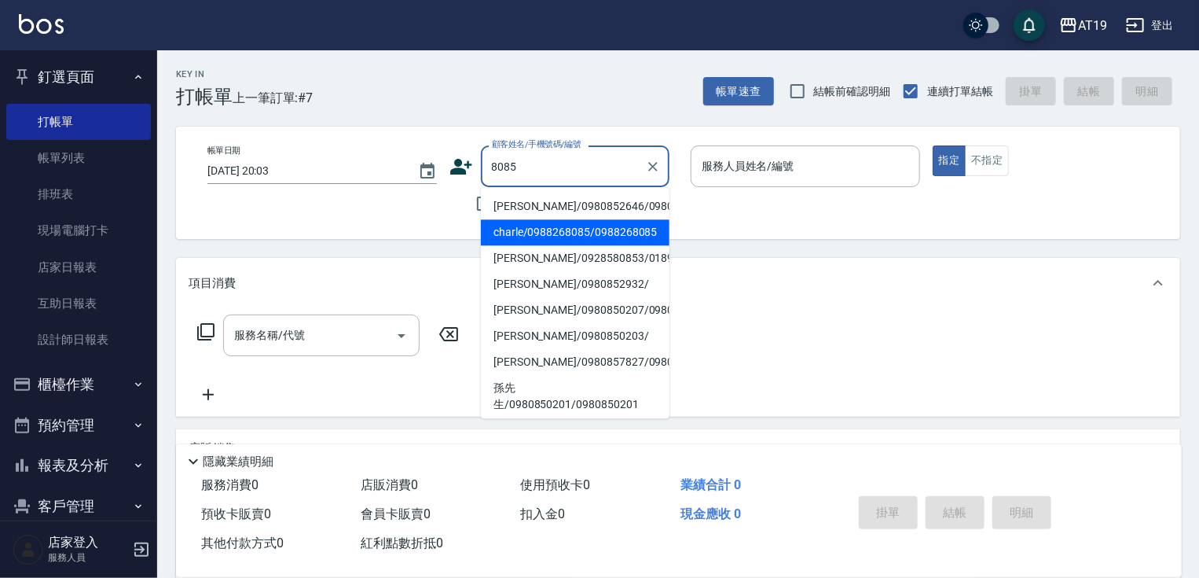
type input "charle/0988268085/0988268085"
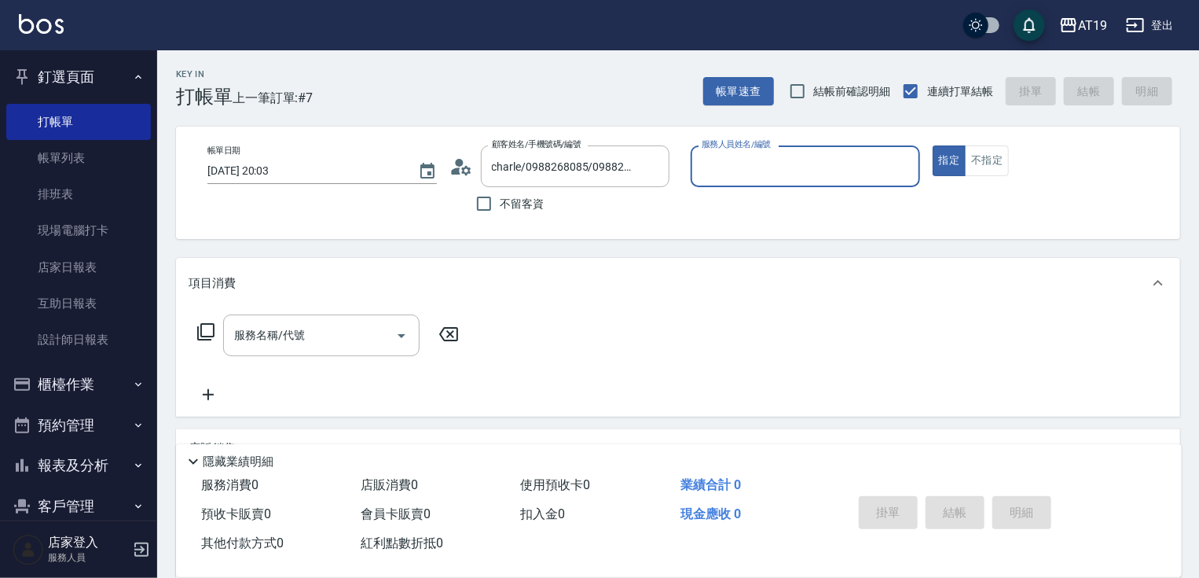
type input "[PERSON_NAME]- 6"
click at [933, 145] on button "指定" at bounding box center [950, 160] width 34 height 31
type button "true"
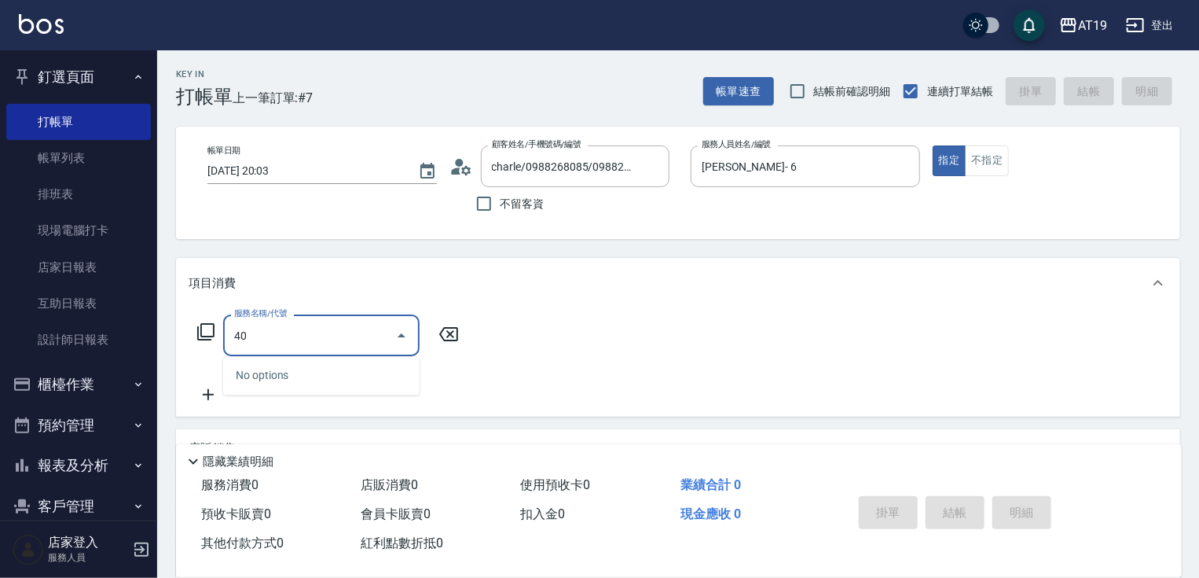
type input "401"
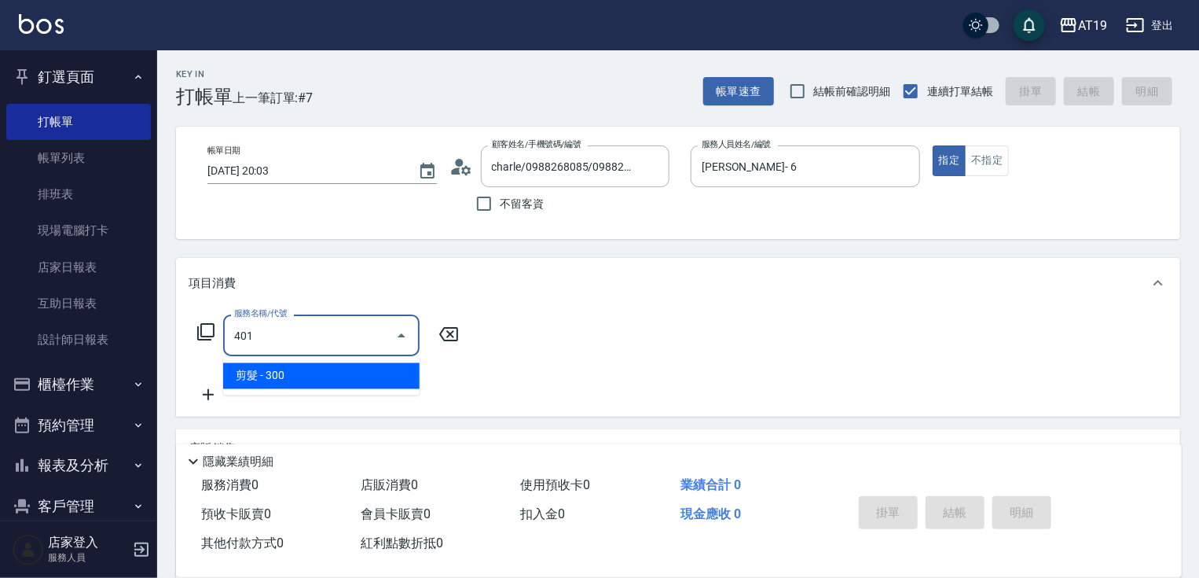
type input "30"
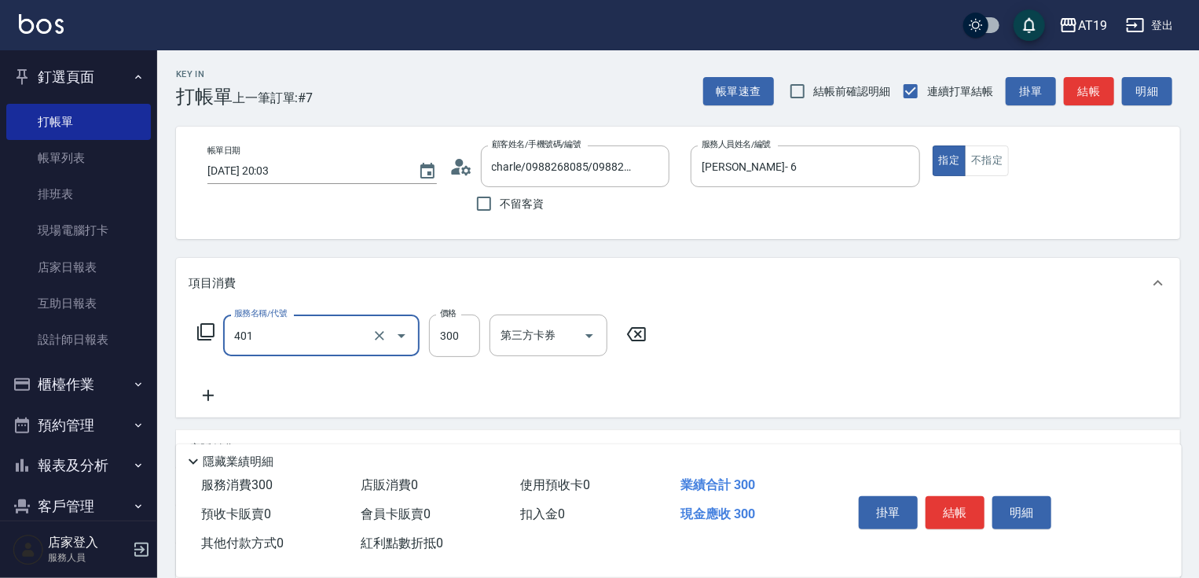
type input "剪髮(401)"
type input "4"
type input "0"
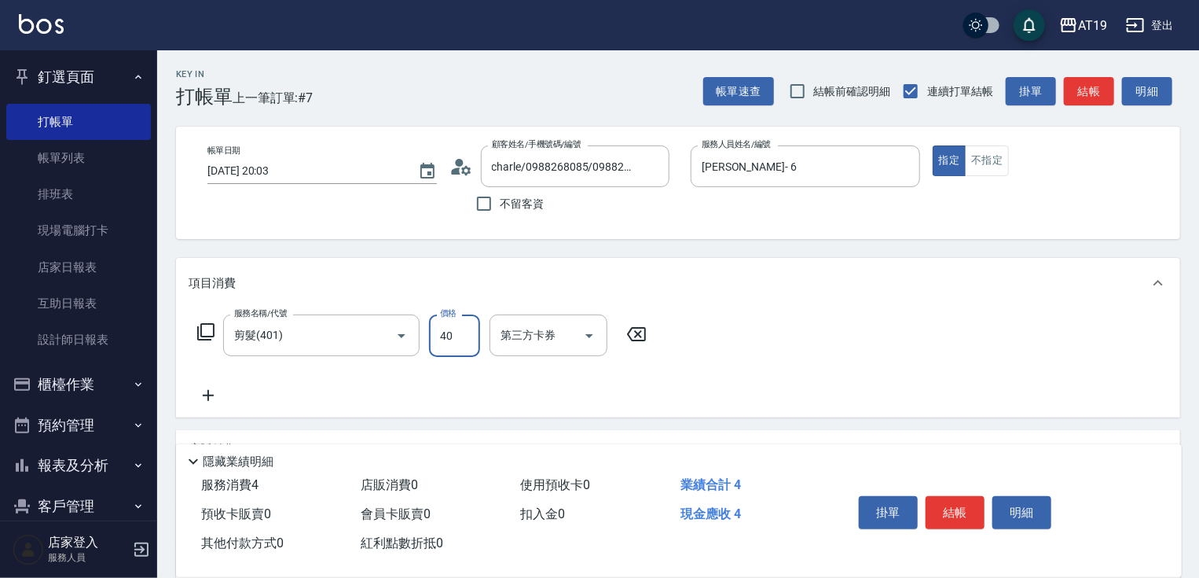
type input "400"
type input "40"
type input "400"
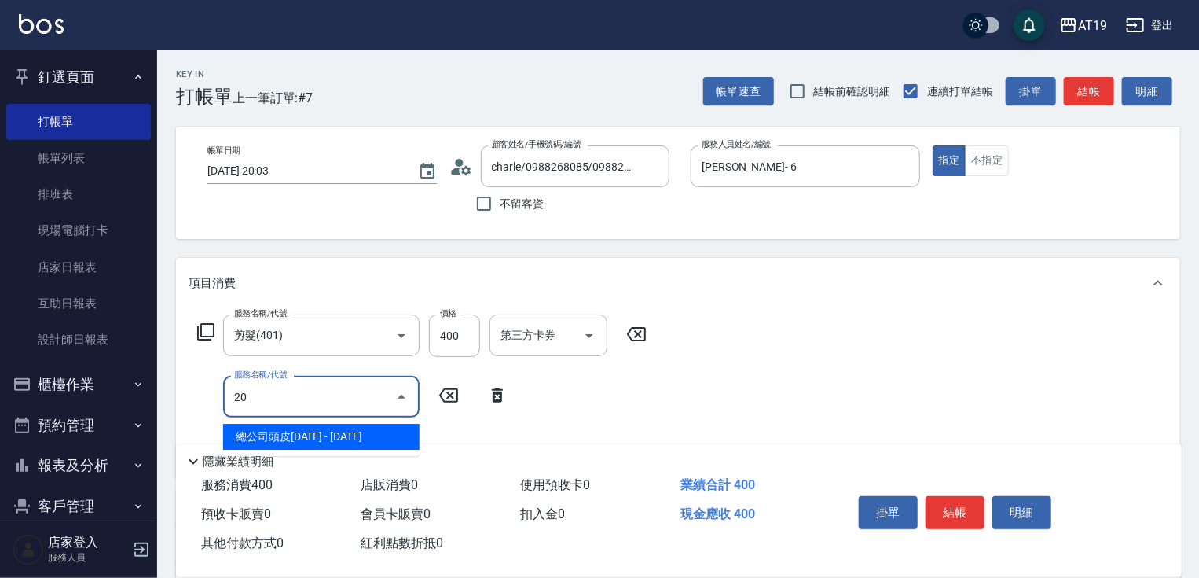
type input "201"
type input "70"
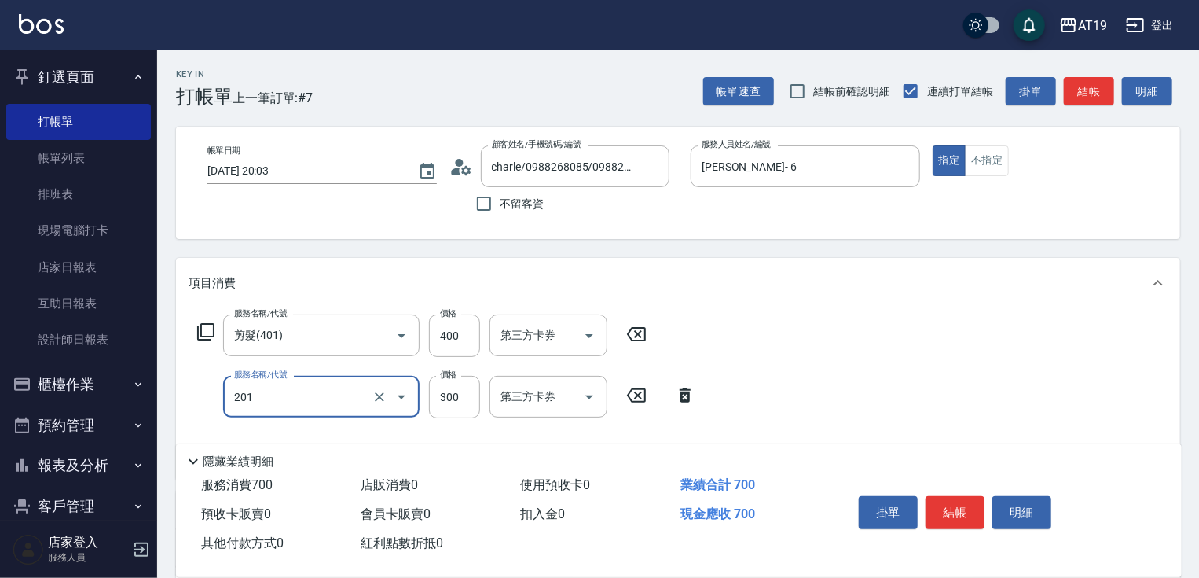
type input "洗髮(201)"
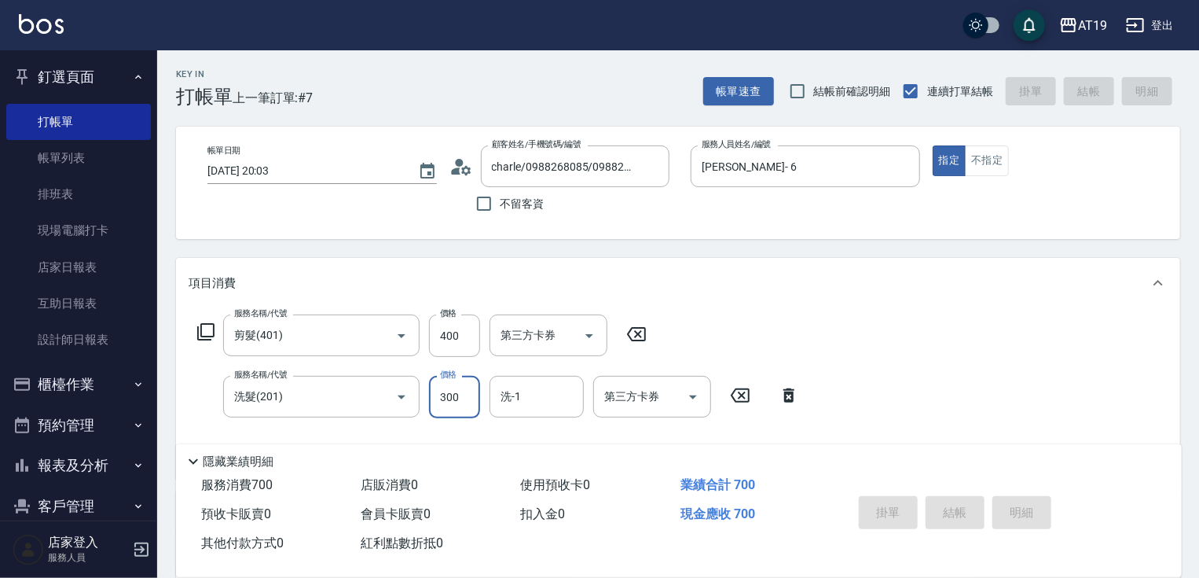
type input "[DATE] 20:04"
type input "0"
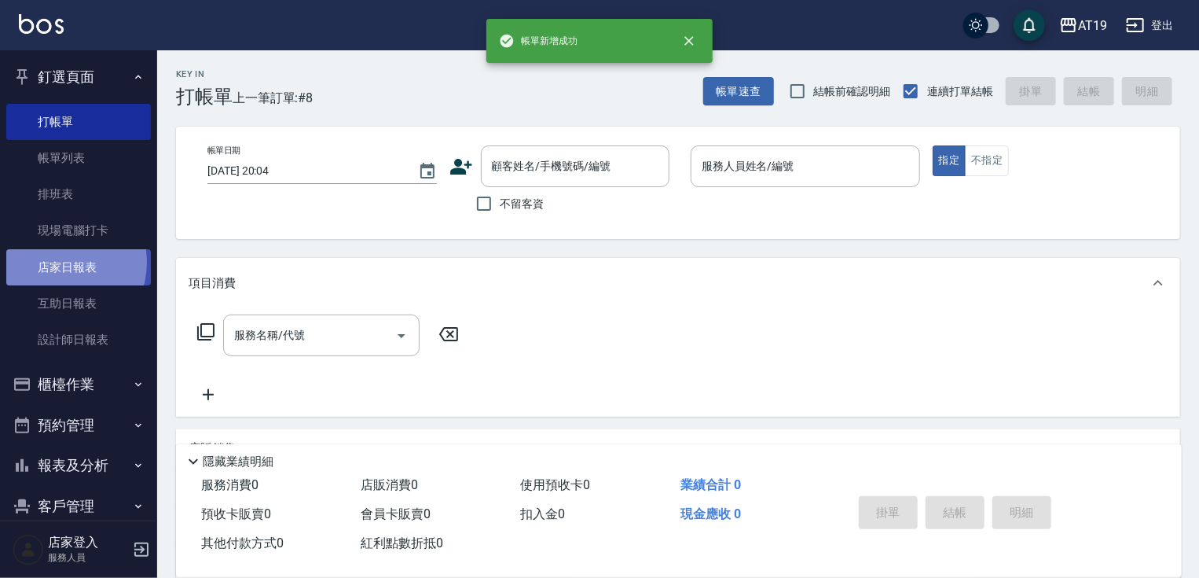
click at [57, 262] on link "店家日報表" at bounding box center [78, 267] width 145 height 36
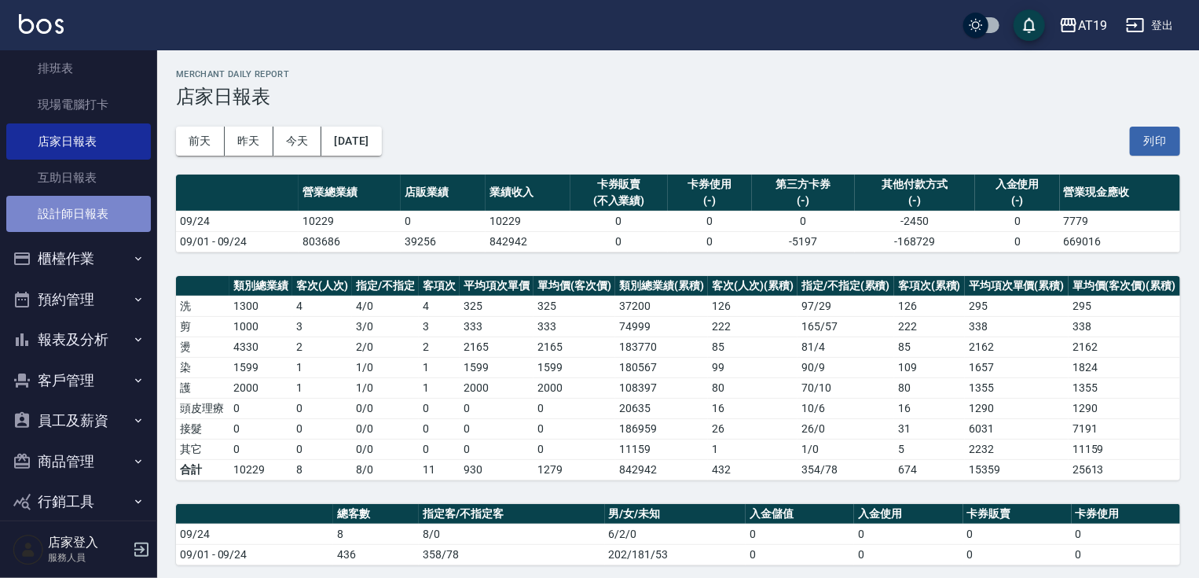
click at [90, 219] on link "設計師日報表" at bounding box center [78, 214] width 145 height 36
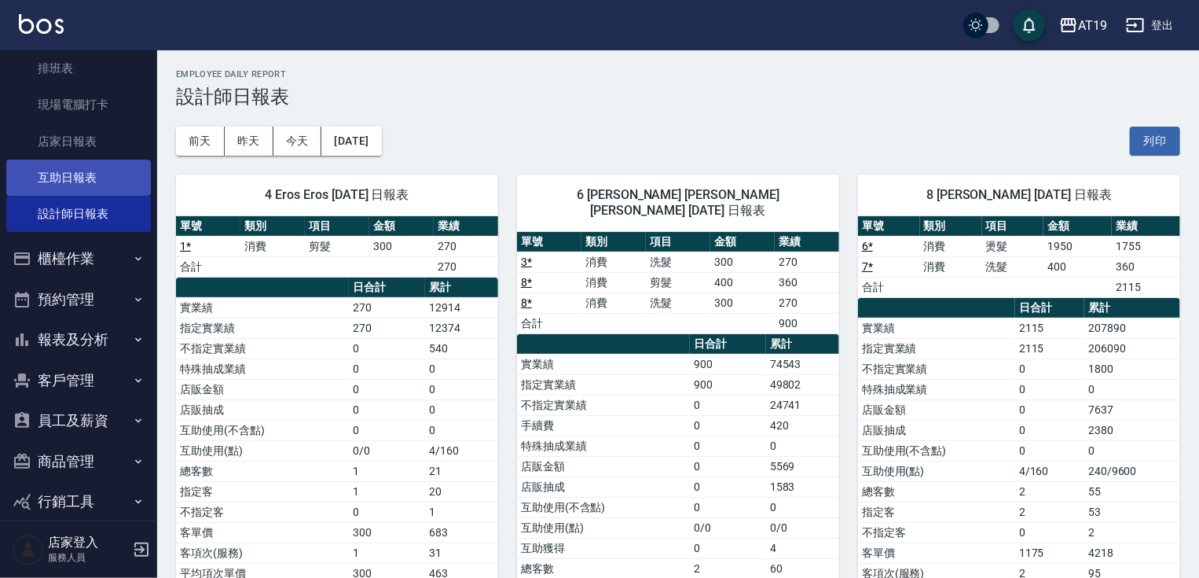
click at [51, 176] on link "互助日報表" at bounding box center [78, 178] width 145 height 36
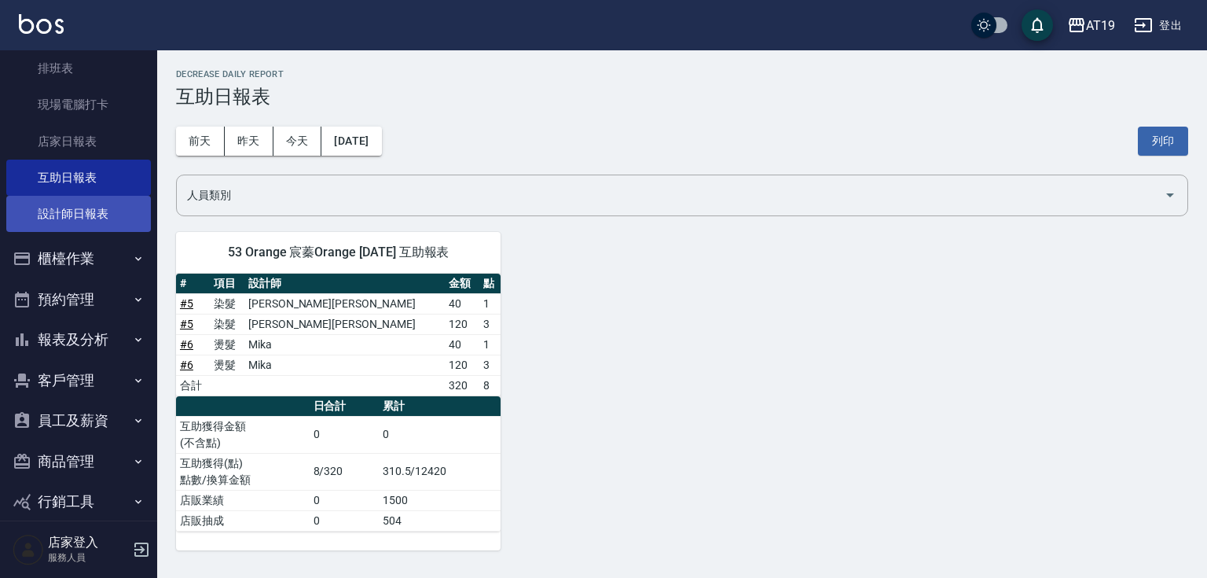
click at [63, 198] on link "設計師日報表" at bounding box center [78, 214] width 145 height 36
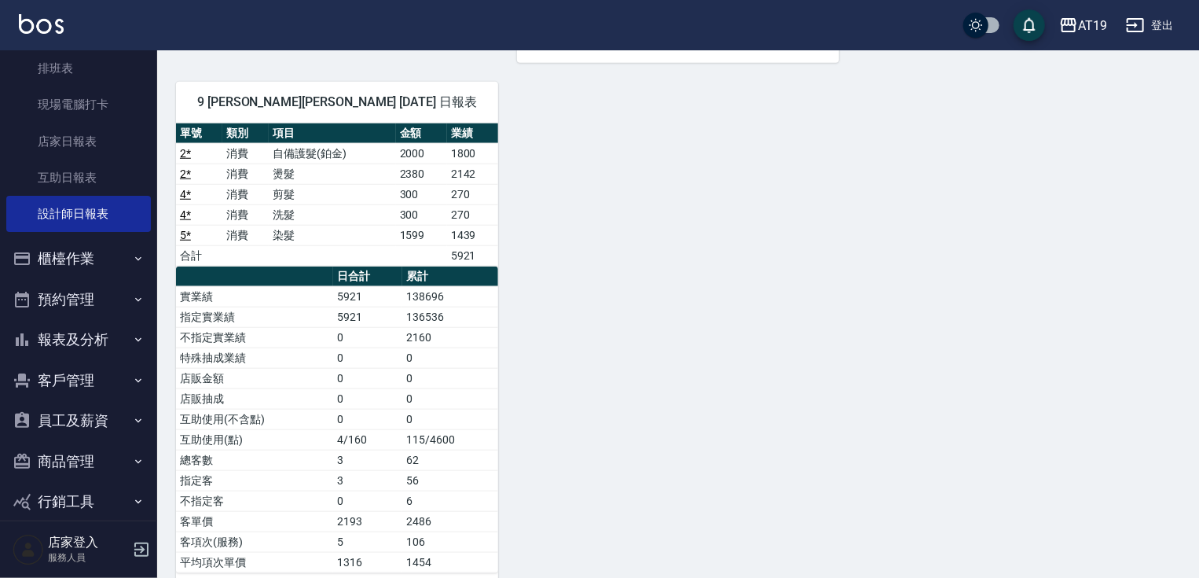
scroll to position [647, 0]
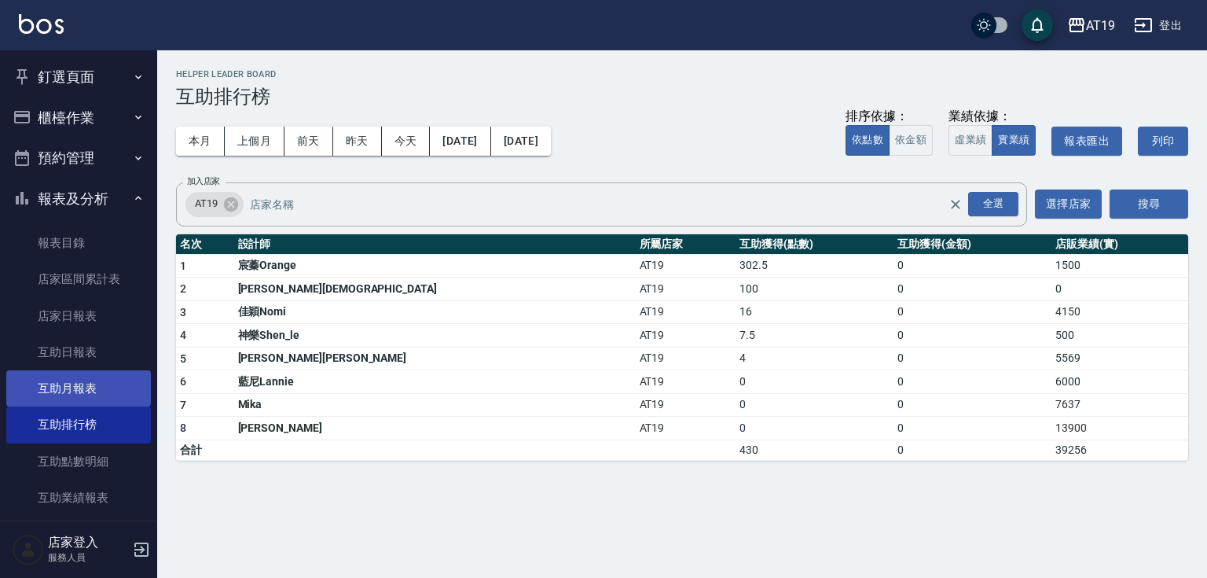
scroll to position [63, 0]
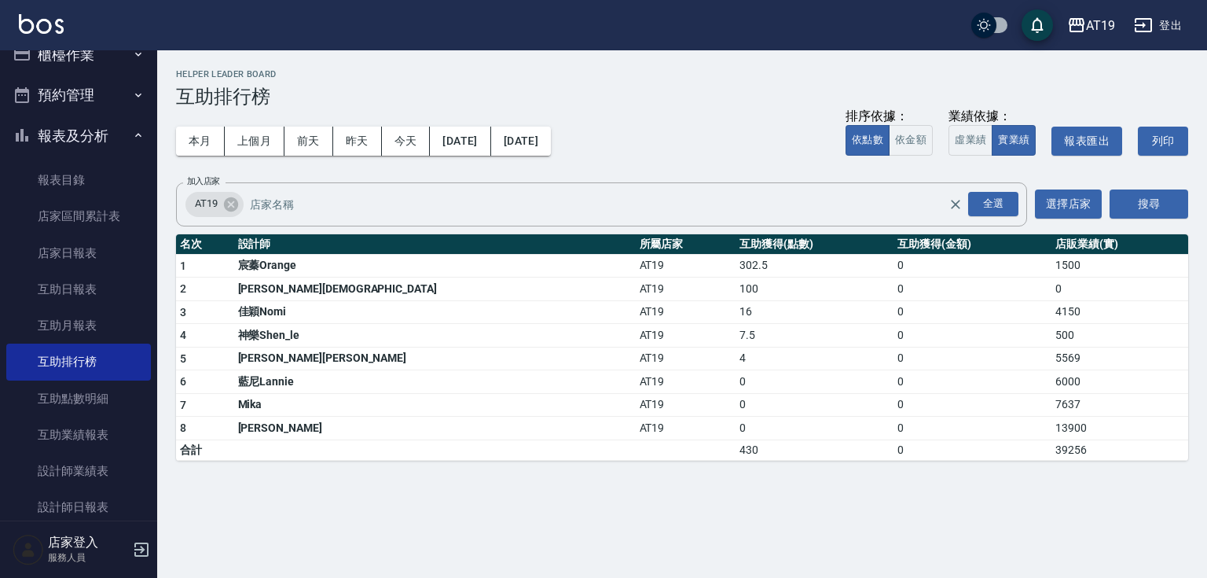
click at [97, 144] on button "報表及分析" at bounding box center [78, 136] width 145 height 41
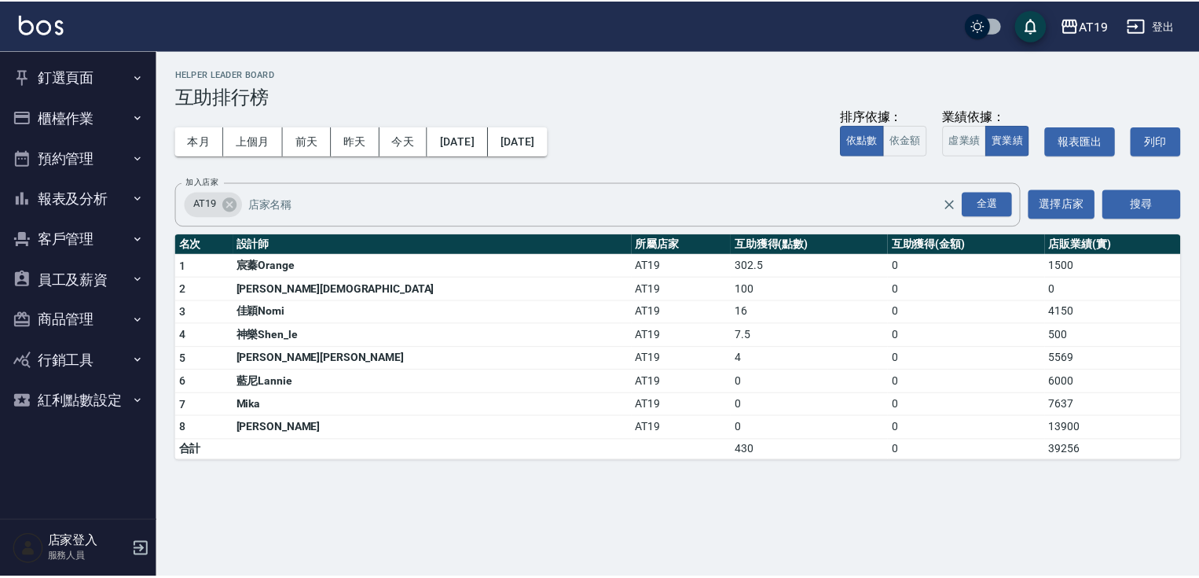
scroll to position [0, 0]
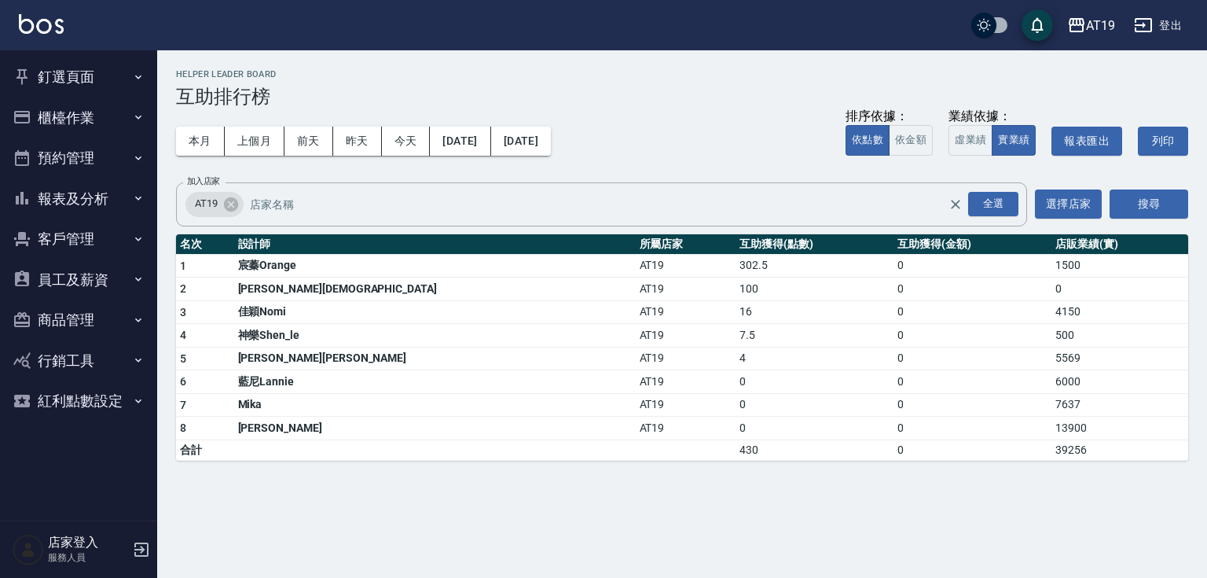
click at [68, 75] on button "釘選頁面" at bounding box center [78, 77] width 145 height 41
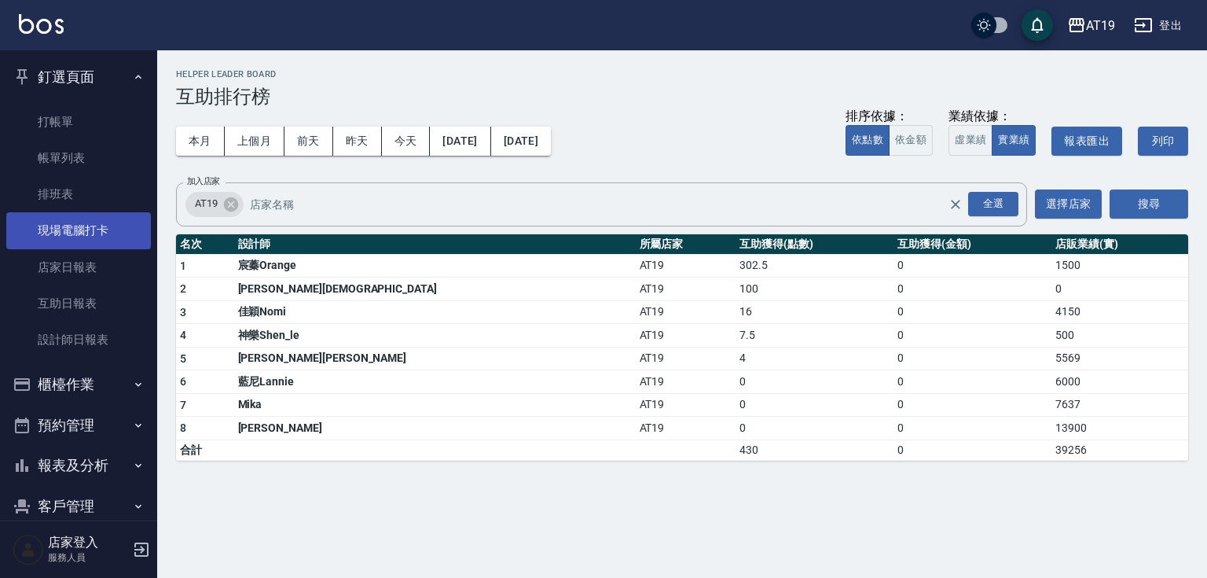
click at [69, 232] on link "現場電腦打卡" at bounding box center [78, 230] width 145 height 36
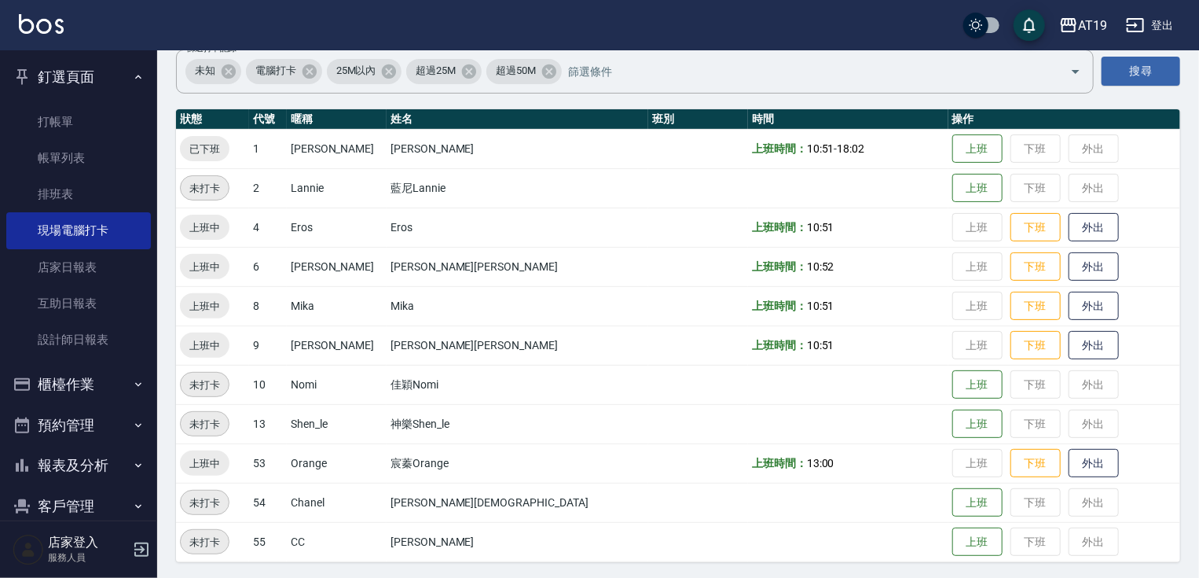
scroll to position [127, 0]
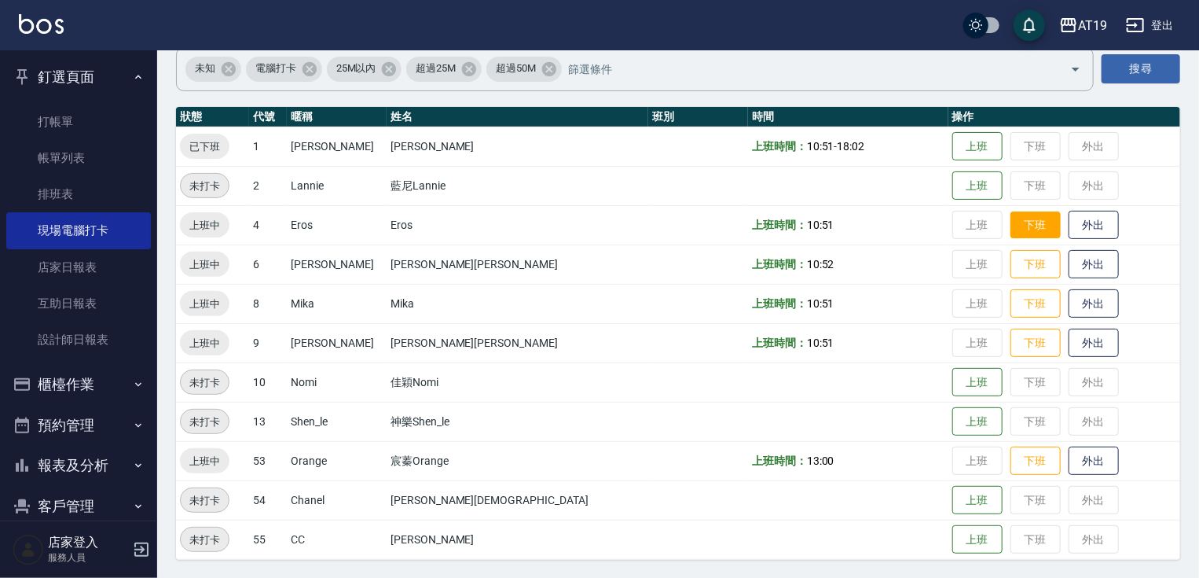
click at [1011, 223] on button "下班" at bounding box center [1036, 225] width 50 height 28
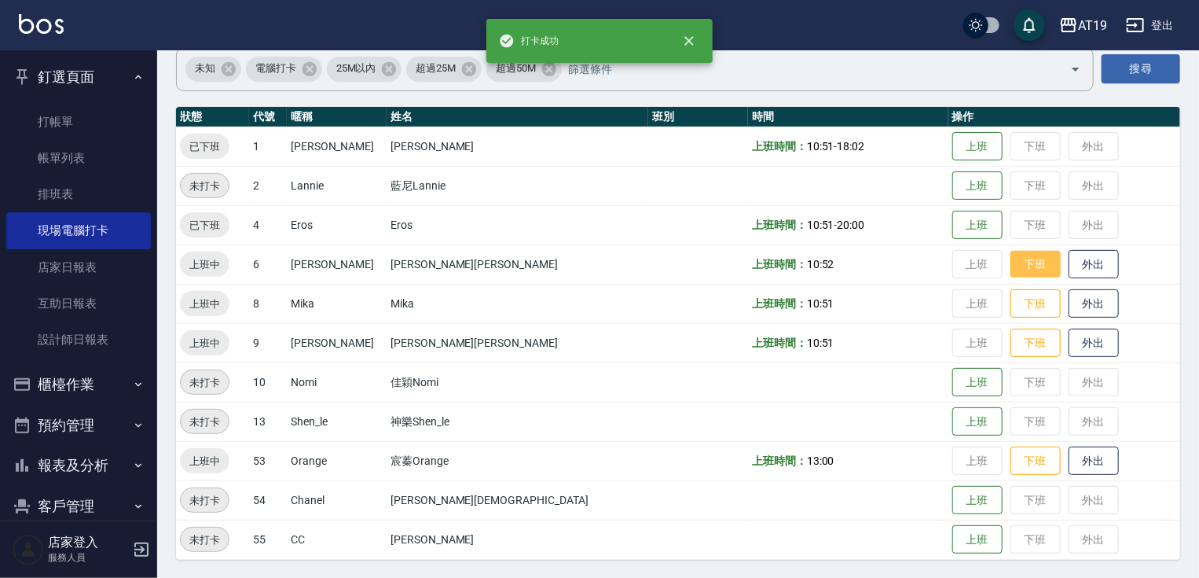
click at [1011, 262] on button "下班" at bounding box center [1036, 265] width 50 height 28
click at [1011, 306] on button "下班" at bounding box center [1036, 304] width 50 height 28
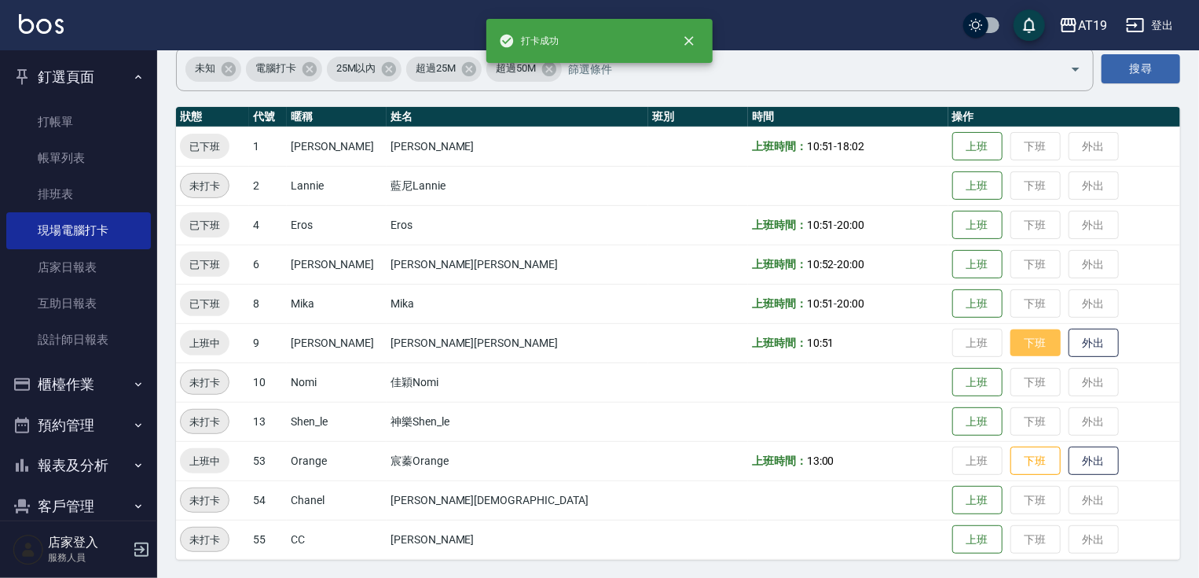
click at [1011, 343] on button "下班" at bounding box center [1036, 343] width 50 height 28
click at [1011, 467] on button "下班" at bounding box center [1036, 461] width 50 height 28
